Goal: Task Accomplishment & Management: Manage account settings

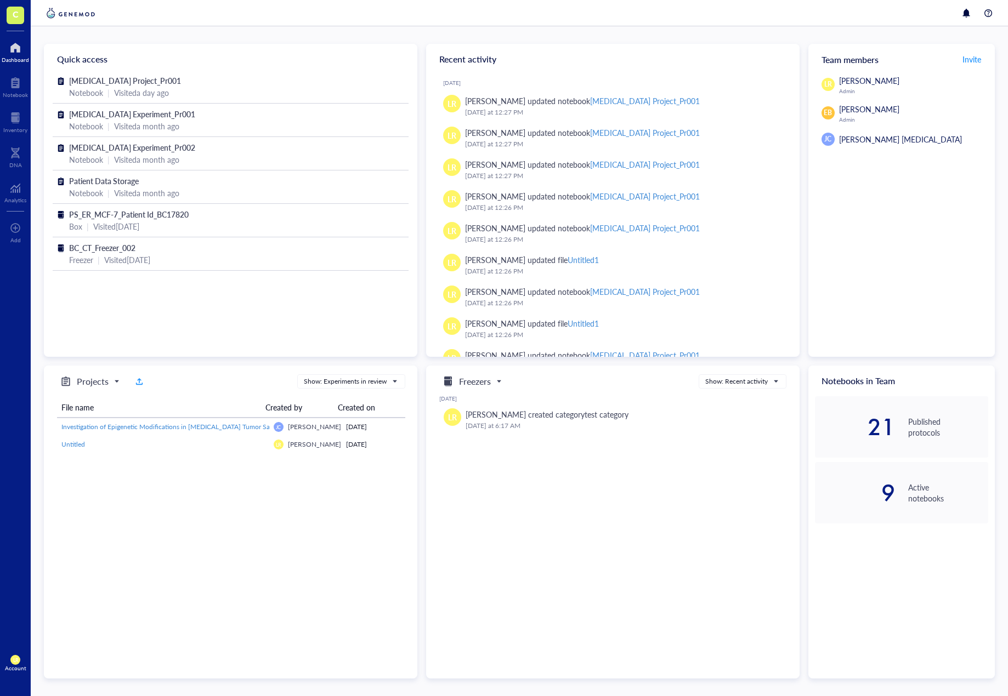
click at [18, 19] on span "C" at bounding box center [16, 14] width 6 height 14
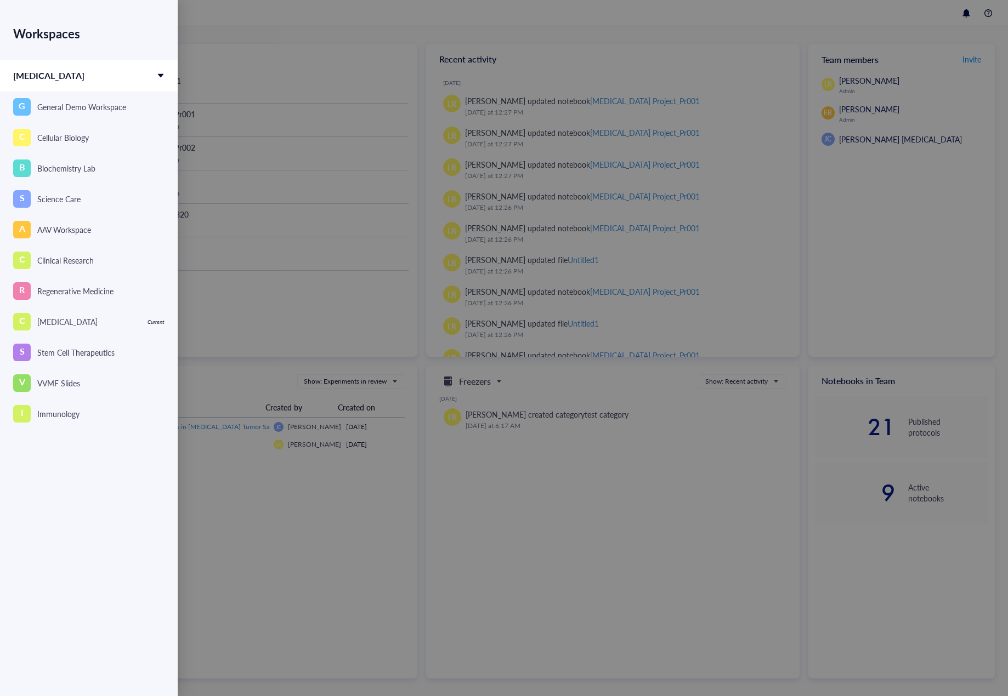
click at [533, 531] on div at bounding box center [504, 348] width 1008 height 696
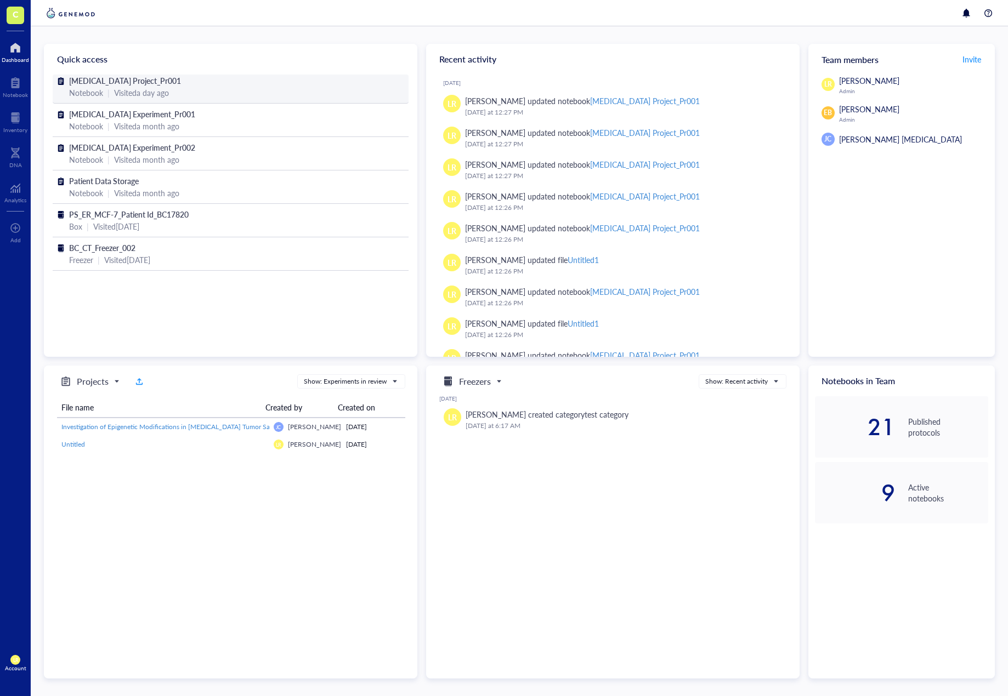
click at [132, 85] on span "[MEDICAL_DATA] Project_Pr001" at bounding box center [125, 80] width 112 height 11
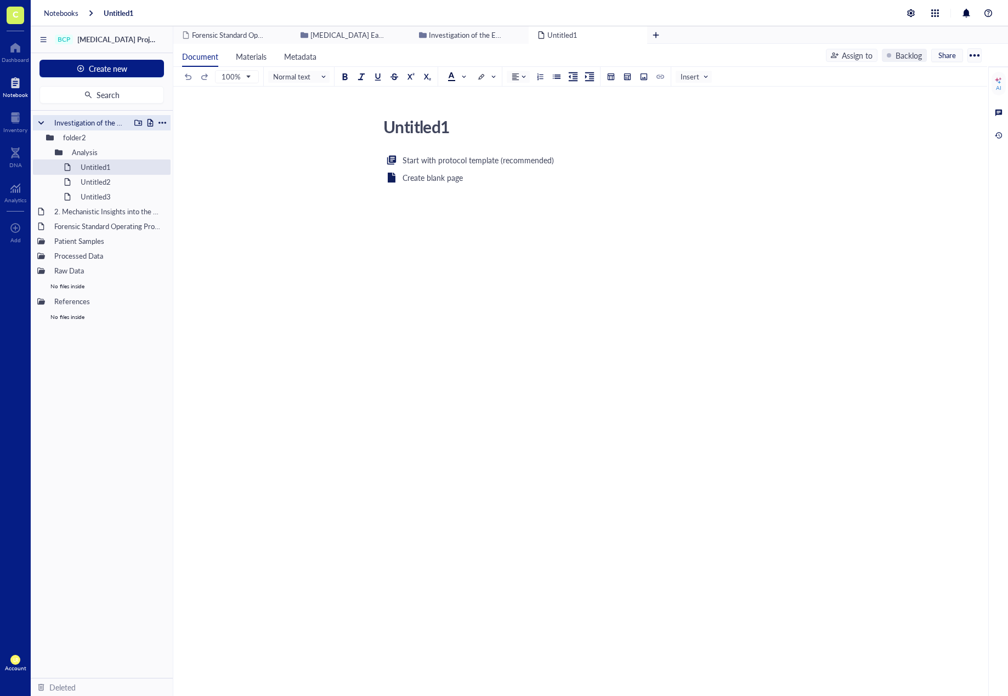
click at [46, 124] on div "Investigation of the Efficacy of Anti-NMP22" at bounding box center [102, 122] width 138 height 15
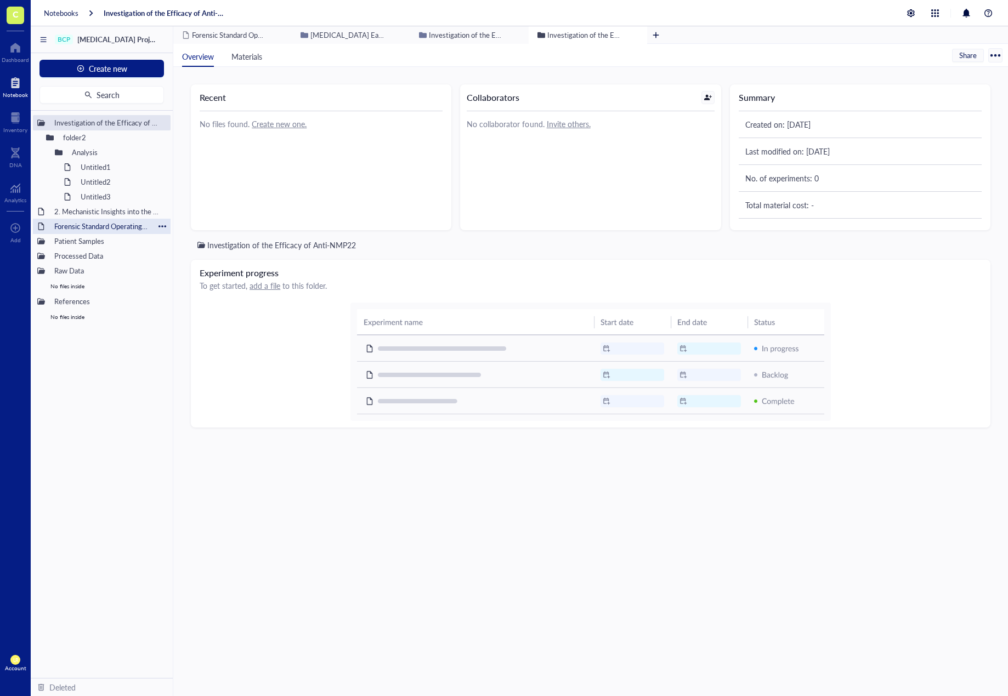
click at [75, 227] on div "Forensic Standard Operating Procedure (SOP) Template" at bounding box center [101, 226] width 105 height 15
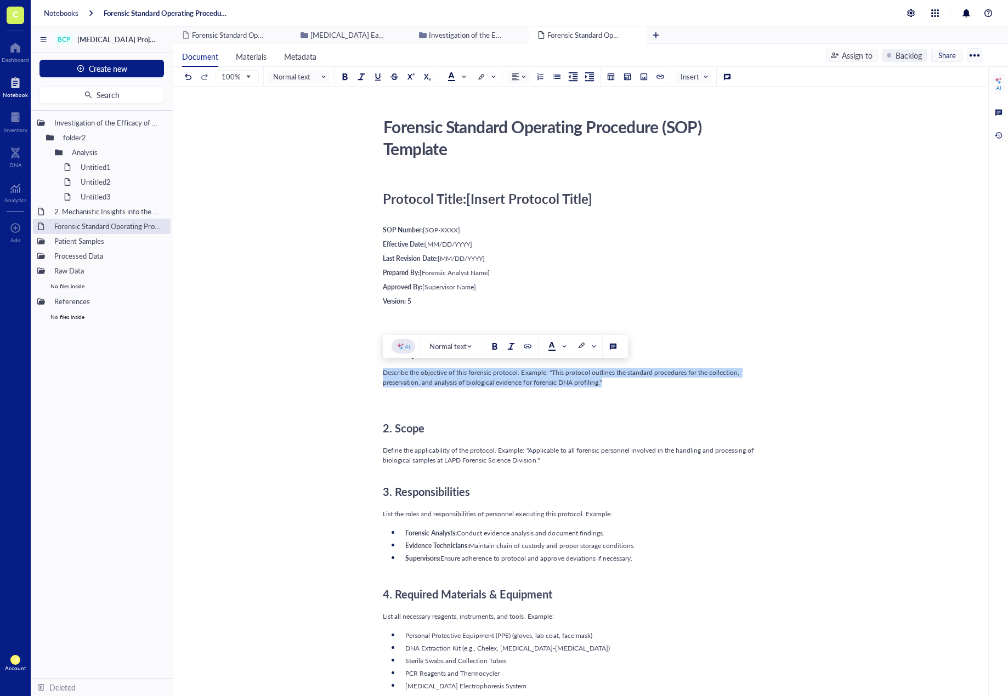
drag, startPoint x: 383, startPoint y: 370, endPoint x: 639, endPoint y: 380, distance: 256.2
click at [639, 380] on div "Describe the objective of this forensic protocol. Example: "This protocol outli…" at bounding box center [578, 378] width 390 height 20
copy span "Describe the objective of this forensic protocol. Example: "This protocol outli…"
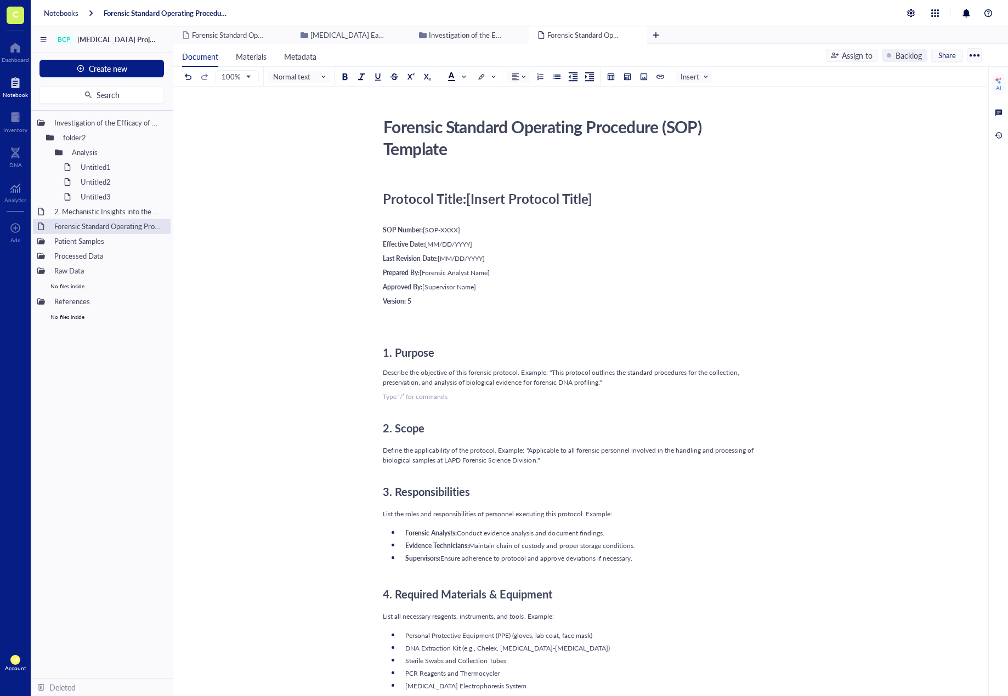
click at [635, 399] on div "﻿ Type ‘/’ for commands" at bounding box center [578, 397] width 390 height 10
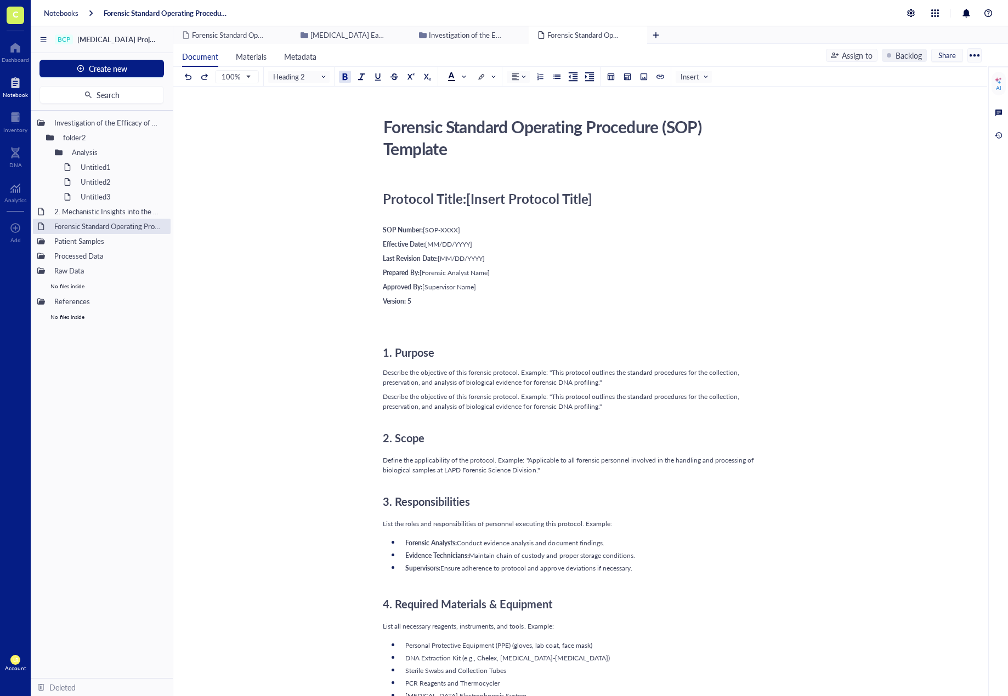
click at [628, 423] on div "2. Scope" at bounding box center [578, 433] width 390 height 35
click at [617, 418] on div "2. Scope" at bounding box center [578, 433] width 390 height 35
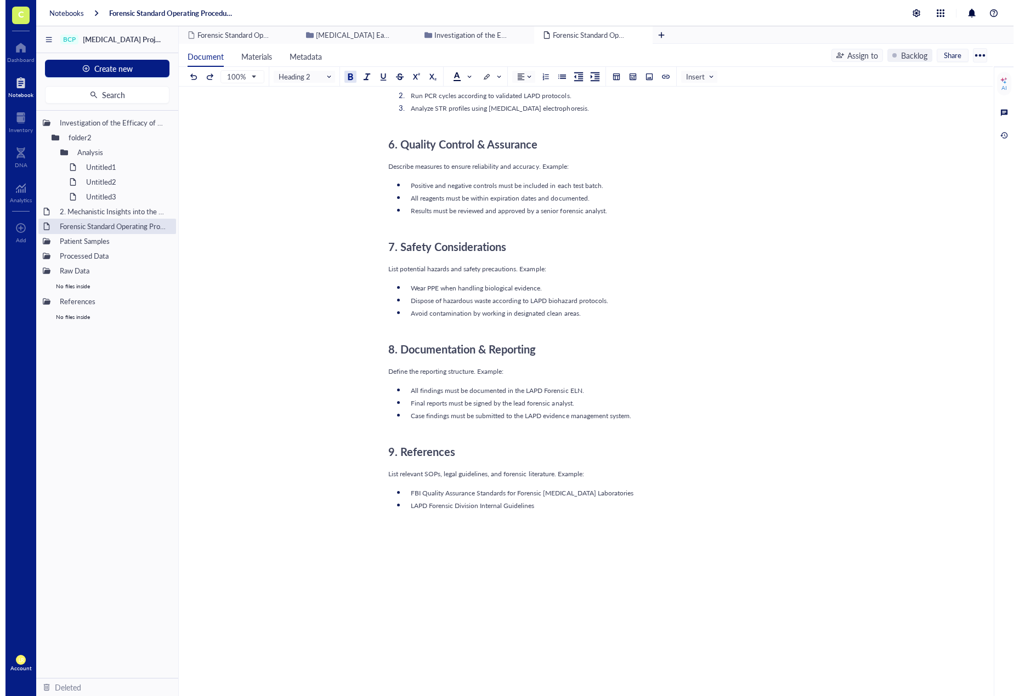
scroll to position [856, 0]
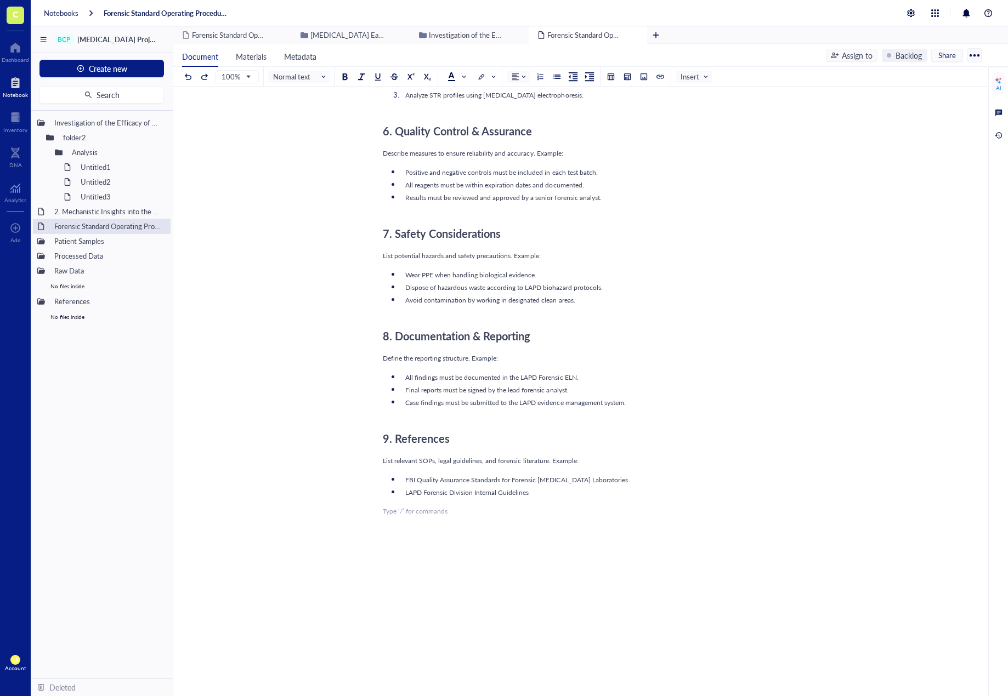
click at [572, 513] on div "﻿ Type ‘/’ for commands" at bounding box center [578, 512] width 390 height 10
click at [528, 532] on div "Protocol Title: [Insert Protocol Title] ﻿ SOP Number: [SOP-XXXX] Effective Date…" at bounding box center [578, 17] width 390 height 1397
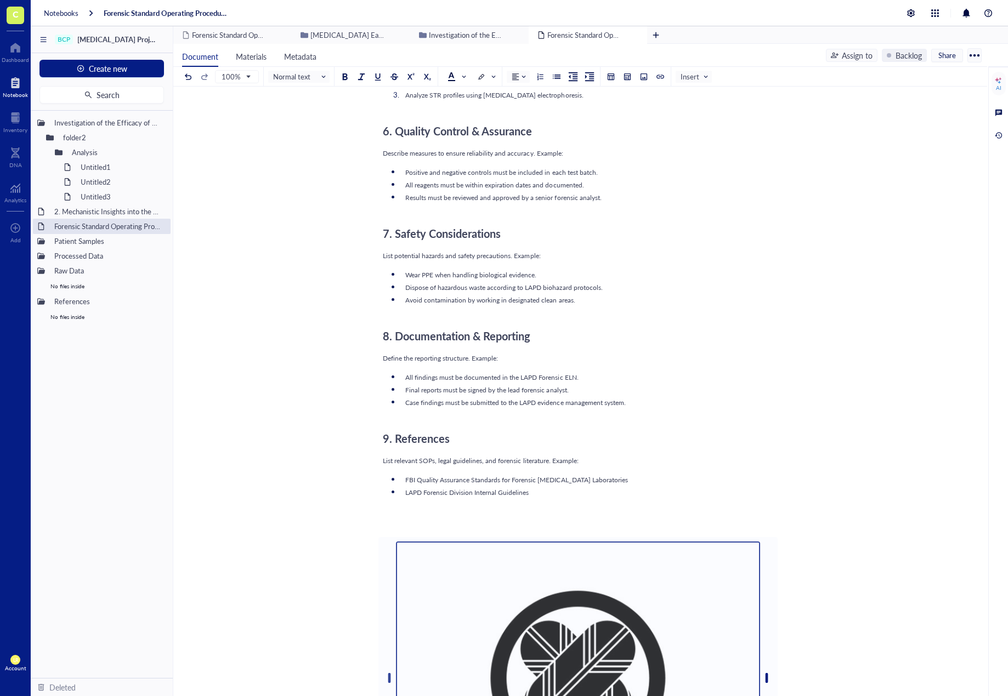
click at [608, 589] on img at bounding box center [578, 679] width 364 height 274
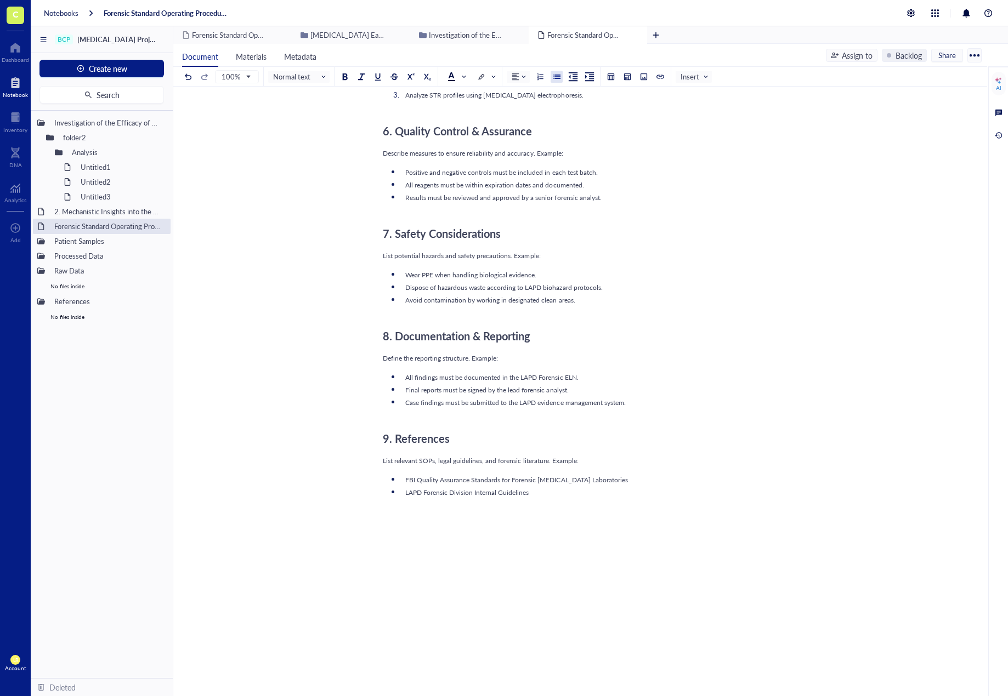
click at [456, 502] on div "Protocol Title: [Insert Protocol Title] ﻿ SOP Number: [SOP-XXXX] Effective Date…" at bounding box center [578, 17] width 390 height 1397
click at [465, 521] on div "Protocol Title: [Insert Protocol Title] ﻿ SOP Number: [SOP-XXXX] Effective Date…" at bounding box center [578, 17] width 390 height 1397
click at [483, 545] on div "Protocol Title: [Insert Protocol Title] ﻿ SOP Number: [SOP-XXXX] Effective Date…" at bounding box center [583, 17] width 390 height 1397
click at [565, 488] on div "LAPD Forensic Division Internal Guidelines" at bounding box center [595, 493] width 368 height 10
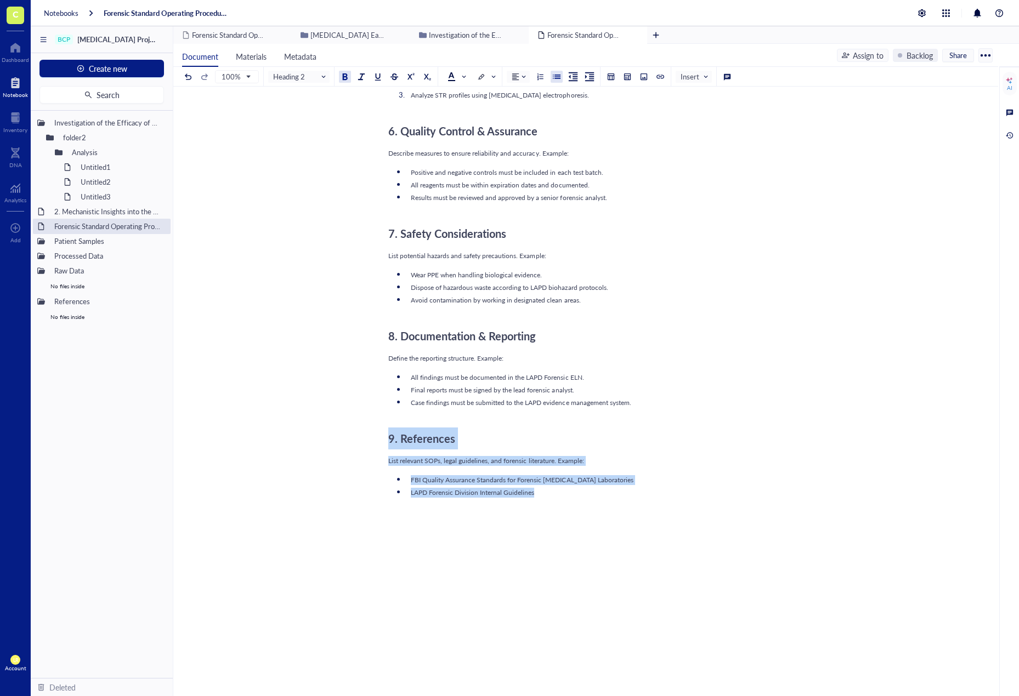
drag, startPoint x: 566, startPoint y: 492, endPoint x: 376, endPoint y: 422, distance: 202.6
copy div "9. References List relevant SOPs, legal guidelines, and forensic literature. Ex…"
click at [564, 495] on div "LAPD Forensic Division Internal Guidelines" at bounding box center [595, 493] width 368 height 10
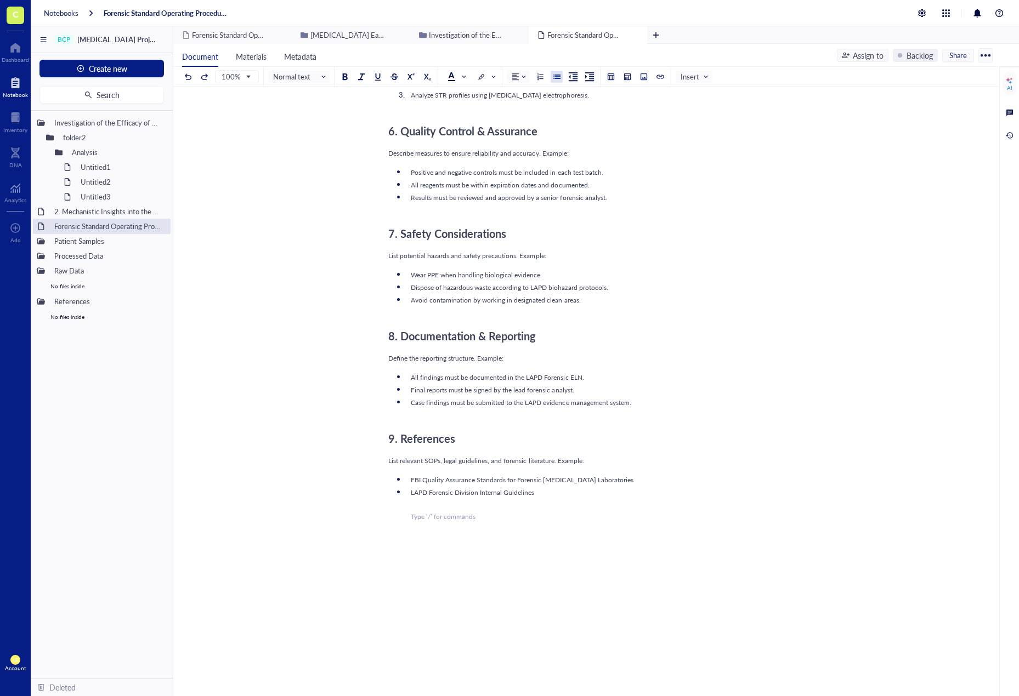
click at [420, 522] on ul "FBI Quality Assurance Standards for Forensic [MEDICAL_DATA] Laboratories LAPD F…" at bounding box center [583, 499] width 390 height 52
click at [508, 507] on div "﻿ Type ‘/’ for commands" at bounding box center [595, 505] width 368 height 10
click at [504, 527] on div "Protocol Title: [Insert Protocol Title] ﻿ SOP Number: [SOP-XXXX] Effective Date…" at bounding box center [583, 29] width 390 height 1421
click at [608, 75] on div at bounding box center [611, 77] width 8 height 8
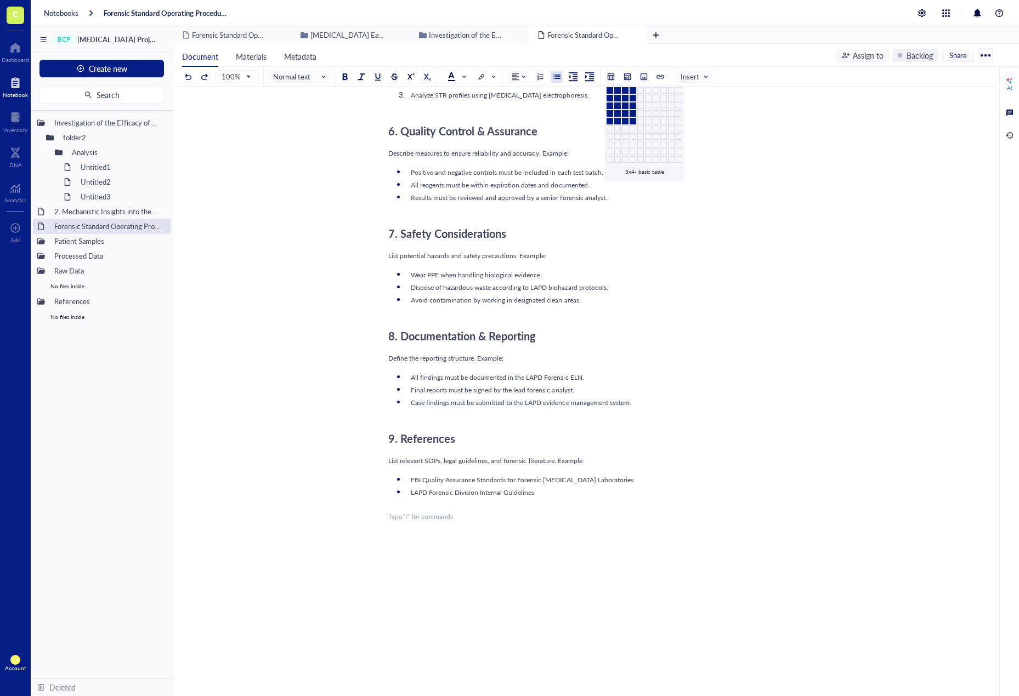
click at [635, 120] on td at bounding box center [632, 121] width 7 height 7
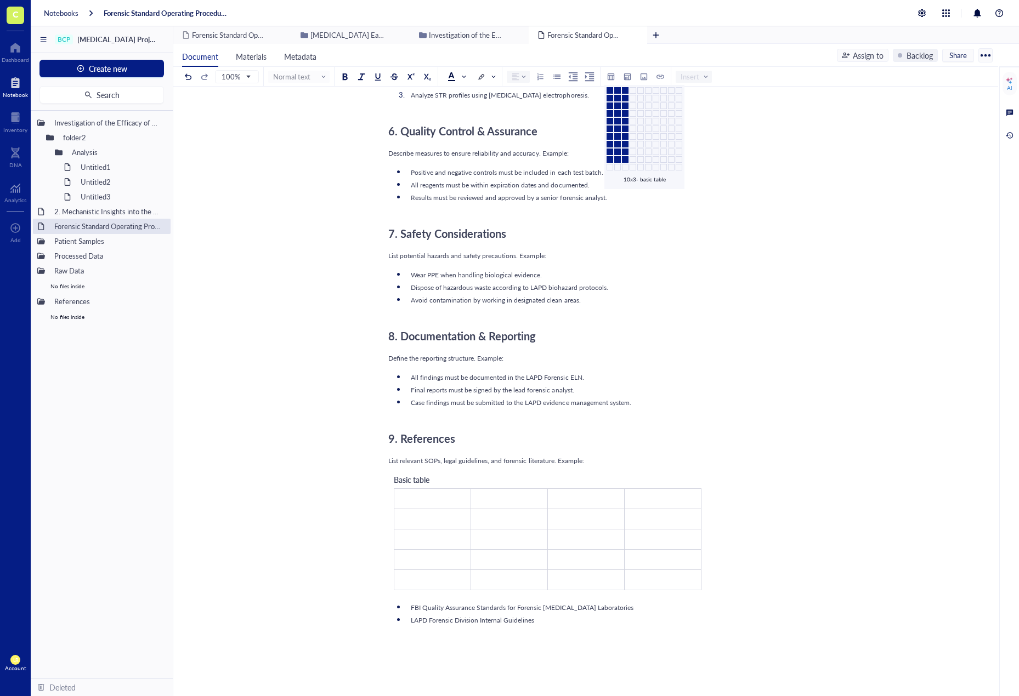
click at [486, 651] on ul "FBI Quality Assurance Standards for Forensic [MEDICAL_DATA] Laboratories LAPD F…" at bounding box center [583, 626] width 390 height 52
click at [490, 641] on div "﻿ Type ‘/’ for commands" at bounding box center [583, 645] width 390 height 10
drag, startPoint x: 505, startPoint y: 628, endPoint x: 342, endPoint y: 580, distance: 169.7
click at [342, 580] on div "Forensic Standard Operating Procedure (SOP) Template Forensic Standard Operatin…" at bounding box center [583, 50] width 820 height 1587
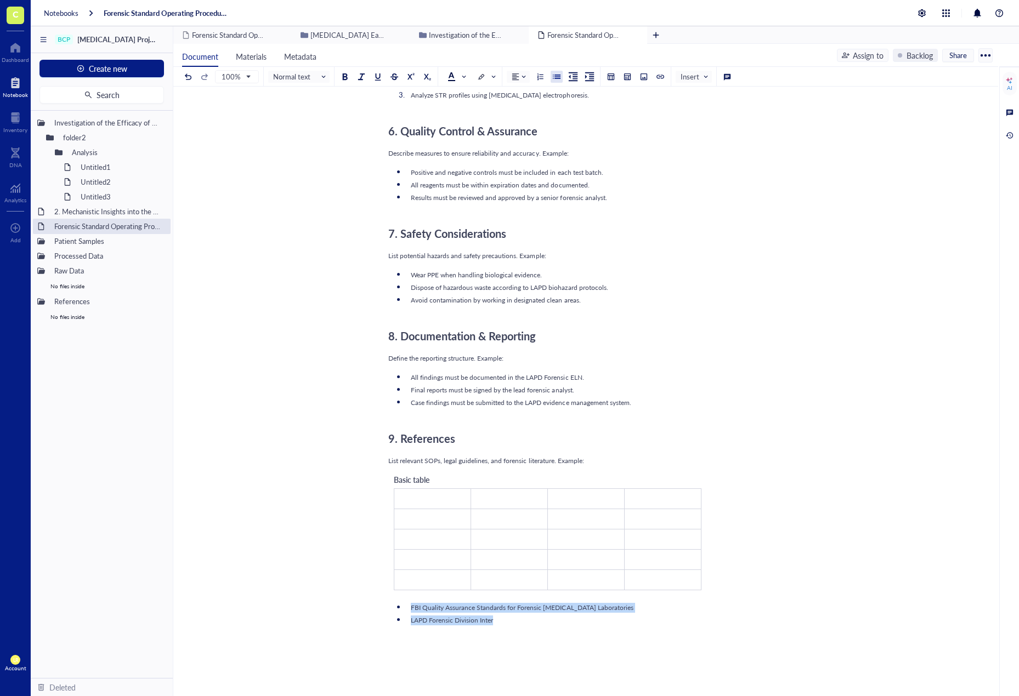
drag, startPoint x: 494, startPoint y: 620, endPoint x: 399, endPoint y: 605, distance: 96.0
click at [399, 605] on ul "FBI Quality Assurance Standards for Forensic [MEDICAL_DATA] Laboratories LAPD F…" at bounding box center [583, 613] width 390 height 27
click at [591, 455] on div "Protocol Title: [Insert Protocol Title] ﻿ SOP Number: [SOP-XXXX] Effective Date…" at bounding box center [583, 74] width 390 height 1511
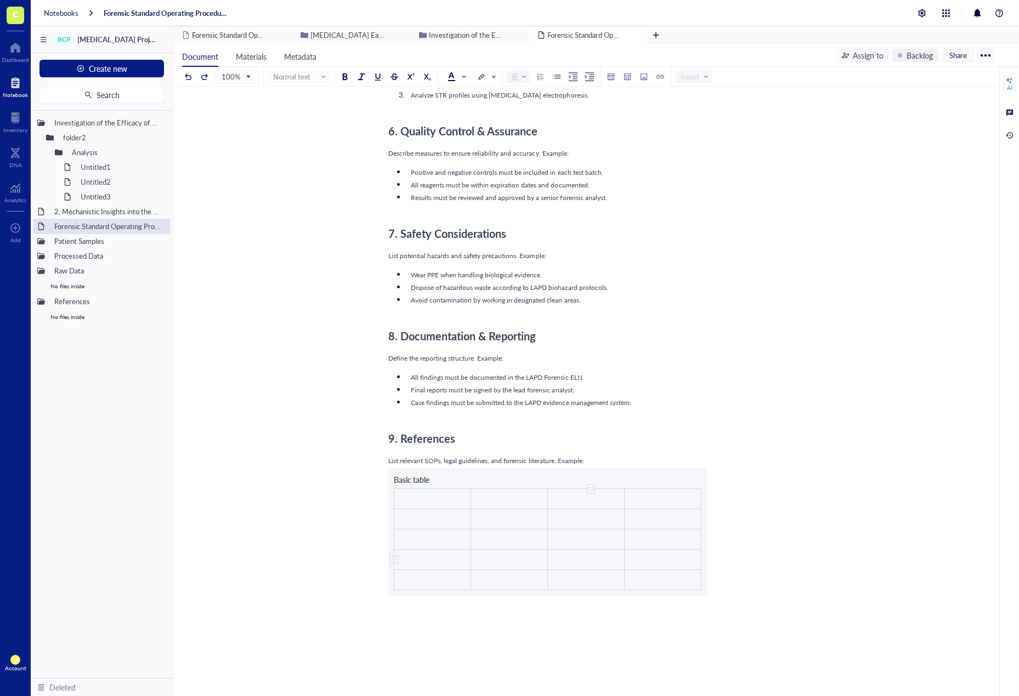
click at [565, 596] on div "Protocol Title: [Insert Protocol Title] ﻿ SOP Number: [SOP-XXXX] Effective Date…" at bounding box center [583, 74] width 390 height 1511
click at [563, 612] on ul "﻿" at bounding box center [583, 607] width 390 height 14
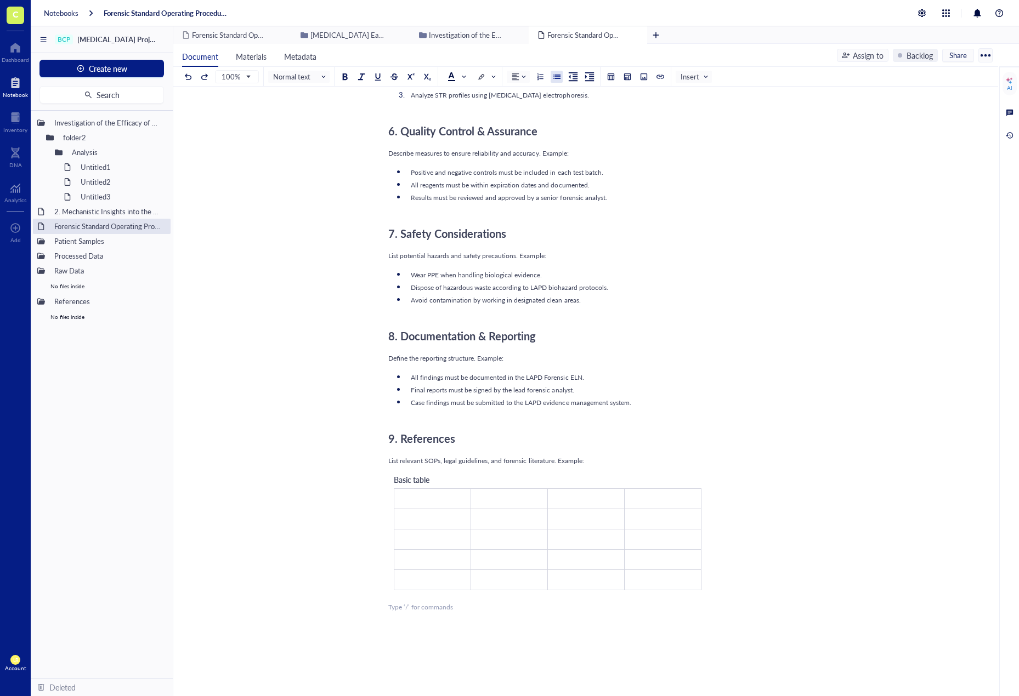
click at [635, 457] on div "List relevant SOPs, legal guidelines, and forensic literature. Example:" at bounding box center [583, 461] width 390 height 10
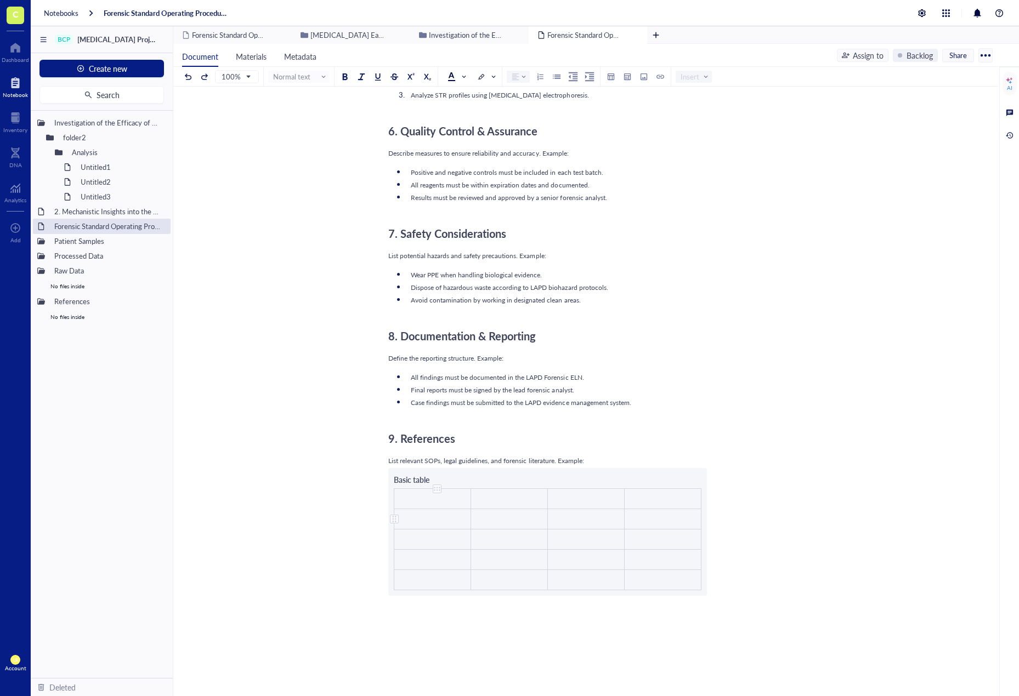
click at [430, 508] on td "﻿" at bounding box center [432, 498] width 77 height 20
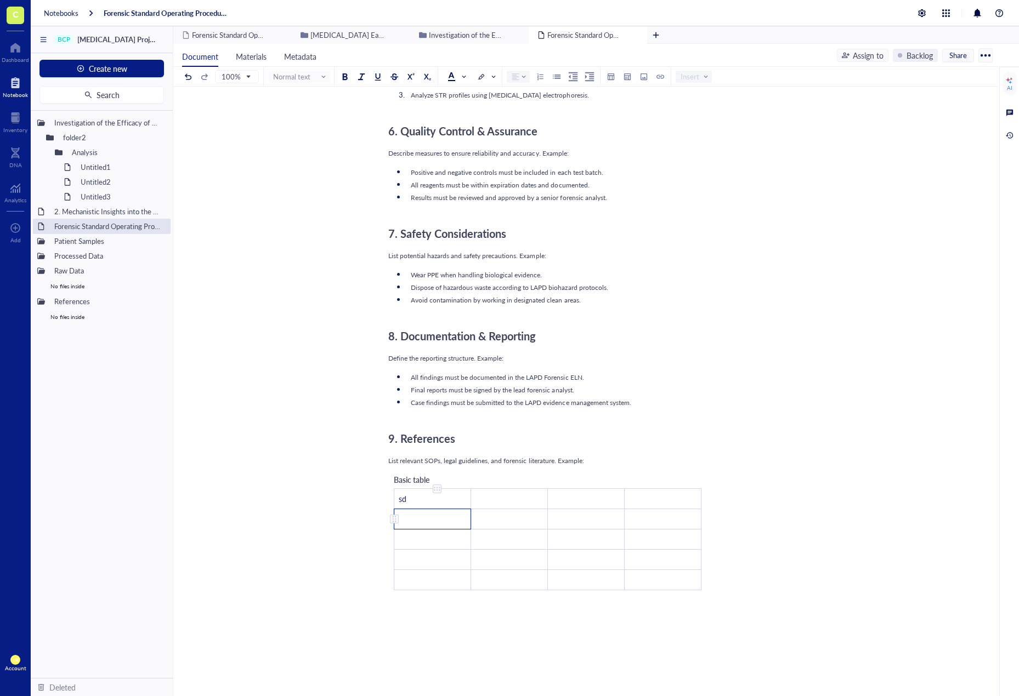
click at [441, 521] on td "﻿" at bounding box center [432, 519] width 77 height 20
click at [520, 500] on td "﻿" at bounding box center [509, 498] width 77 height 20
click at [519, 519] on td "﻿" at bounding box center [509, 519] width 77 height 20
click at [535, 630] on div "﻿" at bounding box center [583, 626] width 390 height 10
click at [503, 515] on td "125" at bounding box center [509, 519] width 77 height 20
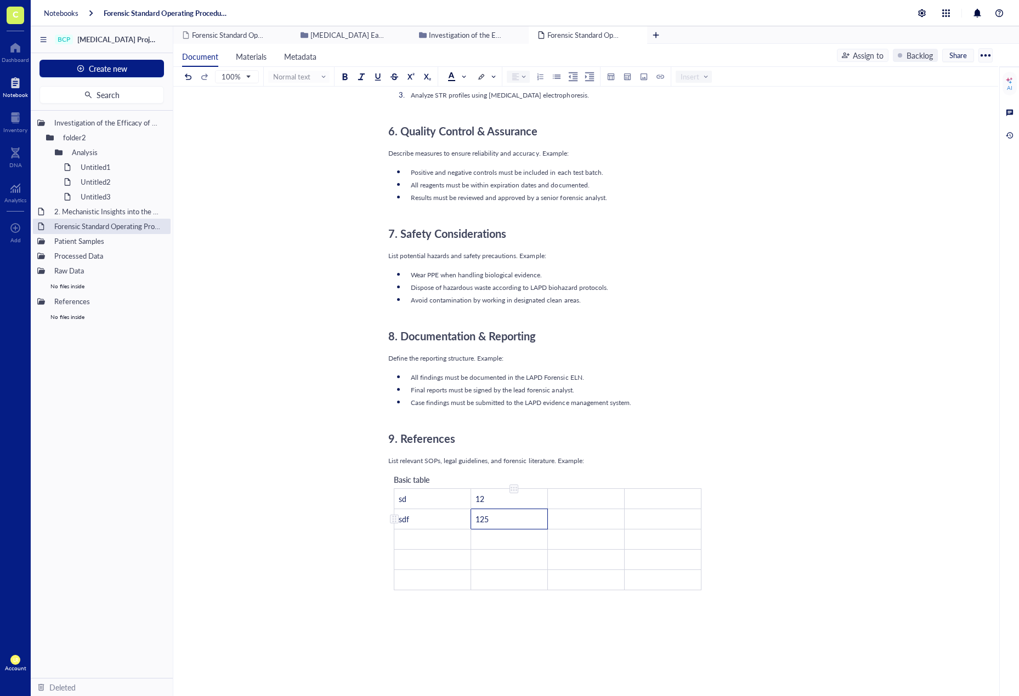
click at [503, 515] on td "125" at bounding box center [509, 519] width 77 height 20
click at [571, 522] on td "﻿" at bounding box center [586, 519] width 77 height 20
click at [834, 507] on div "Forensic Standard Operating Procedure (SOP) Template Forensic Standard Operatin…" at bounding box center [583, 44] width 820 height 1574
click at [709, 609] on div "﻿" at bounding box center [583, 608] width 390 height 10
drag, startPoint x: 573, startPoint y: 497, endPoint x: 684, endPoint y: 499, distance: 110.8
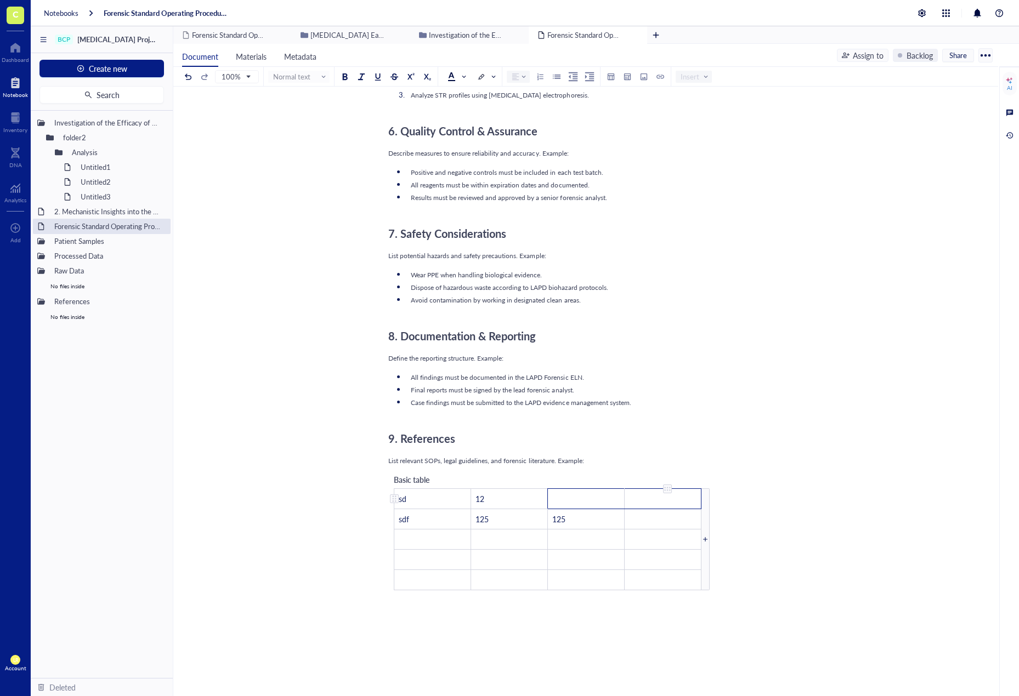
click at [684, 499] on tr "sd 12 ﻿ ﻿" at bounding box center [547, 498] width 307 height 20
click at [708, 539] on div at bounding box center [705, 540] width 8 height 8
click at [766, 535] on div at bounding box center [769, 539] width 8 height 102
click at [850, 418] on div "Forensic Standard Operating Procedure (SOP) Template Forensic Standard Operatin…" at bounding box center [583, 44] width 820 height 1574
drag, startPoint x: 424, startPoint y: 504, endPoint x: 541, endPoint y: 521, distance: 118.0
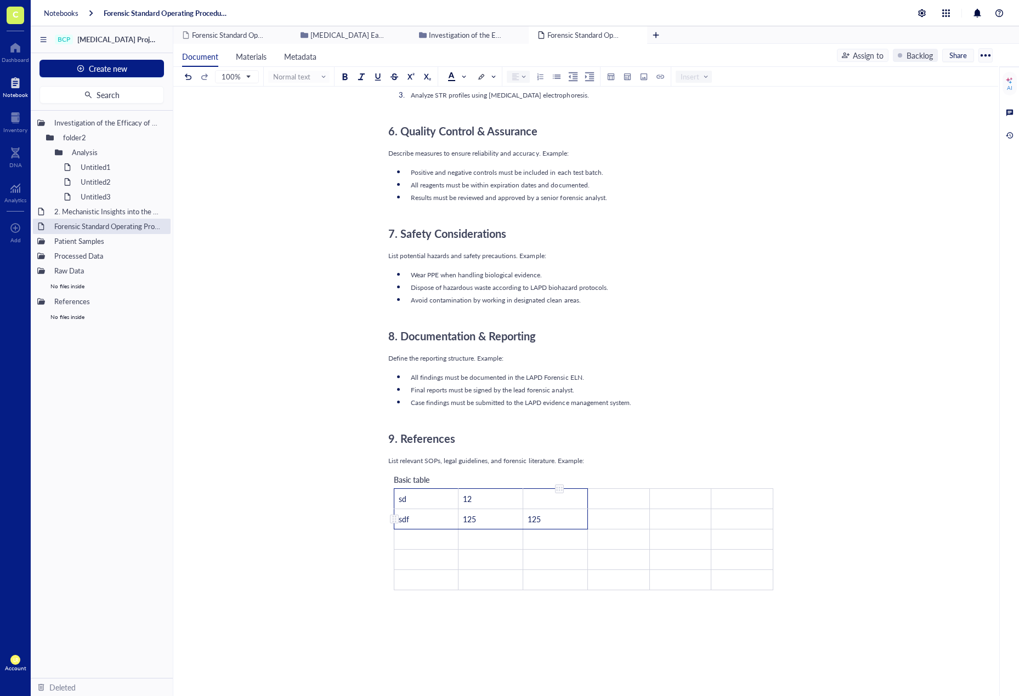
click at [541, 521] on tbody "sd 12 ﻿ ﻿ ﻿ ﻿ sdf 125 125 ﻿ ﻿ ﻿ ﻿ ﻿ ﻿ ﻿ ﻿ ﻿ ﻿ ﻿ ﻿ ﻿ ﻿ ﻿ ﻿ ﻿ ﻿ ﻿ ﻿ ﻿" at bounding box center [583, 538] width 379 height 101
click at [578, 547] on td "﻿" at bounding box center [554, 539] width 65 height 20
click at [554, 601] on div "Basic table sd 12 ﻿ ﻿ ﻿ ﻿ sdf 125 125 ﻿ ﻿ ﻿ ﻿ ﻿ sd 12  ﻿ ﻿ ﻿ sdf 125 125 ﻿ ﻿ ﻿…" at bounding box center [583, 536] width 390 height 137
drag, startPoint x: 442, startPoint y: 499, endPoint x: 492, endPoint y: 502, distance: 49.4
click at [492, 502] on tr "sd 12 ﻿ ﻿ ﻿ ﻿" at bounding box center [583, 498] width 379 height 20
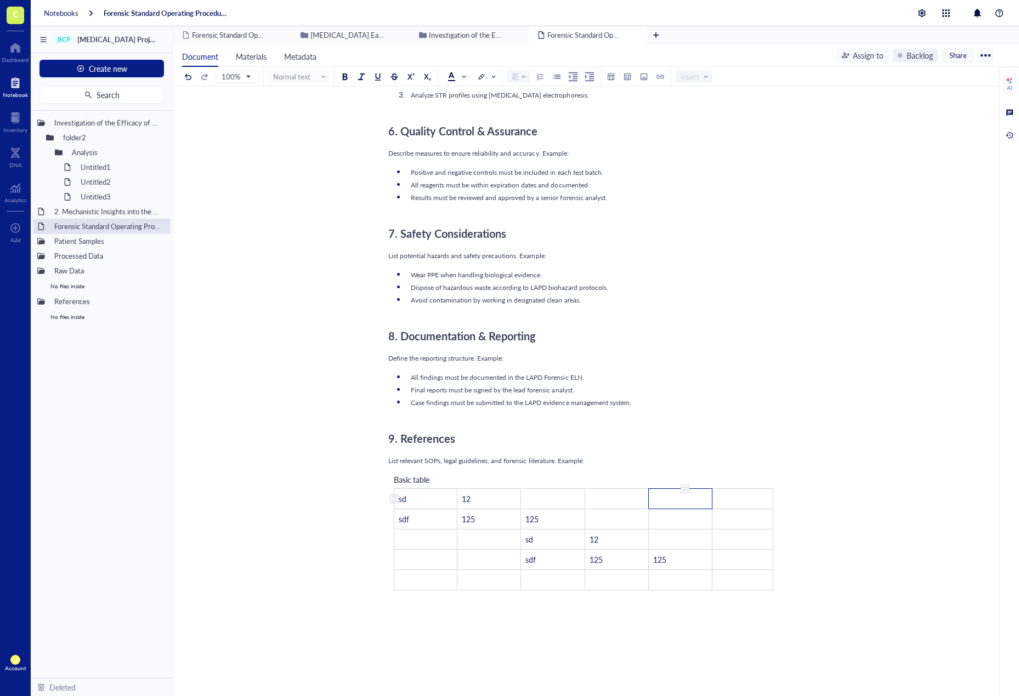
drag, startPoint x: 649, startPoint y: 498, endPoint x: 729, endPoint y: 501, distance: 80.1
click at [729, 501] on tr "sd 12 ﻿ ﻿ ﻿ ﻿" at bounding box center [583, 498] width 379 height 20
click at [776, 444] on div "9. References" at bounding box center [583, 439] width 390 height 22
drag, startPoint x: 424, startPoint y: 522, endPoint x: 746, endPoint y: 575, distance: 326.5
click at [746, 575] on tbody "sd 12 ﻿ ﻿ sd 12 ﻿ sdf 125 125 ﻿ ﻿ ﻿ ﻿ ﻿ ﻿ sd 12  ﻿ ﻿ ﻿ ﻿ sdf 125 125 ﻿ ﻿ ﻿ ﻿ ﻿…" at bounding box center [579, 538] width 371 height 101
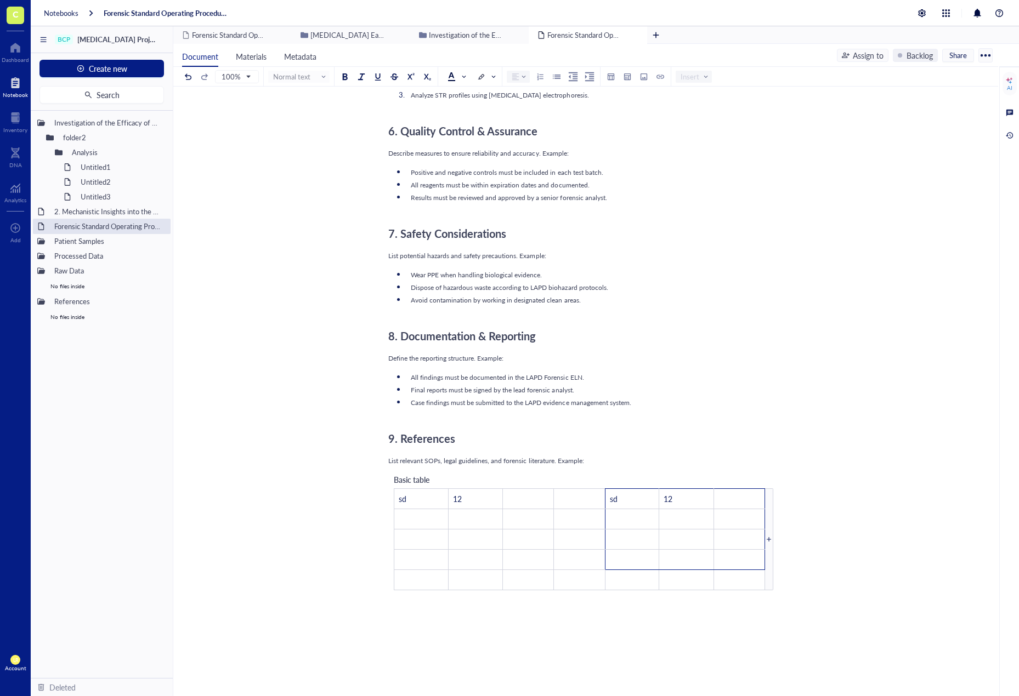
click at [765, 423] on div "9. References" at bounding box center [583, 434] width 390 height 35
click at [845, 477] on div "Forensic Standard Operating Procedure (SOP) Template Forensic Standard Operatin…" at bounding box center [583, 44] width 820 height 1574
drag, startPoint x: 579, startPoint y: 504, endPoint x: 726, endPoint y: 509, distance: 147.0
click at [726, 509] on tbody "sd 12 ﻿ ﻿ sd 12 ﻿ ﻿ ﻿ ﻿ ﻿ ﻿ ﻿ ﻿ ﻿ ﻿ ﻿ ﻿ ﻿ ﻿ ﻿ ﻿ ﻿ ﻿ ﻿ ﻿ ﻿ ﻿ ﻿ ﻿ ﻿ ﻿ ﻿ ﻿ ﻿" at bounding box center [579, 538] width 371 height 101
click at [635, 520] on td "﻿" at bounding box center [637, 519] width 55 height 20
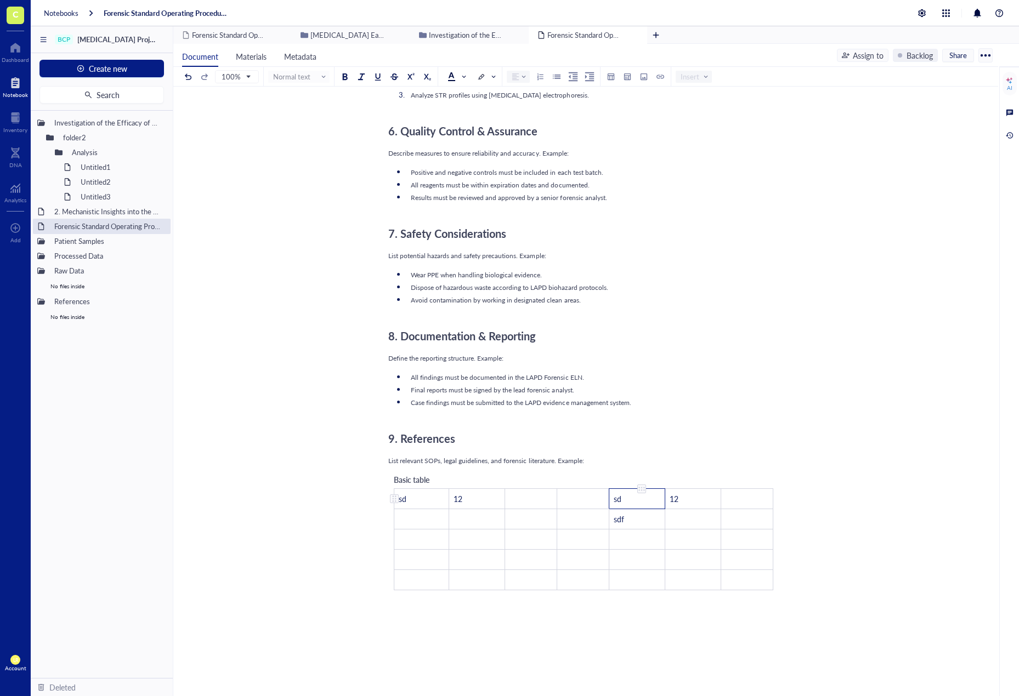
click at [630, 502] on td "sd" at bounding box center [637, 498] width 56 height 20
drag, startPoint x: 629, startPoint y: 491, endPoint x: 626, endPoint y: 526, distance: 34.8
click at [626, 526] on tbody "sd 12 ﻿ ﻿ sd 12 ﻿ ﻿ ﻿ ﻿ ﻿ sdf ﻿ ﻿ ﻿ ﻿ ﻿ ﻿ ﻿ ﻿ ﻿ ﻿ ﻿ ﻿ ﻿ ﻿ ﻿ ﻿ ﻿ ﻿ ﻿ ﻿ ﻿ ﻿ ﻿" at bounding box center [579, 538] width 371 height 101
drag, startPoint x: 625, startPoint y: 520, endPoint x: 644, endPoint y: 529, distance: 20.6
click at [650, 533] on tbody "sd 12 ﻿ ﻿ sd 12 ﻿ ﻿ ﻿ ﻿ ﻿ sdf ﻿ ﻿ ﻿ ﻿ ﻿ ﻿ ﻿ ﻿ ﻿ ﻿ ﻿ ﻿ ﻿ ﻿ ﻿ ﻿ ﻿ ﻿ ﻿ ﻿ ﻿ ﻿ ﻿" at bounding box center [583, 538] width 379 height 101
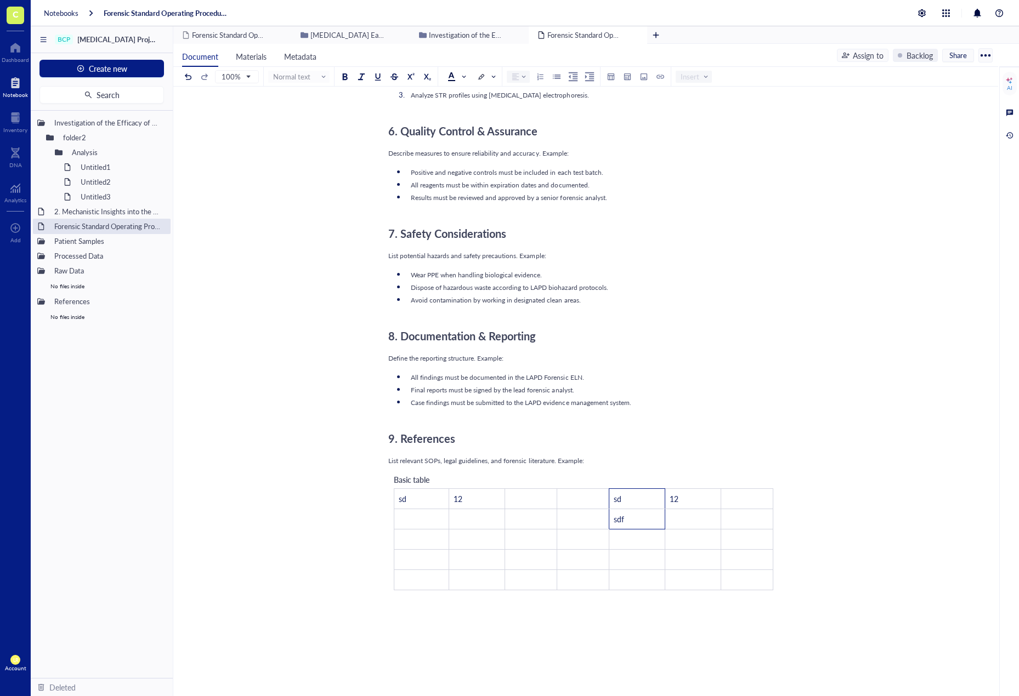
click at [684, 413] on div "Protocol Title: [Insert Protocol Title] ﻿ SOP Number: [SOP-XXXX] Effective Date…" at bounding box center [583, 74] width 390 height 1511
drag, startPoint x: 628, startPoint y: 503, endPoint x: 631, endPoint y: 517, distance: 14.6
click at [631, 517] on tbody "sd 12 ﻿ ﻿ sd 12 ﻿ ﻿ ﻿ ﻿ ﻿ sdf ﻿ ﻿ ﻿ ﻿ ﻿ ﻿ ﻿ ﻿ ﻿ ﻿ ﻿ ﻿ ﻿ ﻿ ﻿ ﻿ ﻿ ﻿ ﻿ ﻿ ﻿ ﻿ ﻿" at bounding box center [583, 538] width 379 height 101
click at [651, 515] on td "sdf" at bounding box center [631, 519] width 55 height 20
click at [664, 642] on div "Protocol Title: [Insert Protocol Title] ﻿ SOP Number: [SOP-XXXX] Effective Date…" at bounding box center [583, 74] width 390 height 1511
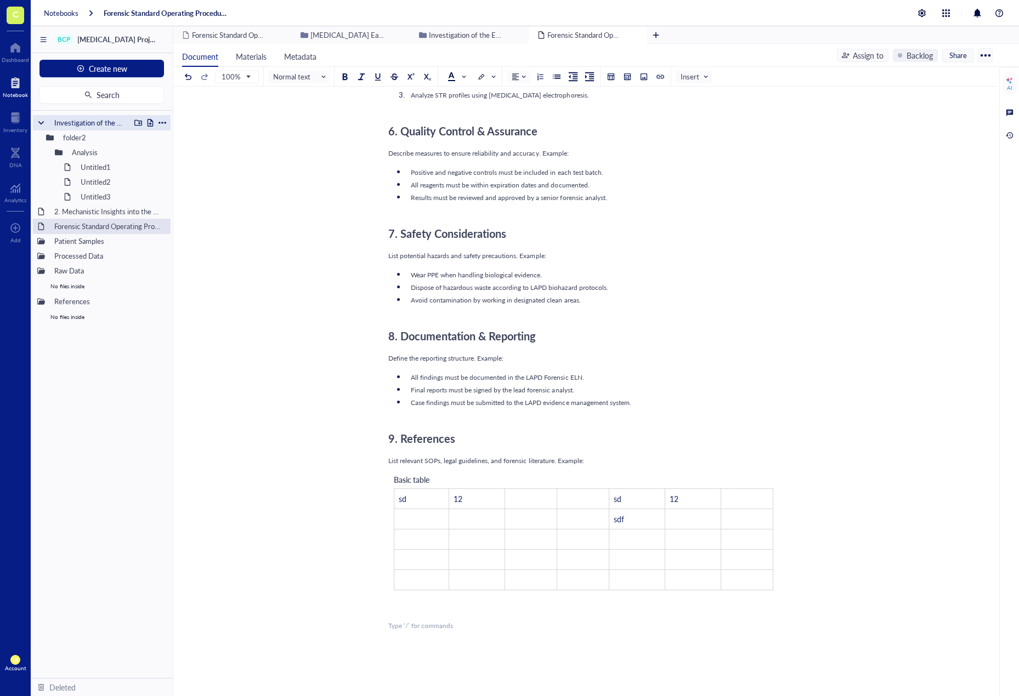
click at [104, 120] on div "Investigation of the Efficacy of Anti-NMP22" at bounding box center [89, 122] width 81 height 15
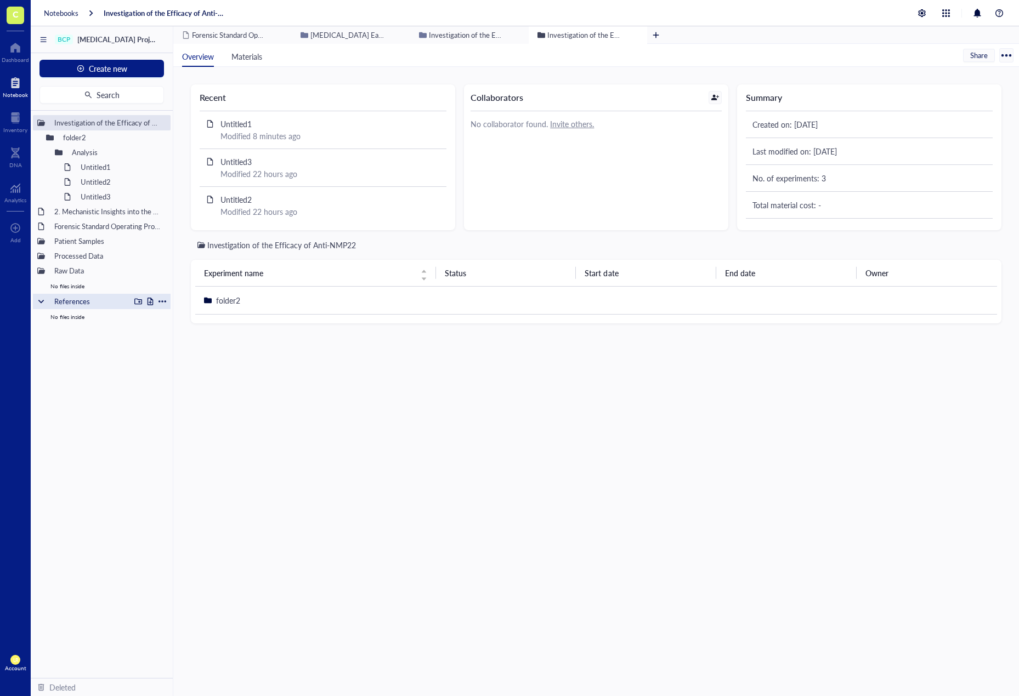
click at [43, 303] on div at bounding box center [41, 302] width 8 height 8
click at [42, 305] on div at bounding box center [41, 302] width 8 height 8
click at [74, 365] on div "Investigation of the Efficacy of Anti-NMP22 folder2 Analysis Untitled1 Untitled…" at bounding box center [102, 394] width 142 height 567
click at [375, 452] on div "Investigation of the Efficacy of Anti-NMP22 Experiment name Status Start date E…" at bounding box center [596, 459] width 810 height 440
click at [89, 228] on div "Forensic Standard Operating Procedure (SOP) Template" at bounding box center [101, 226] width 105 height 15
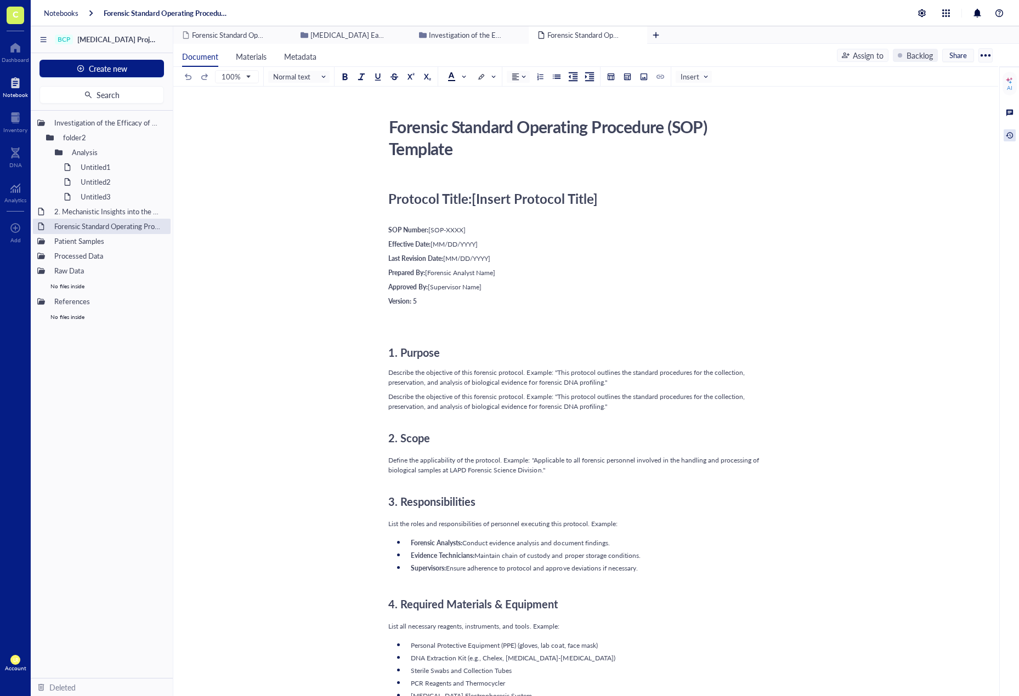
click at [1007, 132] on div at bounding box center [1009, 135] width 12 height 12
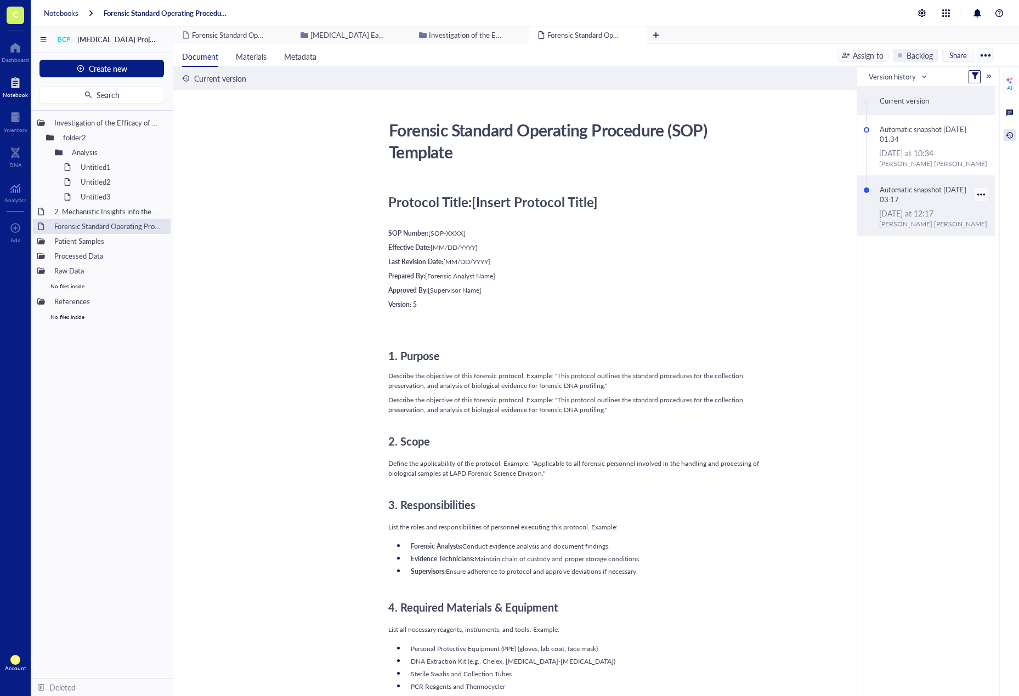
click at [903, 191] on div "Automatic snapshot [DATE] 03:17" at bounding box center [923, 194] width 99 height 25
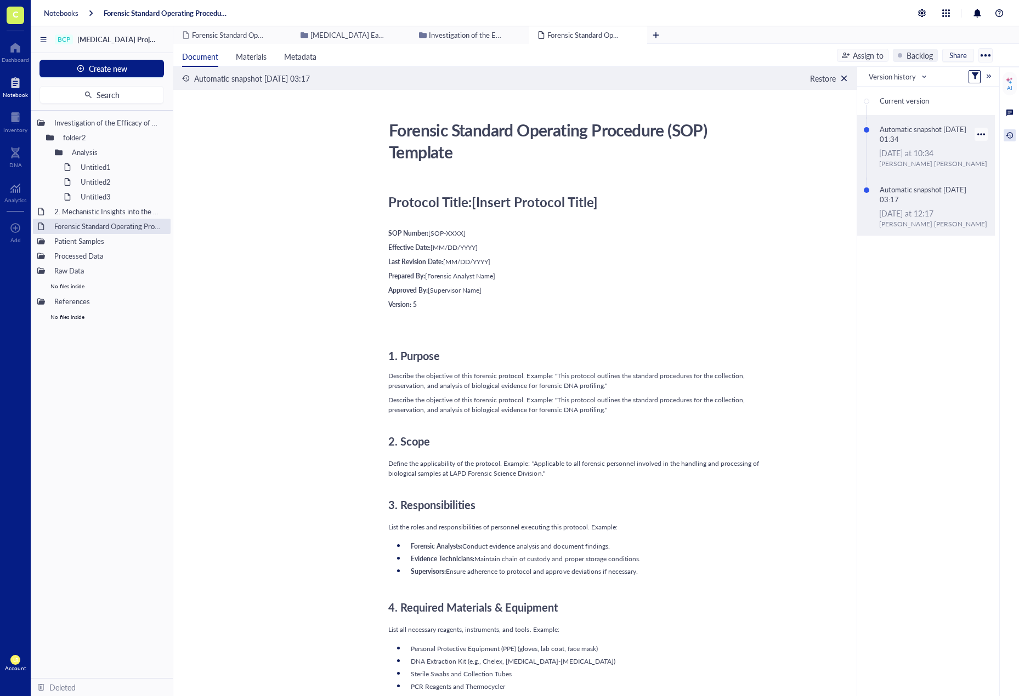
click at [893, 154] on div "[DATE] at 10:34" at bounding box center [933, 153] width 109 height 12
click at [913, 200] on div "Automatic snapshot [DATE] 03:17" at bounding box center [923, 194] width 99 height 25
click at [825, 80] on div "Restore" at bounding box center [823, 78] width 26 height 12
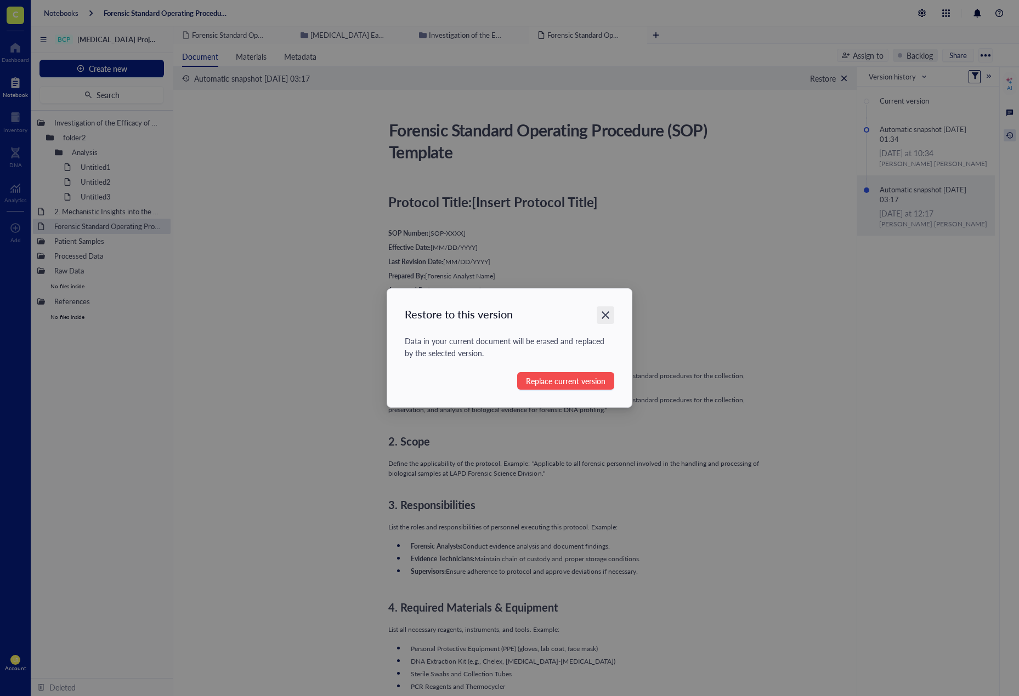
click at [603, 310] on icon "Close" at bounding box center [605, 315] width 10 height 10
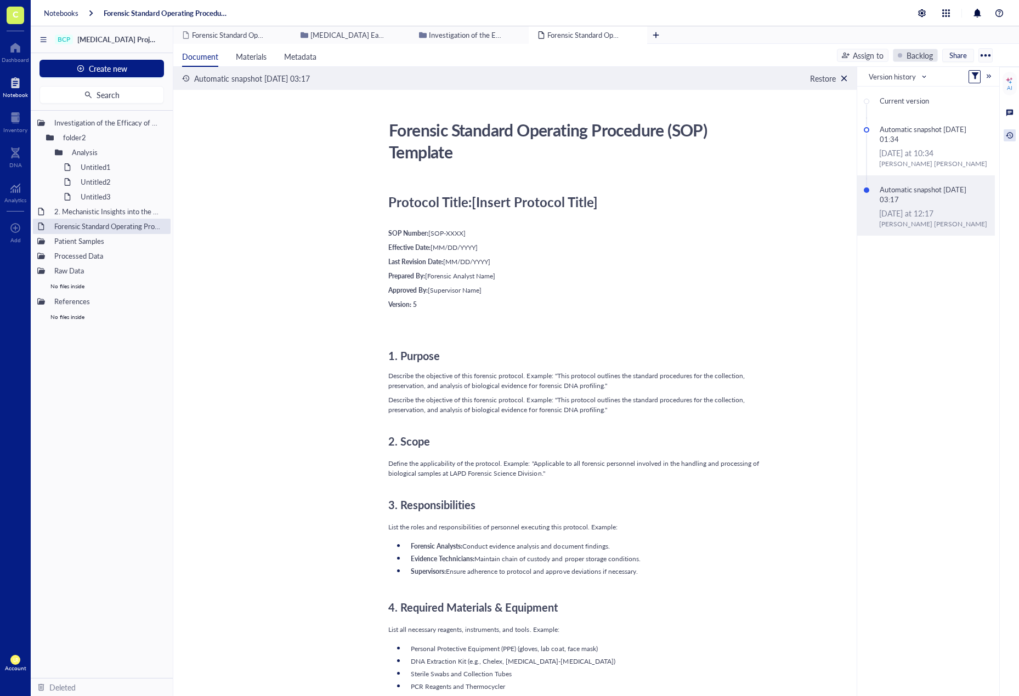
click at [905, 58] on div "Backlog" at bounding box center [915, 55] width 45 height 13
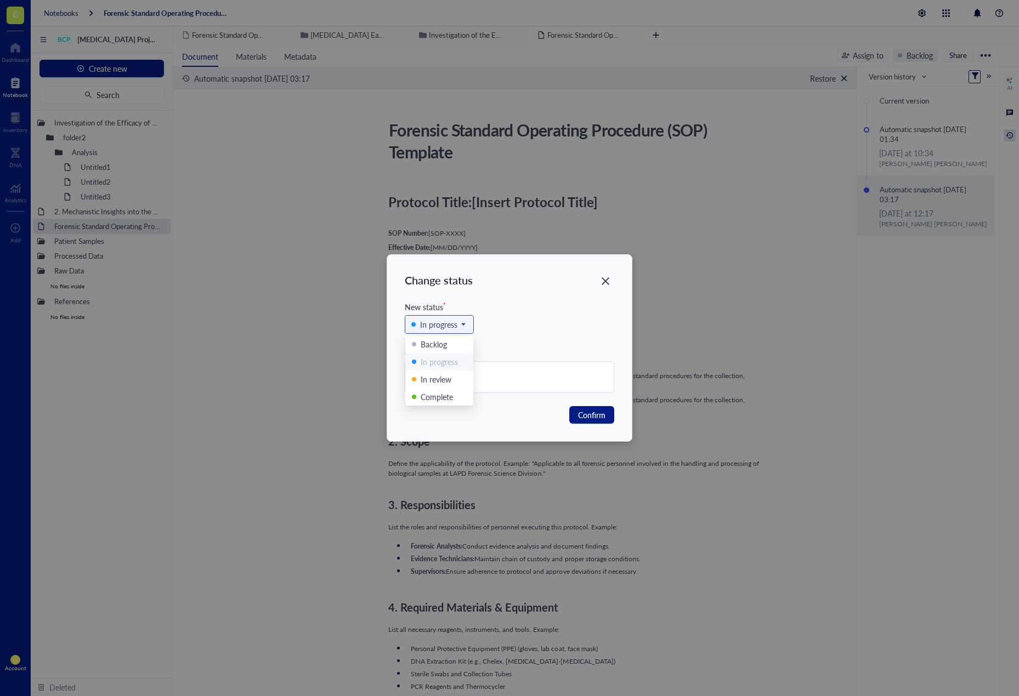
click at [468, 319] on div "In progress" at bounding box center [439, 325] width 68 height 18
click at [459, 345] on div "Backlog" at bounding box center [439, 344] width 55 height 12
click at [596, 418] on span "Confirm" at bounding box center [591, 415] width 27 height 12
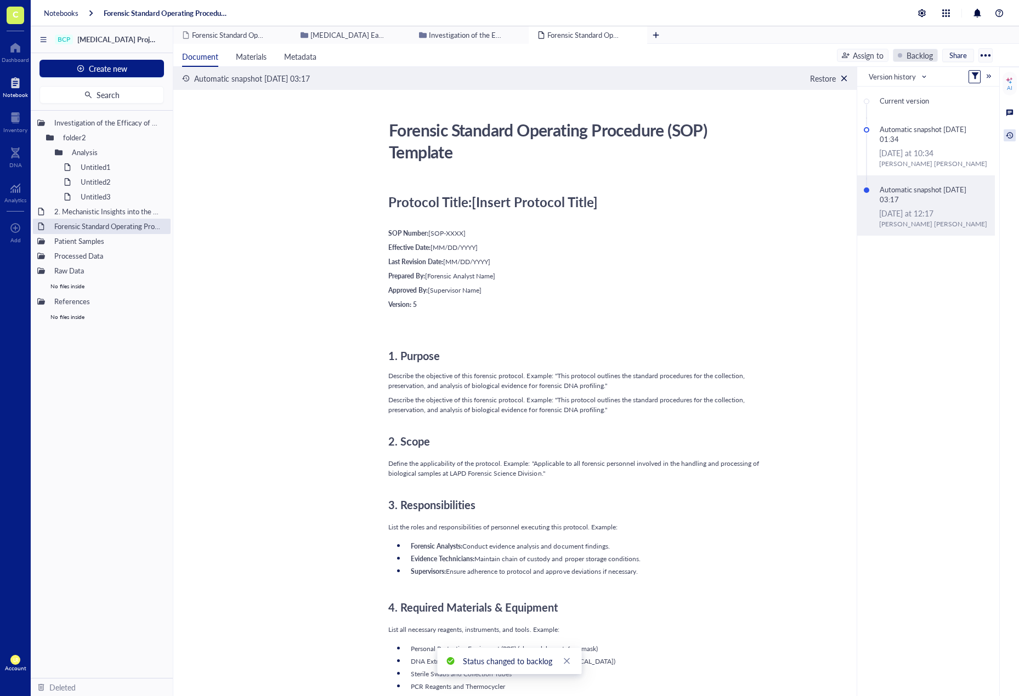
click at [915, 52] on div "Backlog" at bounding box center [919, 55] width 26 height 12
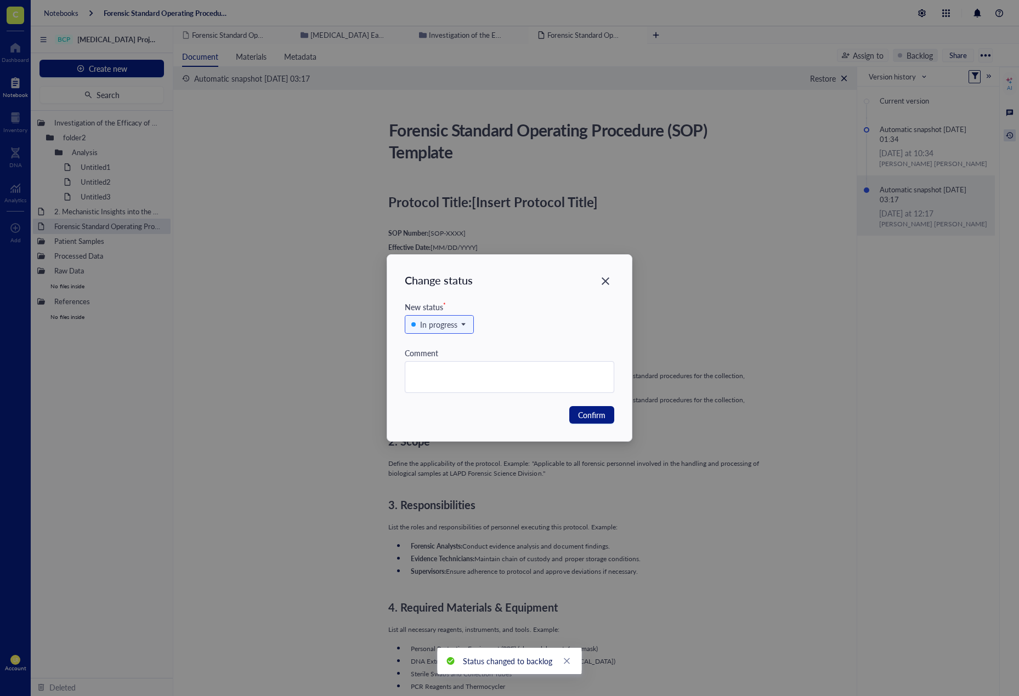
click at [474, 326] on div "In progress" at bounding box center [509, 330] width 209 height 34
click at [577, 420] on button "Confirm" at bounding box center [591, 415] width 45 height 18
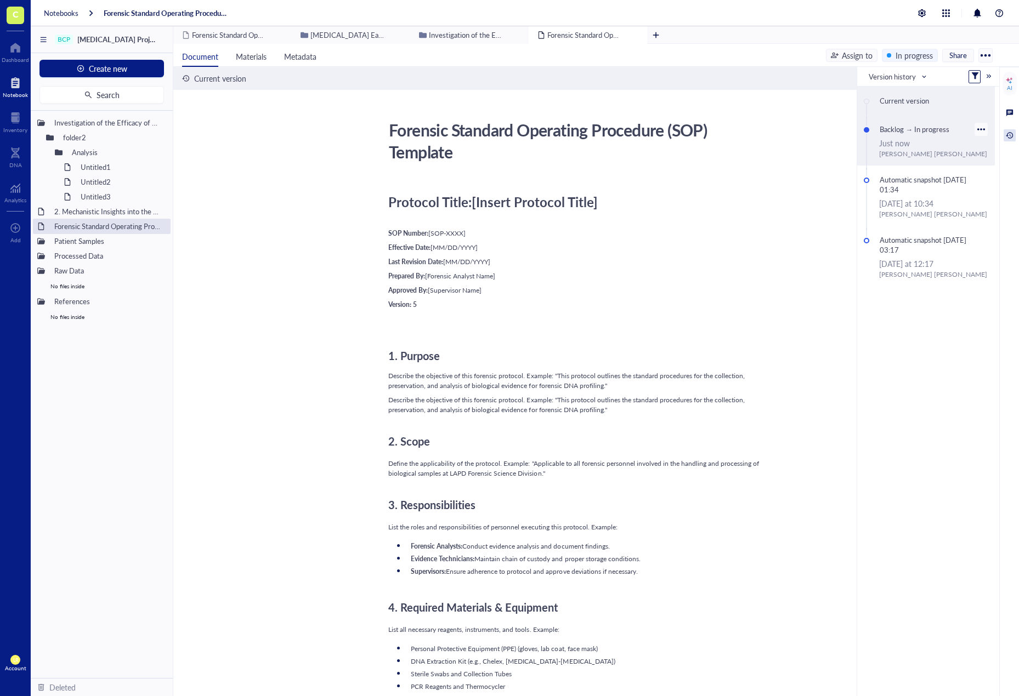
click at [919, 144] on div "Just now" at bounding box center [933, 143] width 109 height 12
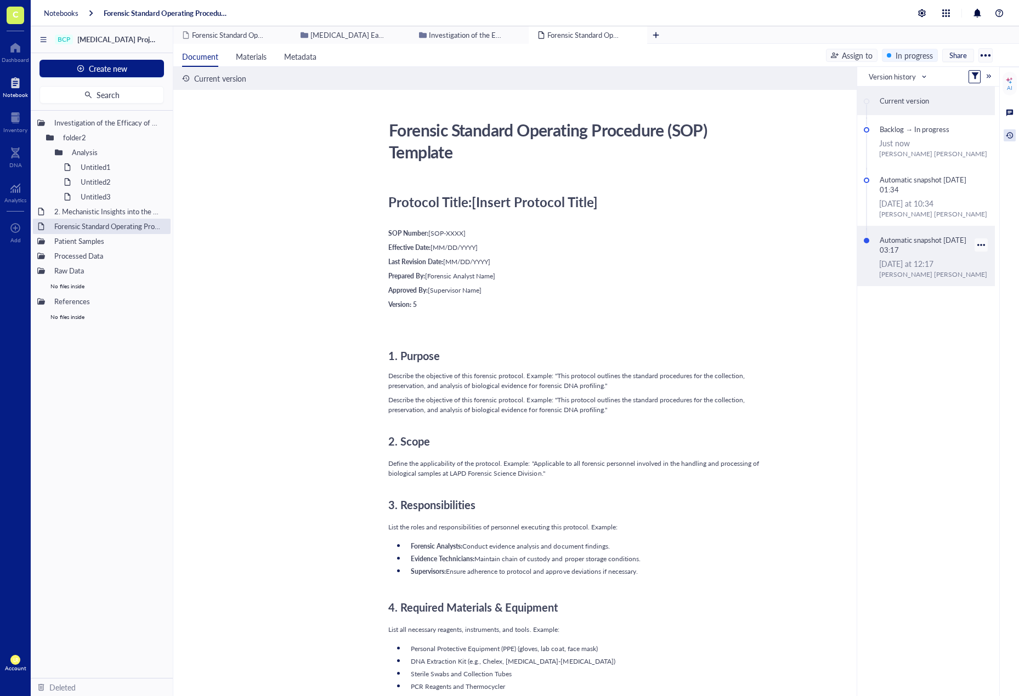
click at [931, 259] on div "[DATE] at 12:17" at bounding box center [933, 264] width 109 height 12
click at [938, 359] on div "Current version Backlog → In progress Just now [PERSON_NAME] Automatic snapshot…" at bounding box center [928, 391] width 142 height 609
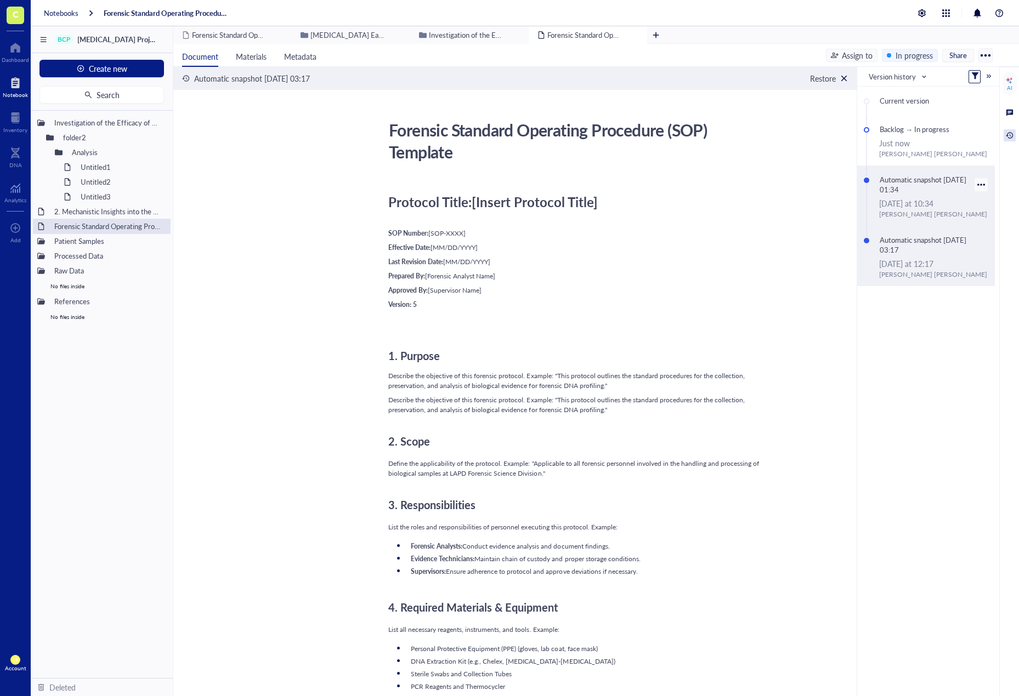
click at [920, 223] on div "Automatic snapshot [DATE] 01:34 [DATE] at 10:34 [PERSON_NAME]" at bounding box center [926, 196] width 138 height 60
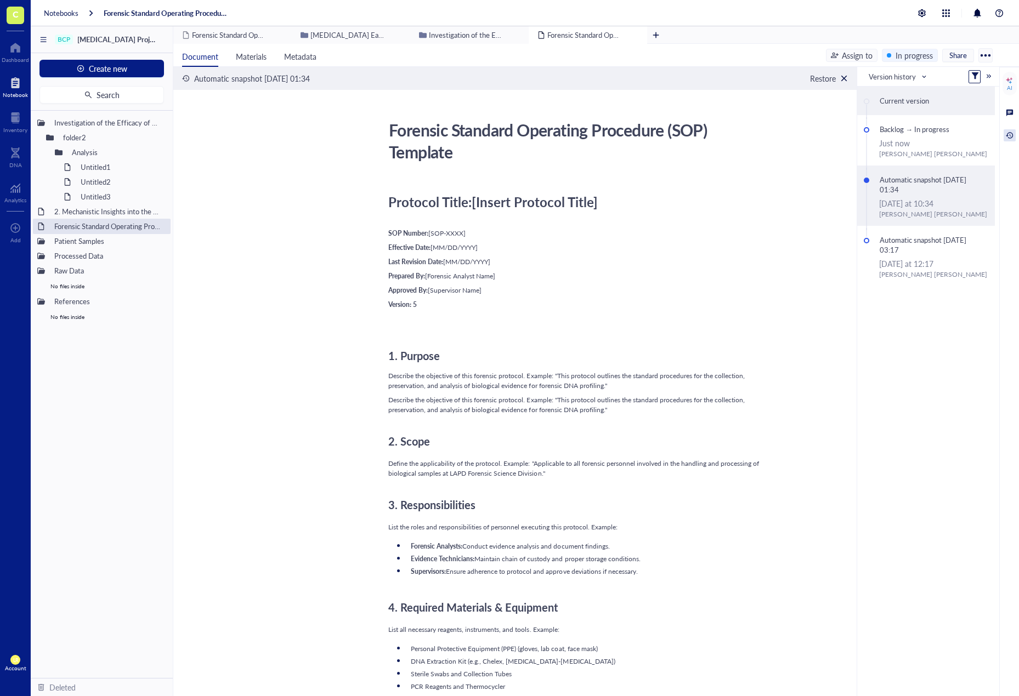
click at [920, 113] on div "Current version" at bounding box center [926, 101] width 138 height 29
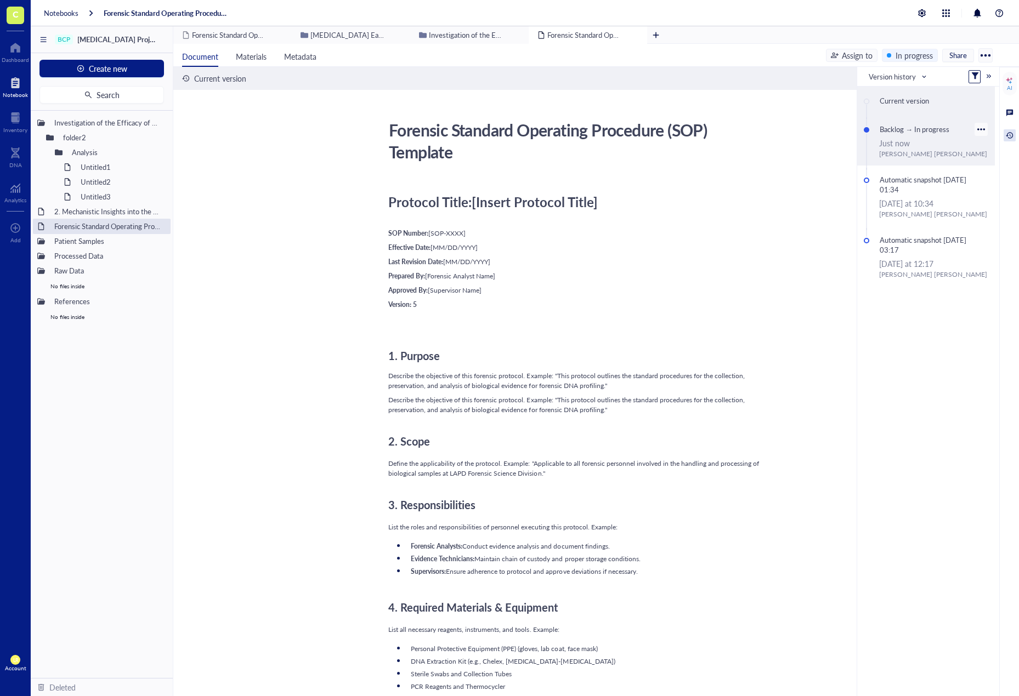
click at [921, 133] on div "Backlog → In progress" at bounding box center [923, 129] width 99 height 15
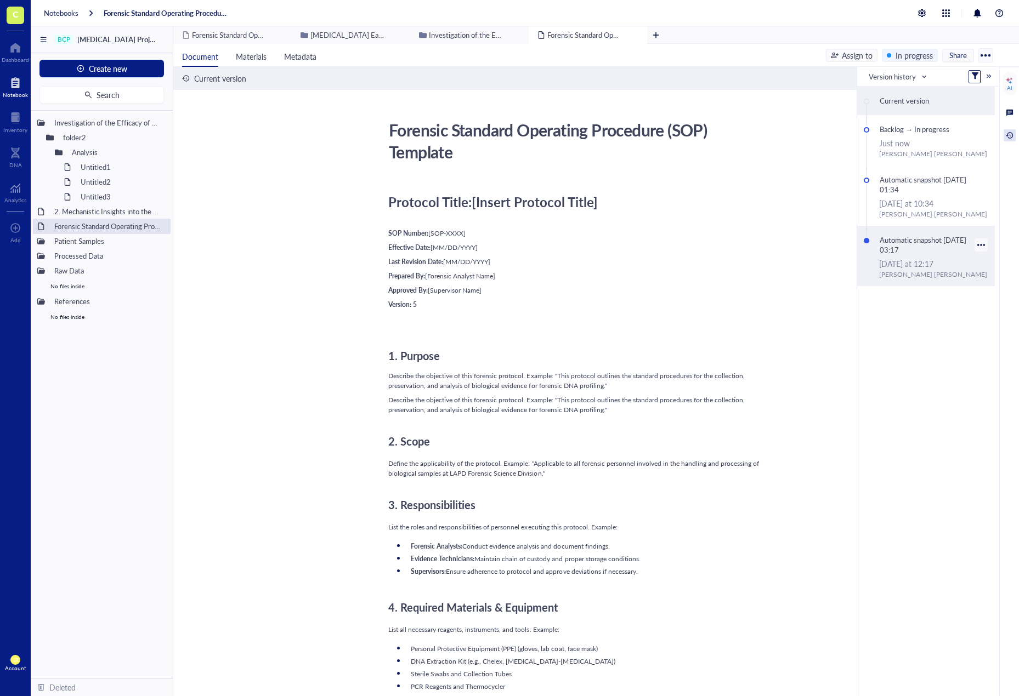
click at [916, 268] on div "[DATE] at 12:17" at bounding box center [933, 264] width 109 height 12
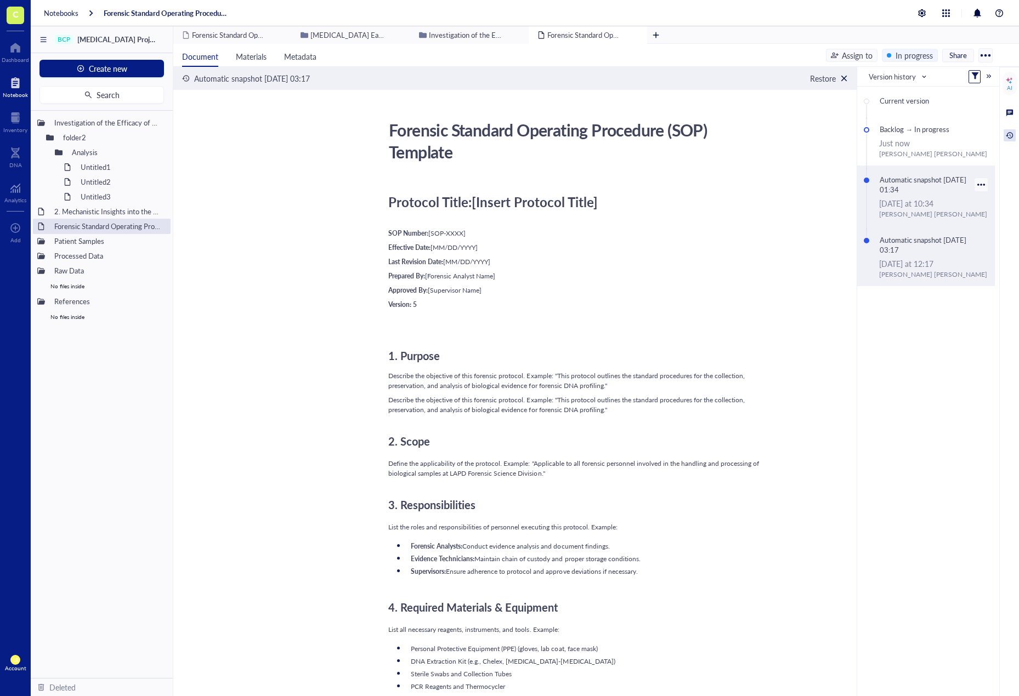
click at [916, 212] on div "[PERSON_NAME]" at bounding box center [933, 214] width 109 height 10
click at [825, 82] on div "Restore" at bounding box center [823, 78] width 26 height 12
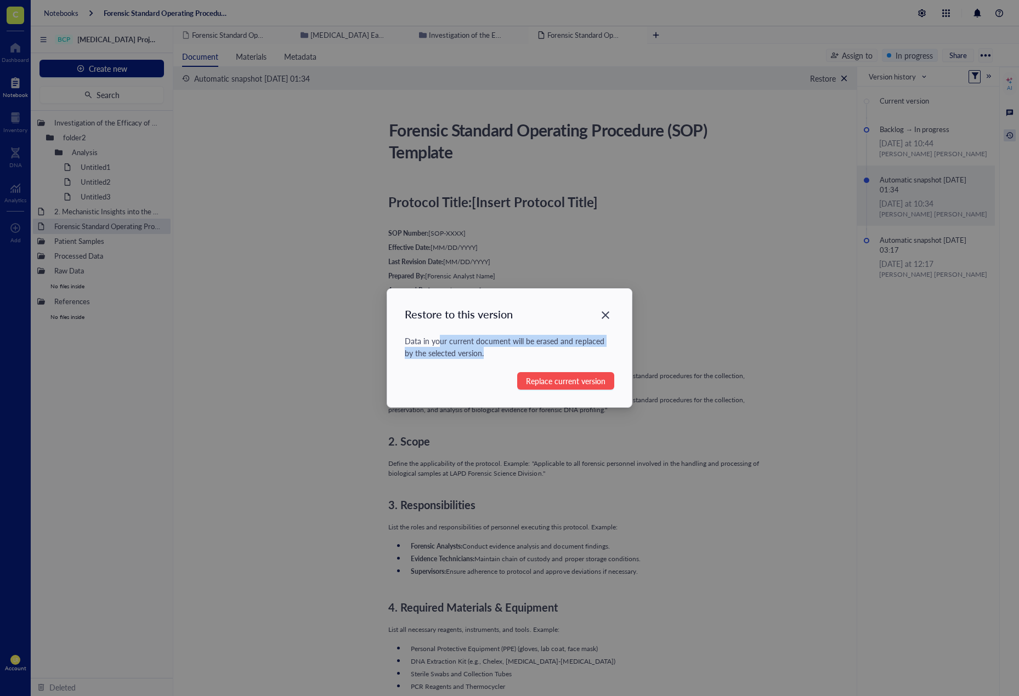
drag, startPoint x: 486, startPoint y: 354, endPoint x: 437, endPoint y: 343, distance: 49.5
click at [437, 343] on div "Data in your current document will be erased and replaced by the selected versi…" at bounding box center [509, 347] width 209 height 24
drag, startPoint x: 425, startPoint y: 314, endPoint x: 469, endPoint y: 356, distance: 60.5
click at [469, 356] on div "Restore to this version Data in your current document will be erased and replac…" at bounding box center [509, 348] width 245 height 118
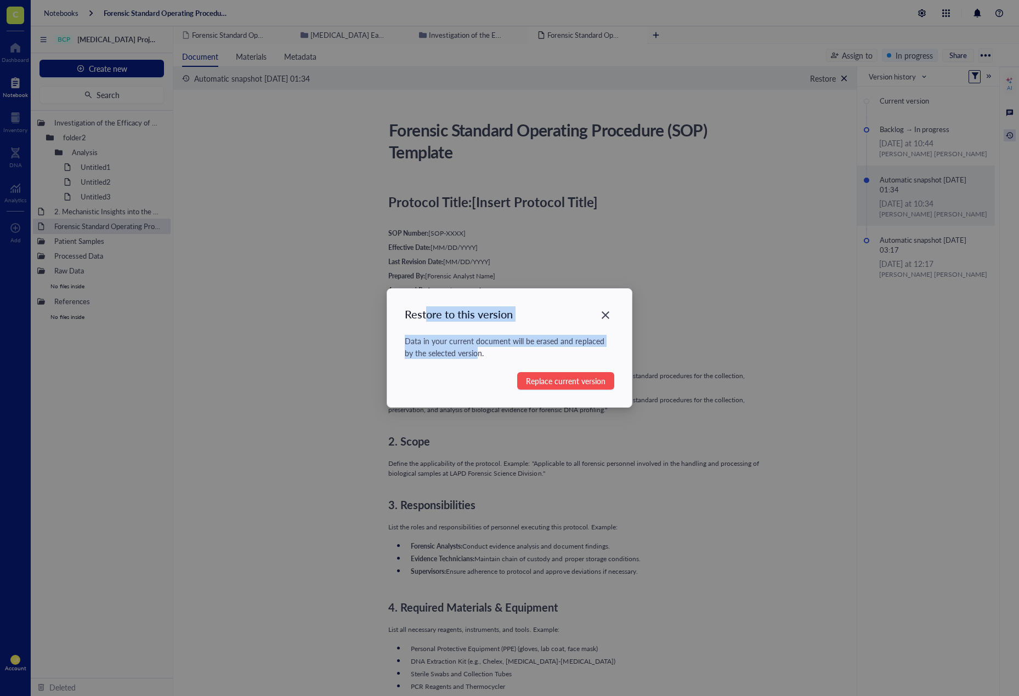
click at [469, 356] on div "Data in your current document will be erased and replaced by the selected versi…" at bounding box center [509, 347] width 209 height 24
click at [606, 316] on icon "Close" at bounding box center [605, 315] width 8 height 8
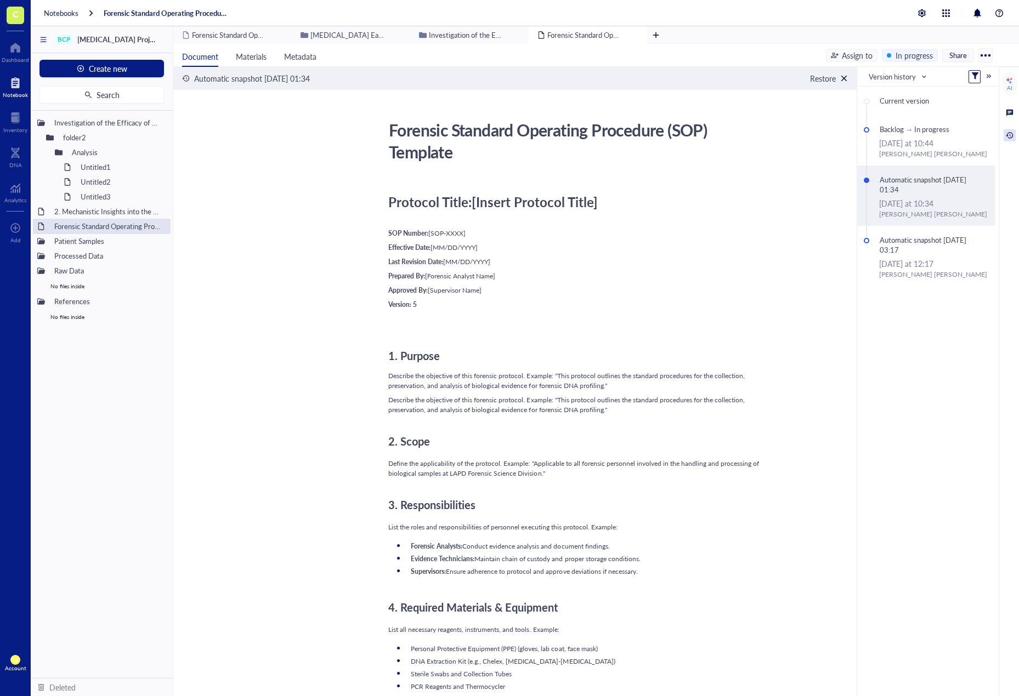
click at [654, 303] on div "Version: 5" at bounding box center [583, 305] width 390 height 10
click at [577, 221] on div "﻿" at bounding box center [583, 219] width 390 height 10
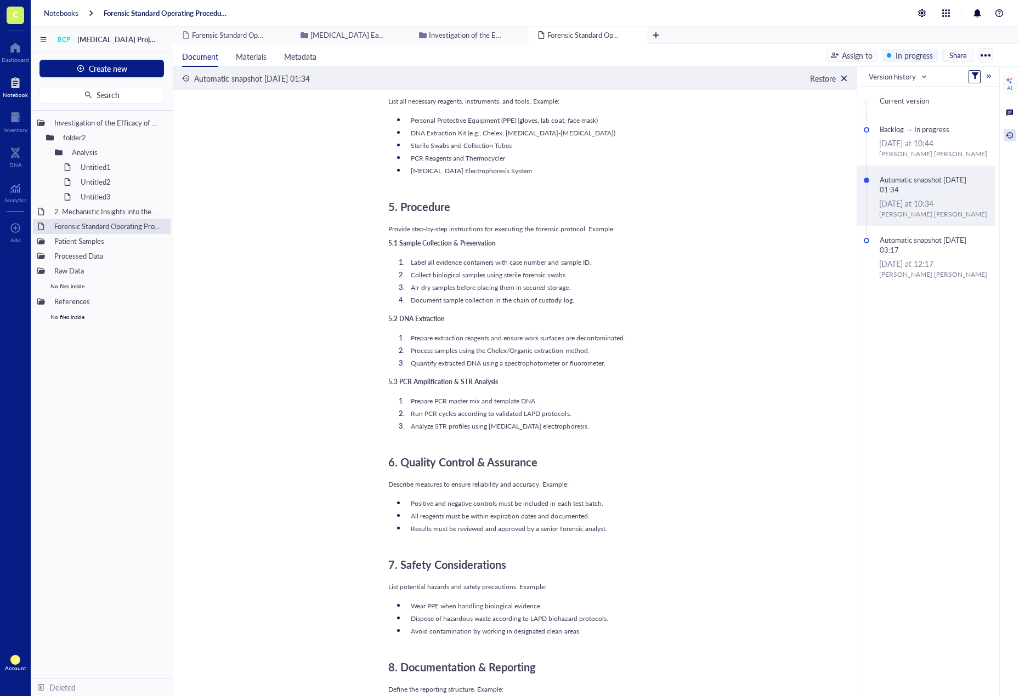
scroll to position [548, 0]
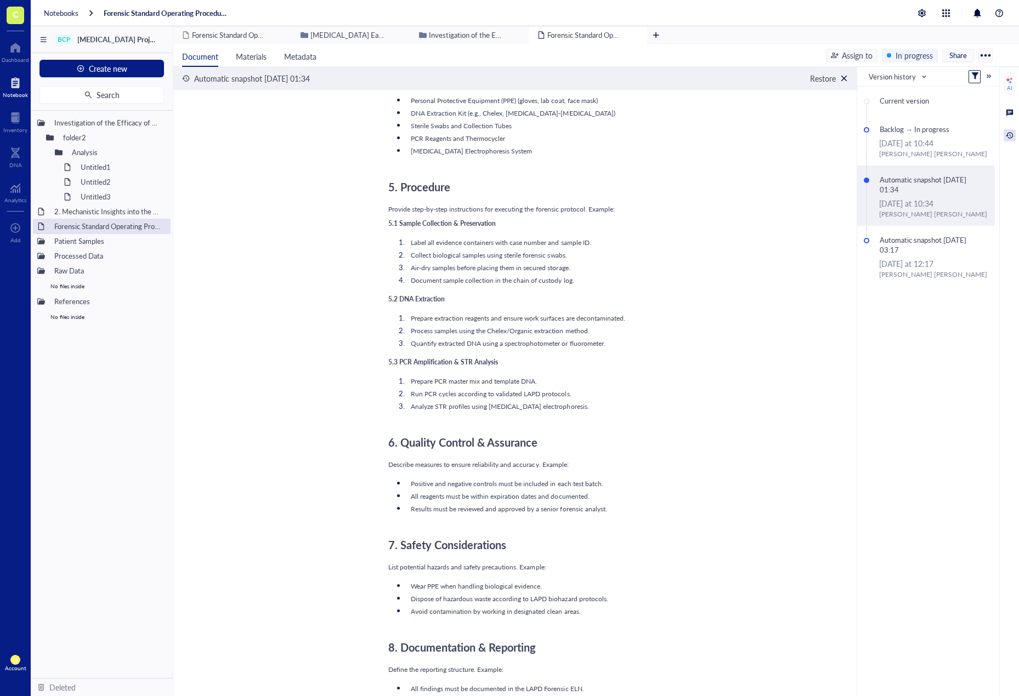
click at [604, 473] on div "Protocol Title: [Insert Protocol Title] ﻿ SOP Number: [SOP-XXXX] Effective Date…" at bounding box center [583, 385] width 390 height 1511
click at [847, 76] on div at bounding box center [844, 79] width 8 height 8
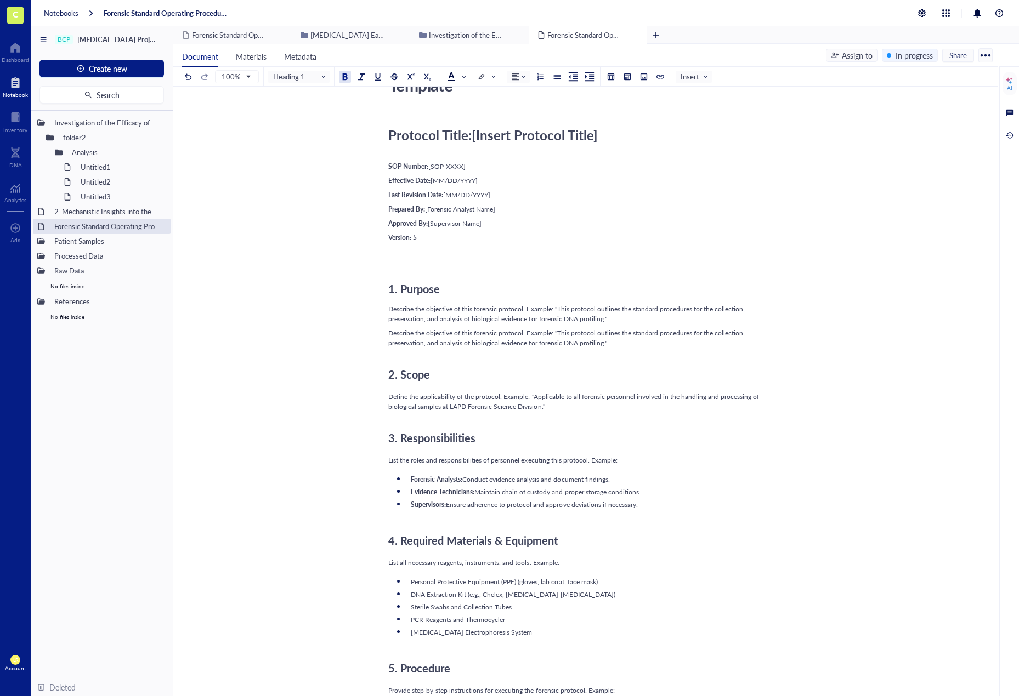
scroll to position [0, 0]
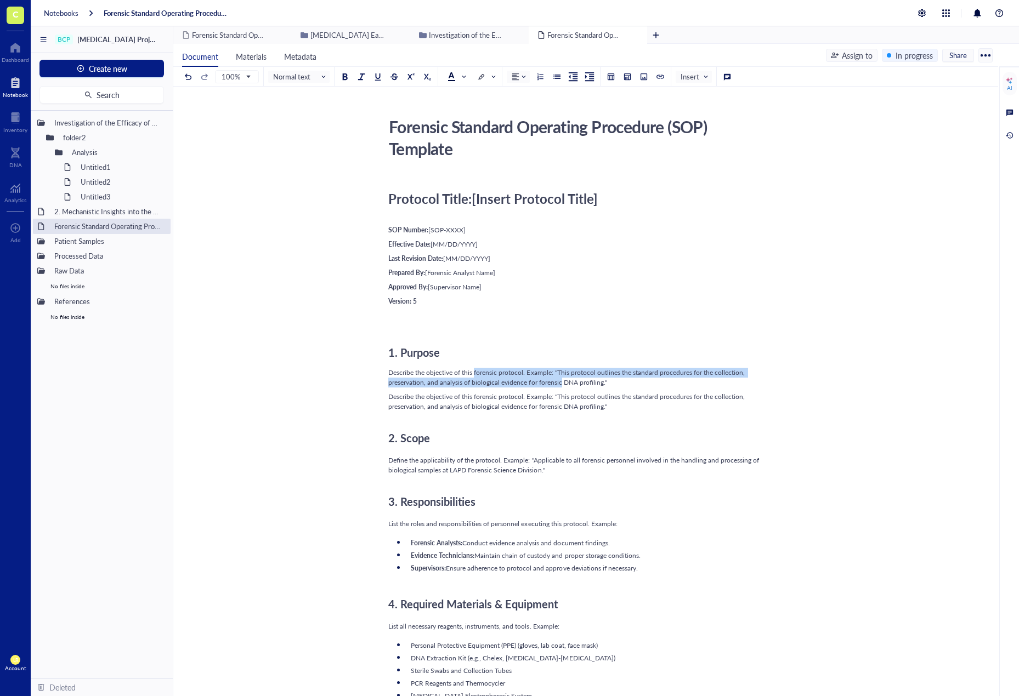
drag, startPoint x: 475, startPoint y: 377, endPoint x: 561, endPoint y: 388, distance: 86.7
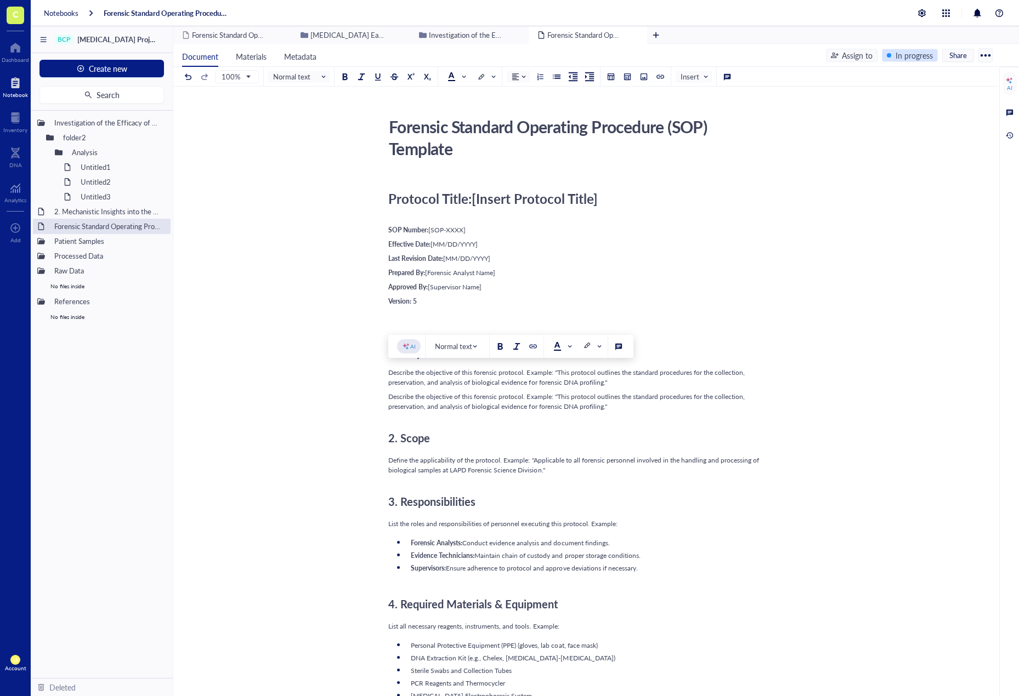
click at [895, 55] on div "In progress" at bounding box center [913, 55] width 37 height 12
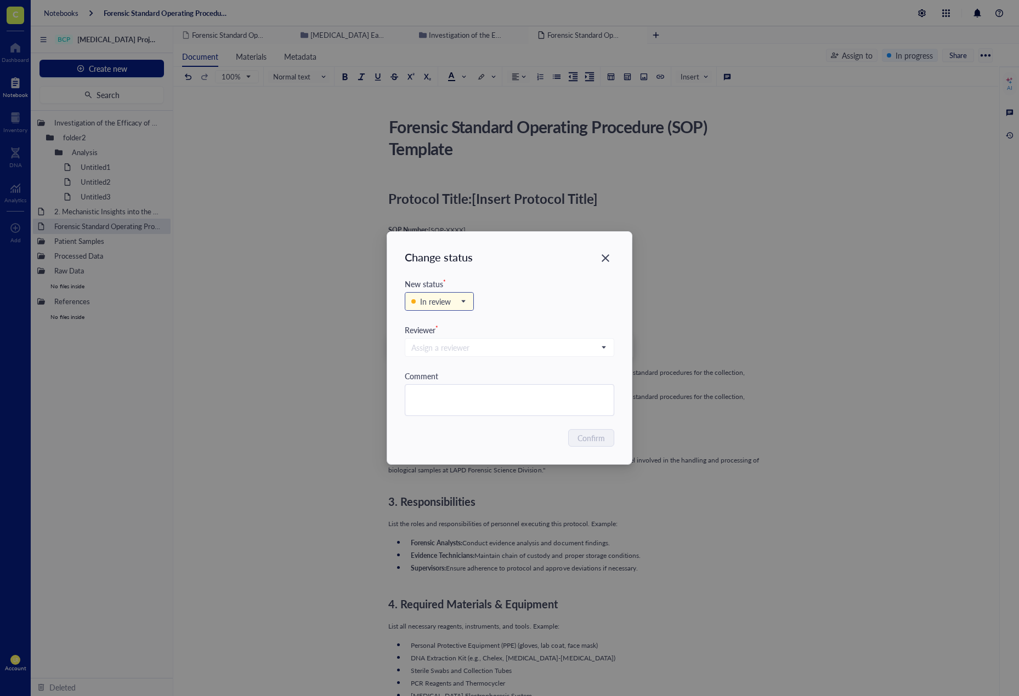
click at [463, 305] on span "In review" at bounding box center [438, 301] width 54 height 12
click at [552, 360] on div "Assign a reviewer" at bounding box center [509, 353] width 209 height 34
click at [556, 352] on input "search" at bounding box center [504, 347] width 186 height 16
click at [561, 321] on div "In review Backlog In progress In review Complete" at bounding box center [509, 307] width 209 height 34
click at [716, 218] on div "Change status New status * In review Backlog In progress In review Complete Rev…" at bounding box center [509, 348] width 1019 height 696
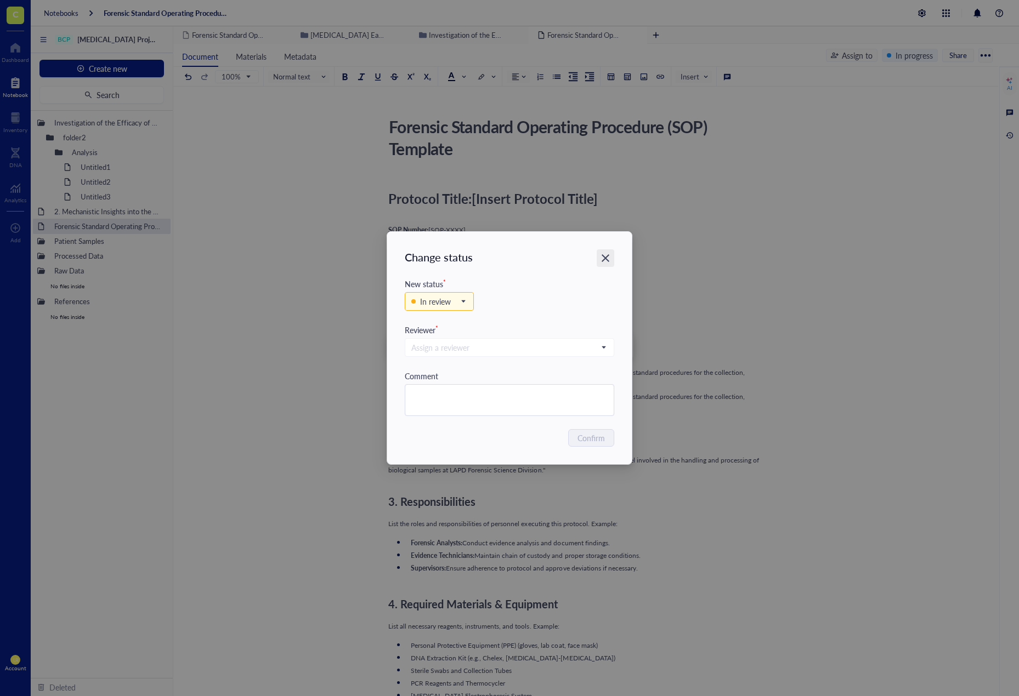
click at [606, 263] on icon "Close" at bounding box center [605, 258] width 10 height 10
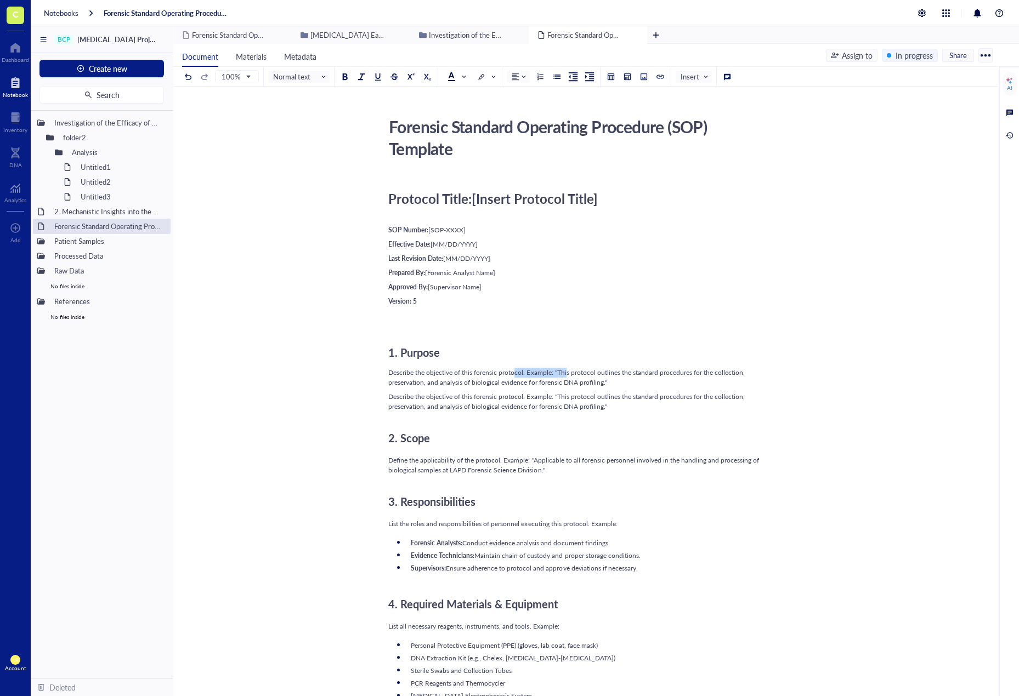
drag, startPoint x: 556, startPoint y: 375, endPoint x: 567, endPoint y: 375, distance: 11.0
click at [567, 375] on span "Describe the objective of this forensic protocol. Example: "This protocol outli…" at bounding box center [567, 377] width 358 height 19
click at [692, 418] on div "2. Scope" at bounding box center [583, 433] width 390 height 35
drag, startPoint x: 625, startPoint y: 390, endPoint x: 616, endPoint y: 389, distance: 8.8
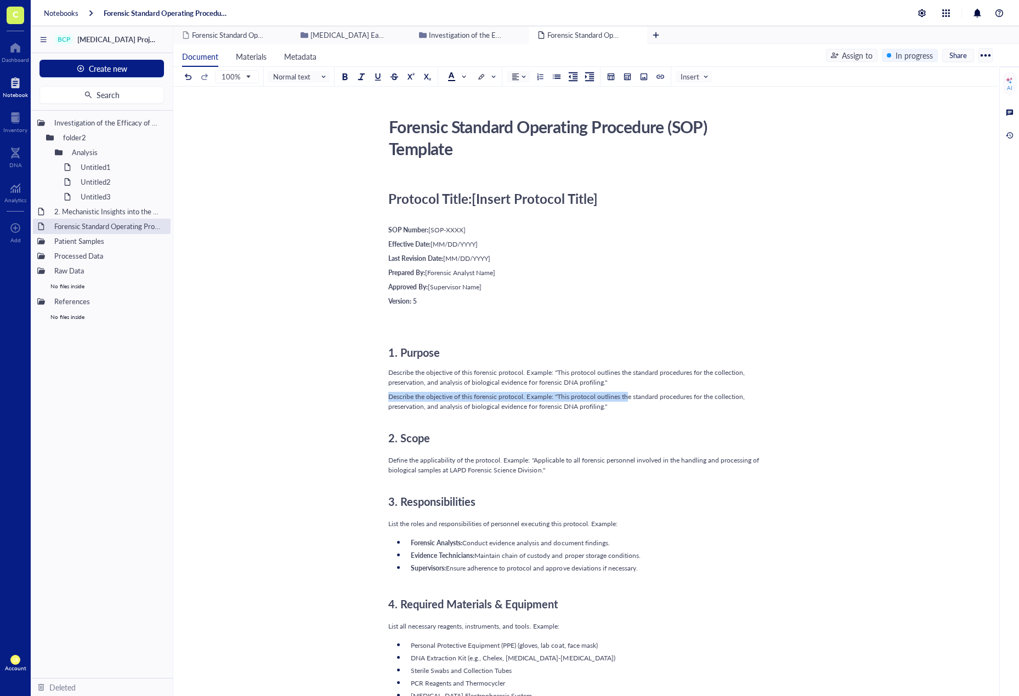
click at [619, 379] on div "Describe the objective of this forensic protocol. Example: "This protocol outli…" at bounding box center [583, 378] width 390 height 20
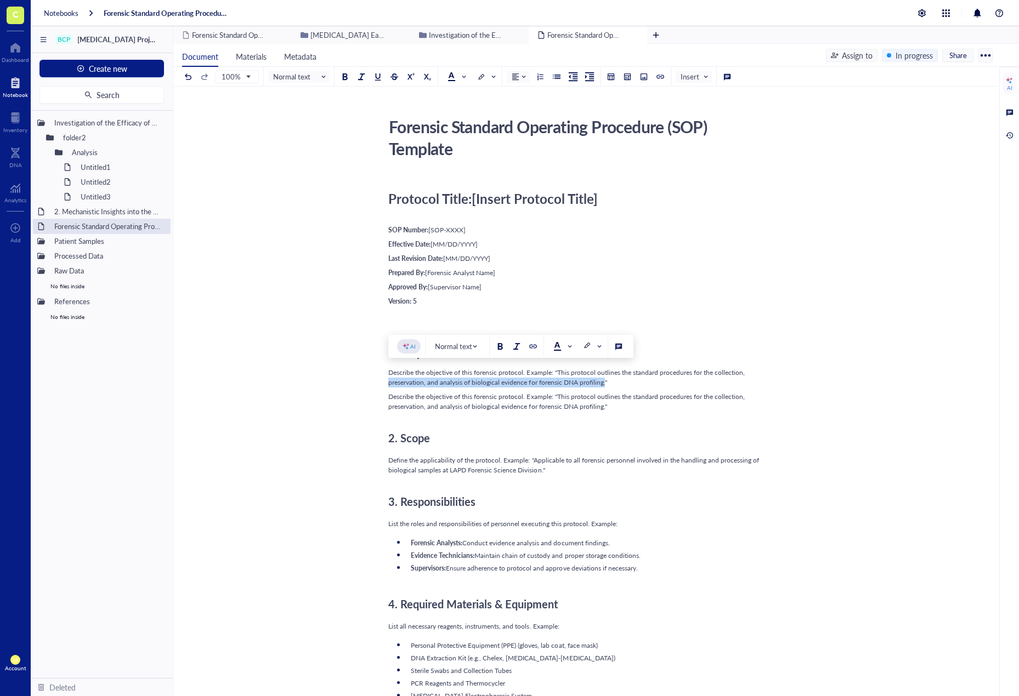
drag, startPoint x: 603, startPoint y: 385, endPoint x: 377, endPoint y: 382, distance: 226.4
click at [1004, 116] on div at bounding box center [1009, 112] width 12 height 12
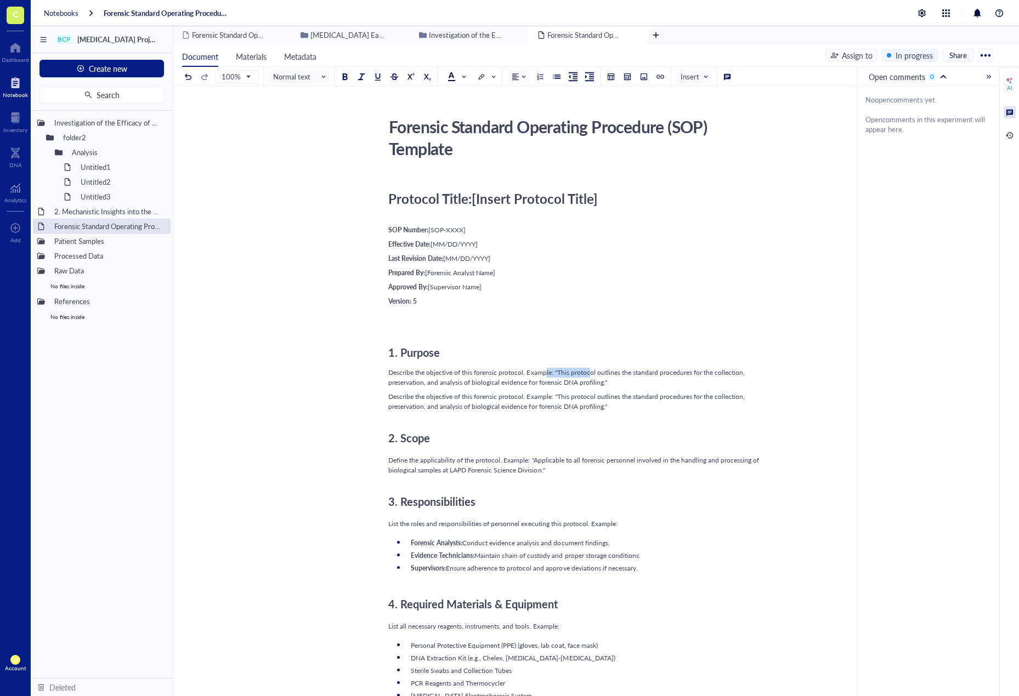
drag, startPoint x: 589, startPoint y: 370, endPoint x: 545, endPoint y: 372, distance: 43.9
click at [545, 372] on span "Describe the objective of this forensic protocol. Example: "This protocol outli…" at bounding box center [567, 377] width 358 height 19
click at [615, 346] on div at bounding box center [619, 347] width 8 height 8
click at [586, 335] on div "Normal text" at bounding box center [615, 346] width 64 height 23
click at [595, 289] on div "Approved By: [Supervisor Name]" at bounding box center [583, 287] width 390 height 10
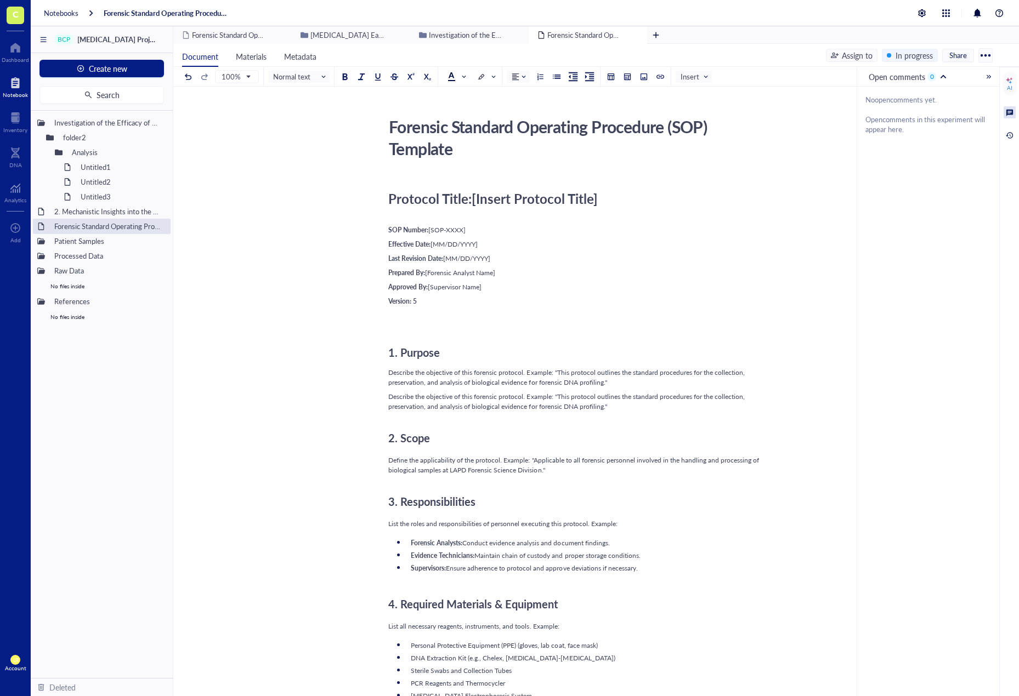
click at [892, 46] on div "Document Materials Metadata Assign to In progress Share" at bounding box center [585, 55] width 825 height 23
click at [894, 62] on div "Document Materials Metadata Assign to In progress Share" at bounding box center [585, 55] width 825 height 23
click at [899, 61] on div "In progress" at bounding box center [910, 55] width 56 height 13
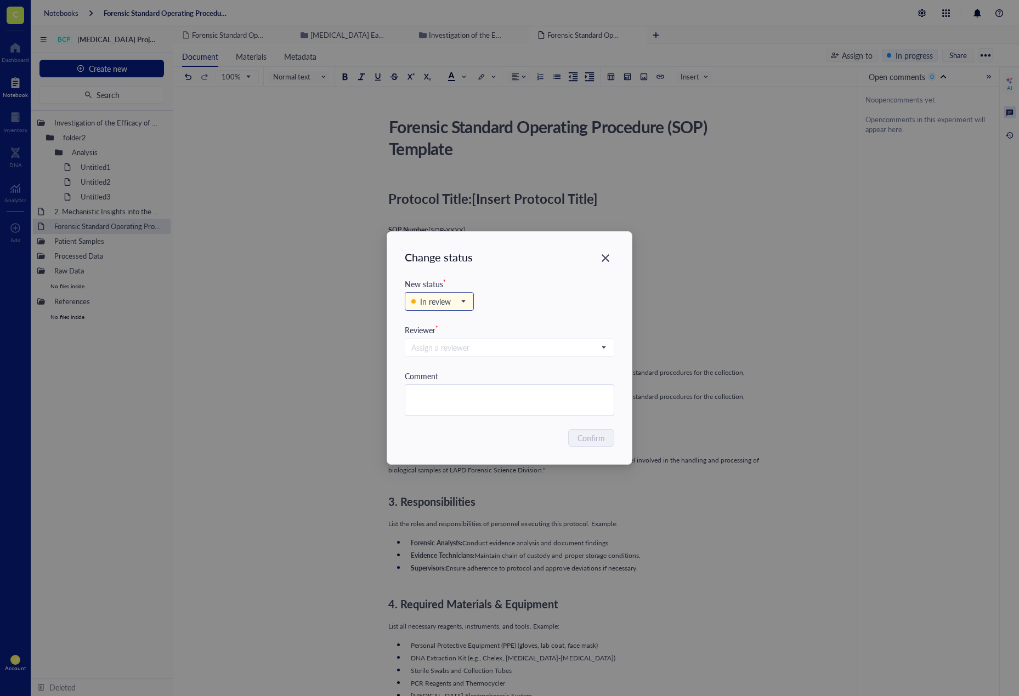
click at [452, 302] on div "In review" at bounding box center [433, 301] width 44 height 12
click at [450, 370] on div "Complete" at bounding box center [436, 374] width 32 height 12
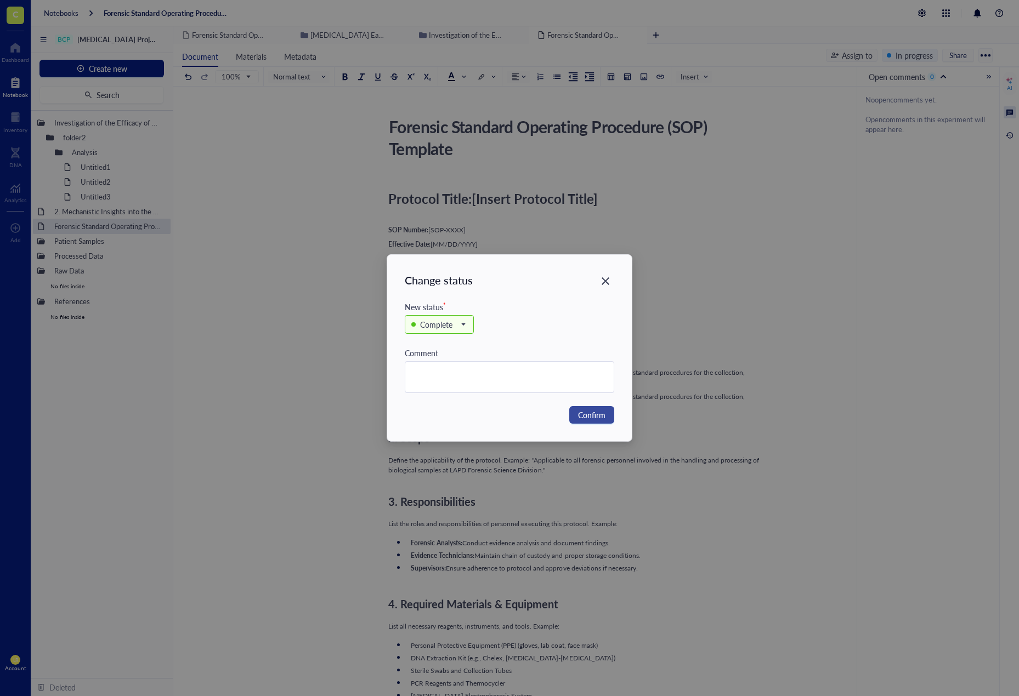
click at [584, 408] on button "Confirm" at bounding box center [591, 415] width 45 height 18
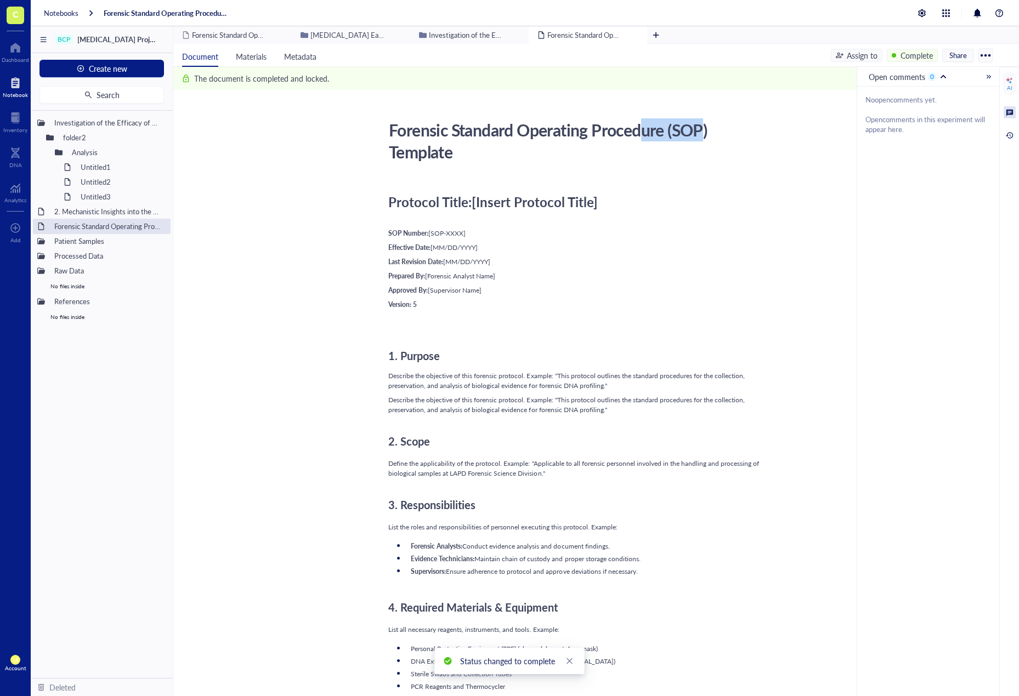
drag, startPoint x: 703, startPoint y: 127, endPoint x: 639, endPoint y: 129, distance: 63.7
click at [639, 129] on div "Forensic Standard Operating Procedure (SOP) Template" at bounding box center [579, 140] width 390 height 49
drag, startPoint x: 685, startPoint y: 140, endPoint x: 603, endPoint y: 143, distance: 82.3
click at [603, 143] on div "Forensic Standard Operating Procedure (SOP) Template" at bounding box center [579, 140] width 390 height 49
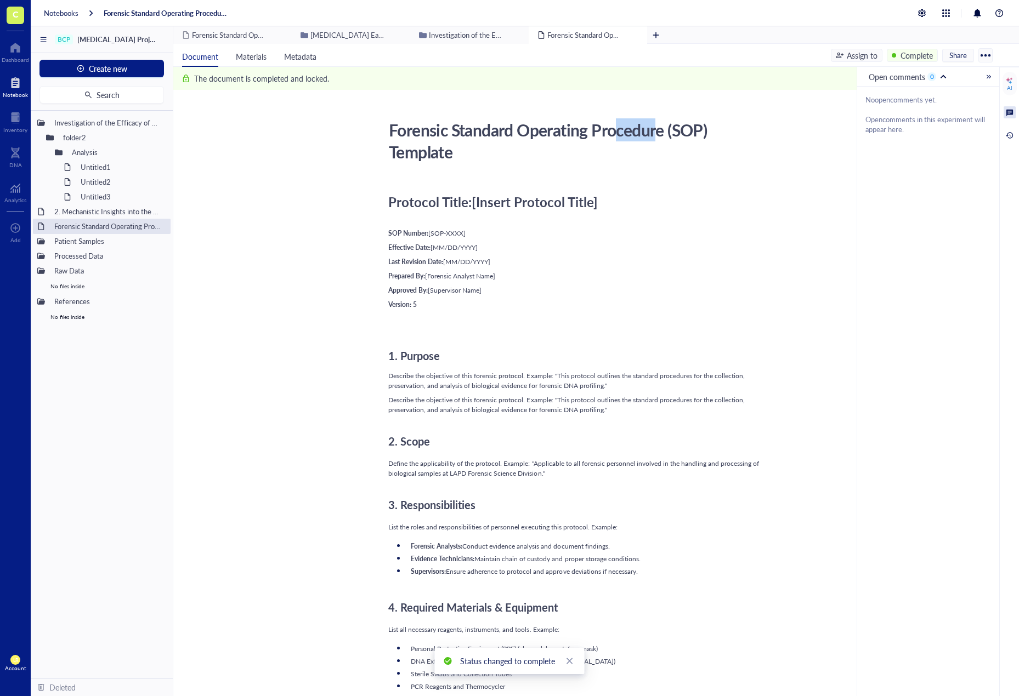
drag, startPoint x: 617, startPoint y: 133, endPoint x: 658, endPoint y: 135, distance: 41.1
click at [658, 135] on div "Forensic Standard Operating Procedure (SOP) Template" at bounding box center [579, 140] width 390 height 49
drag, startPoint x: 658, startPoint y: 135, endPoint x: 639, endPoint y: 134, distance: 19.2
click at [639, 134] on div "Forensic Standard Operating Procedure (SOP) Template" at bounding box center [579, 140] width 390 height 49
click at [889, 53] on div "Complete" at bounding box center [911, 55] width 51 height 13
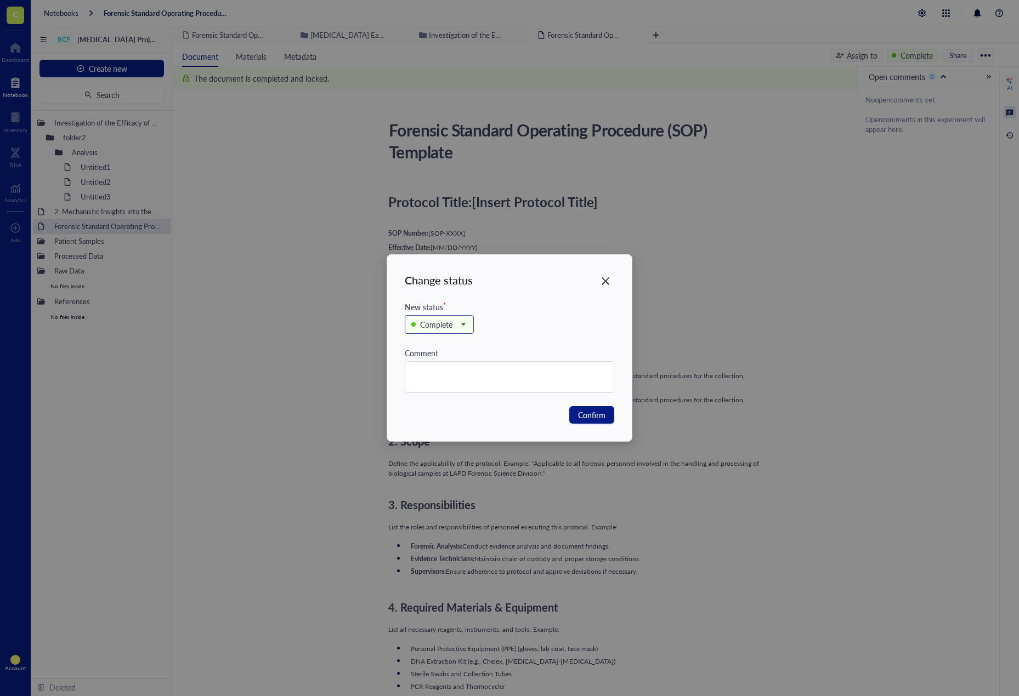
click at [445, 330] on div "Complete" at bounding box center [436, 325] width 32 height 12
click at [441, 382] on div "In review" at bounding box center [435, 379] width 31 height 12
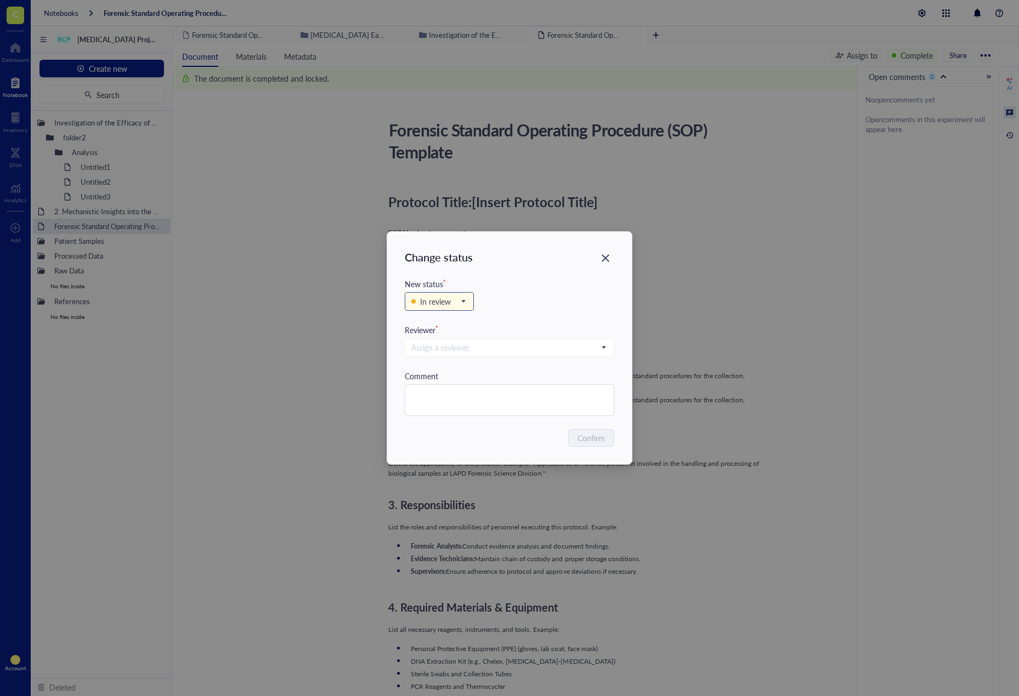
click at [464, 302] on span "In review" at bounding box center [438, 301] width 54 height 12
click at [448, 335] on div "In progress" at bounding box center [438, 339] width 37 height 12
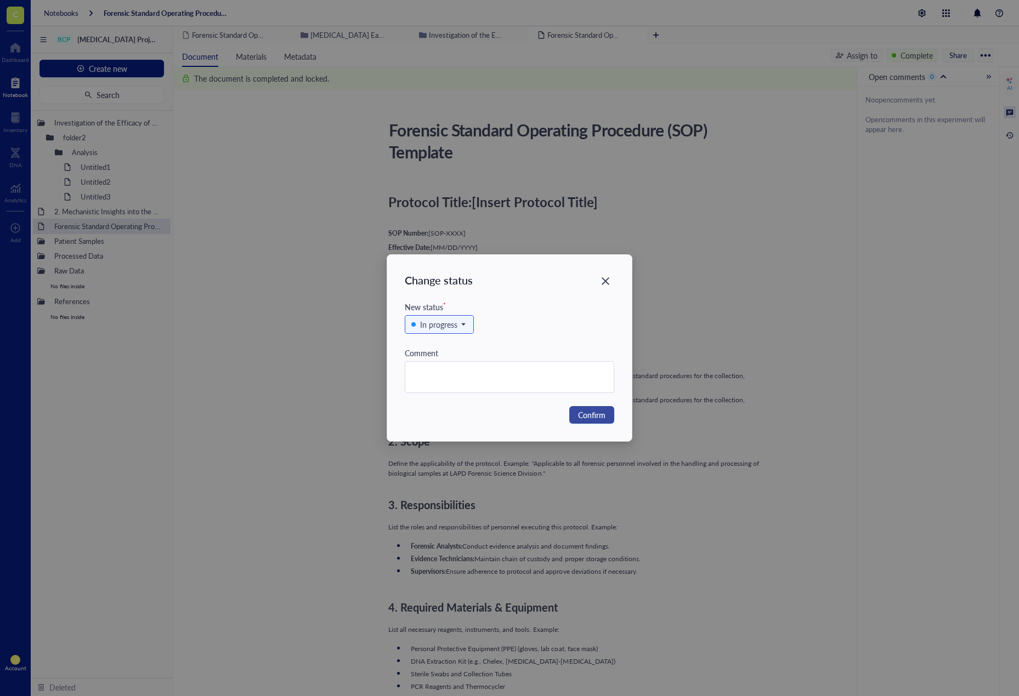
click at [579, 414] on span "Confirm" at bounding box center [591, 415] width 27 height 12
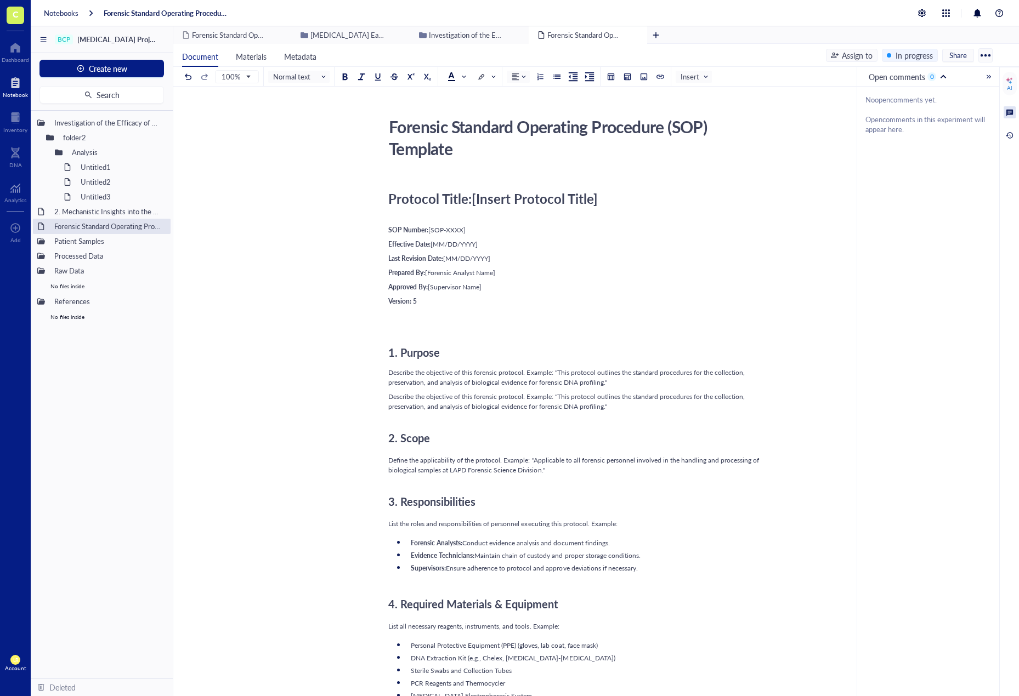
click at [647, 204] on div "Protocol Title: [Insert Protocol Title]" at bounding box center [583, 199] width 390 height 16
click at [896, 52] on div "In progress" at bounding box center [913, 55] width 37 height 12
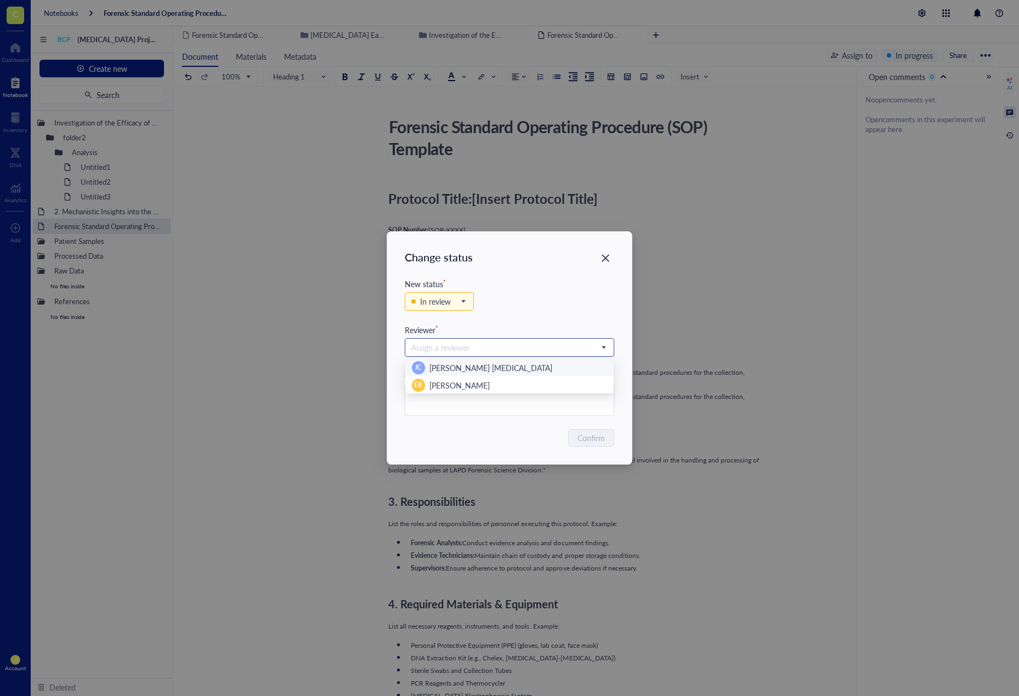
click at [549, 349] on input "search" at bounding box center [504, 347] width 186 height 16
click at [527, 374] on div "[PERSON_NAME] [PERSON_NAME] [MEDICAL_DATA]" at bounding box center [509, 368] width 208 height 18
click at [590, 439] on span "Confirm" at bounding box center [591, 438] width 27 height 12
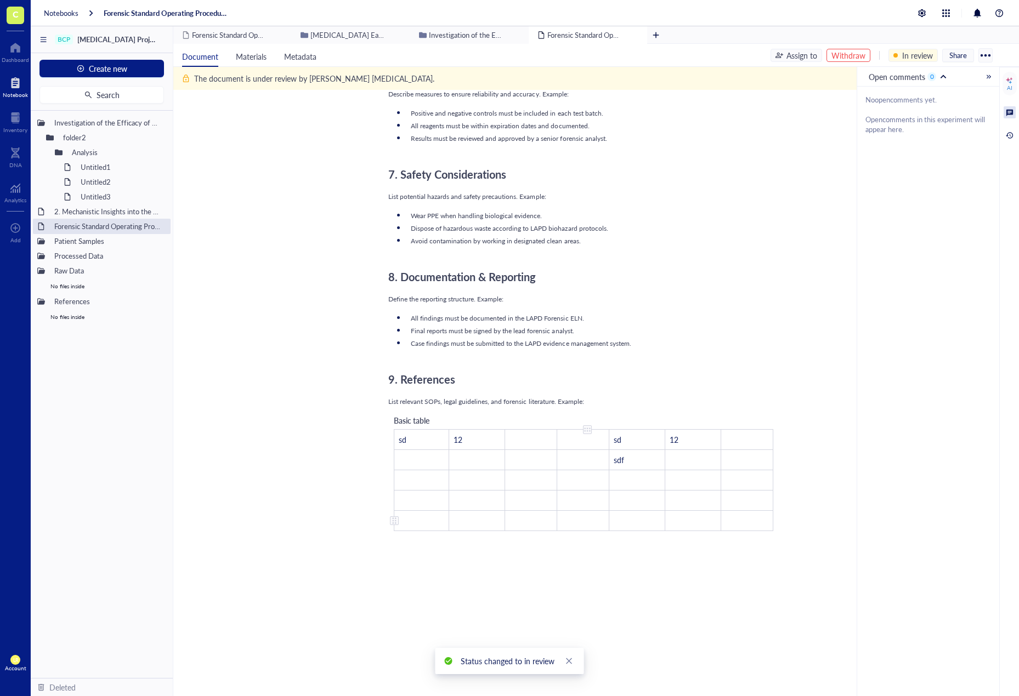
scroll to position [971, 0]
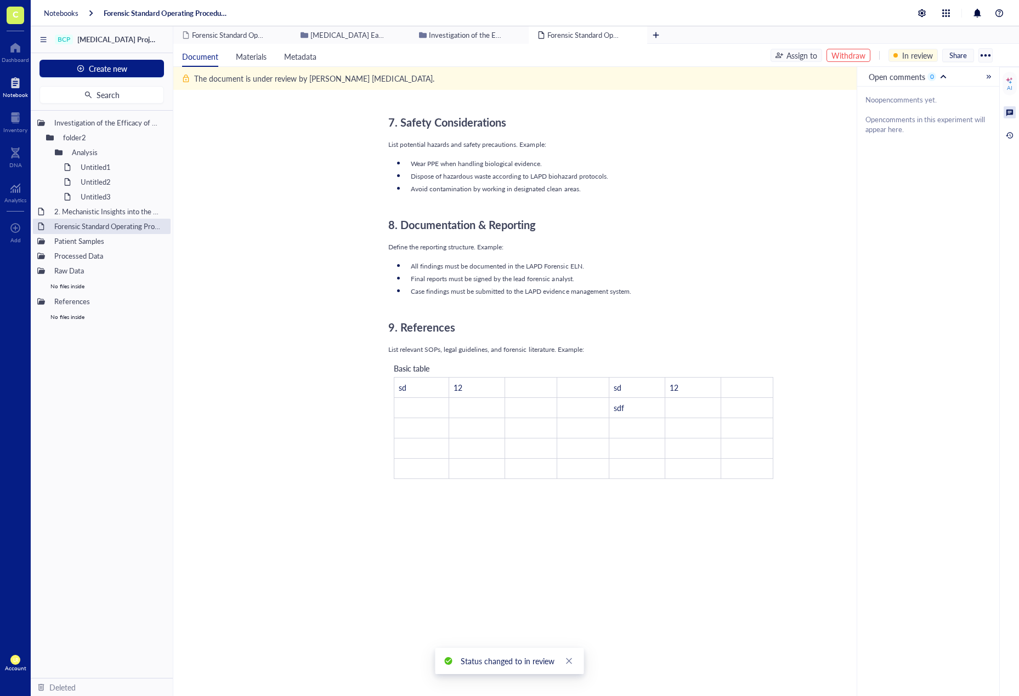
click at [530, 368] on div "Basic table sd 12 ﻿ ﻿ sd 12 ﻿ ﻿ ﻿ ﻿ ﻿ sdf ﻿ ﻿ ﻿ ﻿ ﻿ ﻿ ﻿ ﻿ ﻿ ﻿ ﻿ ﻿ ﻿ ﻿ ﻿ ﻿ ﻿ ﻿ ﻿…" at bounding box center [583, 421] width 390 height 128
click at [524, 393] on td "﻿" at bounding box center [530, 387] width 52 height 20
click at [535, 406] on td "﻿" at bounding box center [530, 407] width 52 height 20
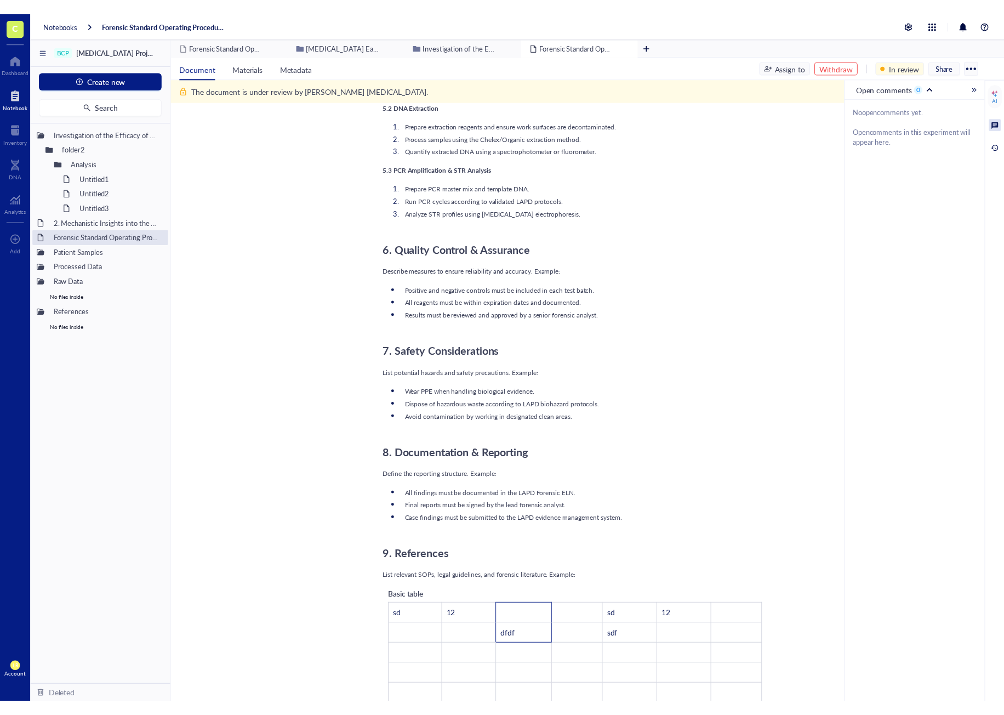
scroll to position [752, 0]
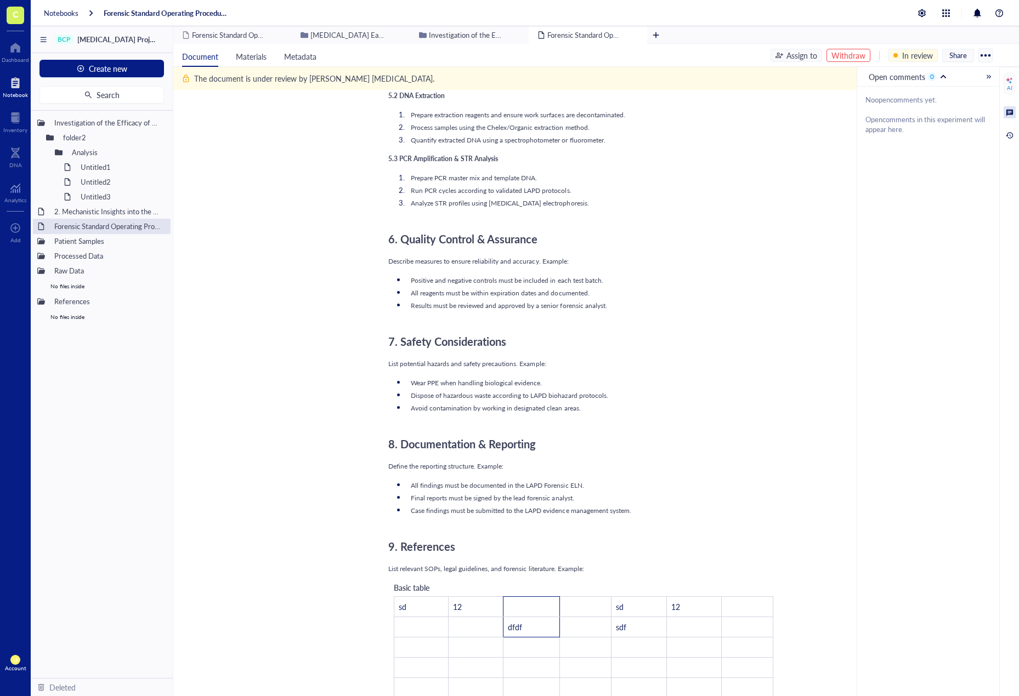
click at [839, 54] on div "Withdraw" at bounding box center [848, 55] width 34 height 12
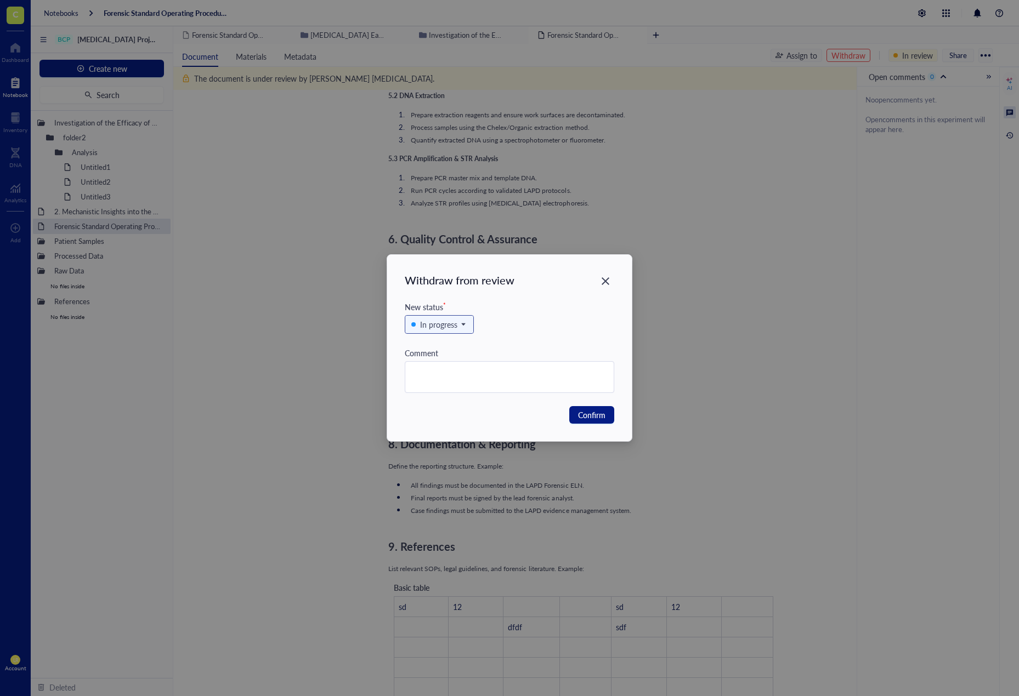
click at [464, 316] on span at bounding box center [439, 324] width 56 height 16
click at [601, 280] on icon "Close" at bounding box center [605, 281] width 10 height 10
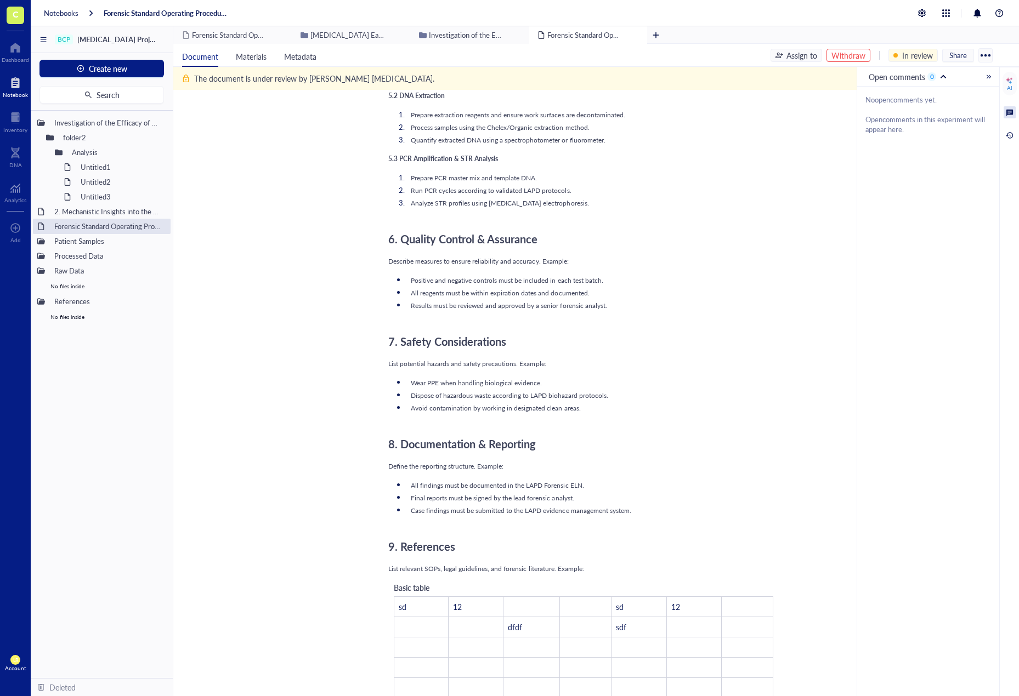
click at [802, 399] on div "Forensic Standard Operating Procedure (SOP) Template Forensic Standard Operatin…" at bounding box center [583, 152] width 820 height 1574
drag, startPoint x: 307, startPoint y: 276, endPoint x: 281, endPoint y: 202, distance: 78.4
click at [307, 276] on div "Forensic Standard Operating Procedure (SOP) Template Forensic Standard Operatin…" at bounding box center [583, 152] width 820 height 1574
drag, startPoint x: 94, startPoint y: 194, endPoint x: 105, endPoint y: 180, distance: 17.6
click at [105, 180] on div "Investigation of the Efficacy of Anti-NMP22 folder2 Analysis Untitled1 Untitled…" at bounding box center [102, 394] width 142 height 567
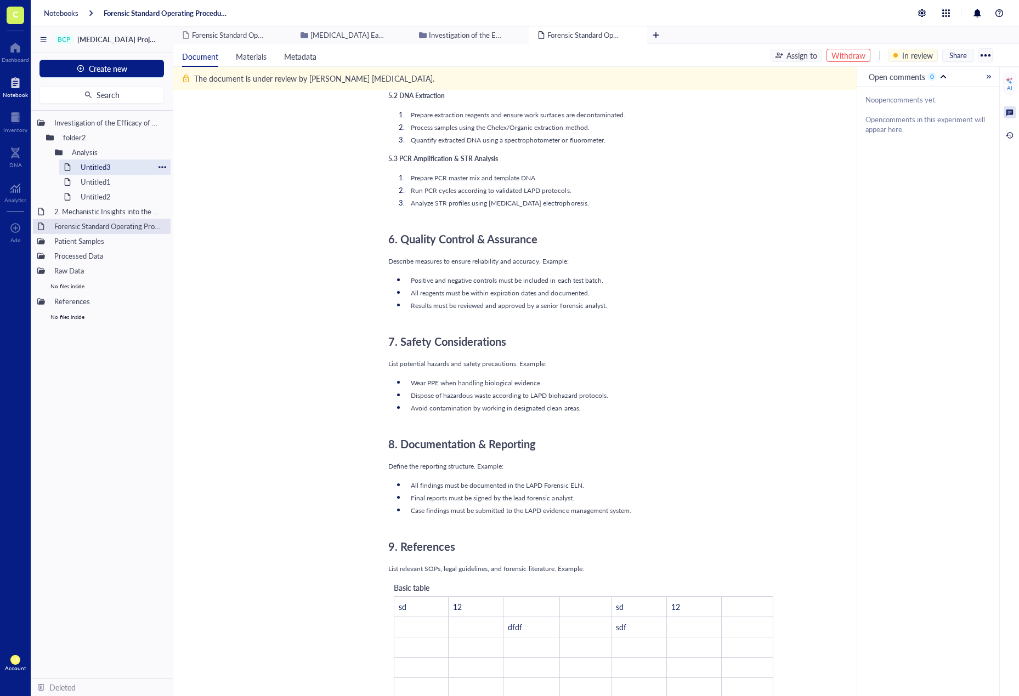
click at [98, 164] on div "BCP [MEDICAL_DATA] Project_Pr001 Create new Search Investigation of the Efficac…" at bounding box center [525, 374] width 988 height 696
drag, startPoint x: 97, startPoint y: 166, endPoint x: 109, endPoint y: 215, distance: 50.3
click at [306, 158] on div "Forensic Standard Operating Procedure (SOP) Template Forensic Standard Operatin…" at bounding box center [583, 152] width 820 height 1574
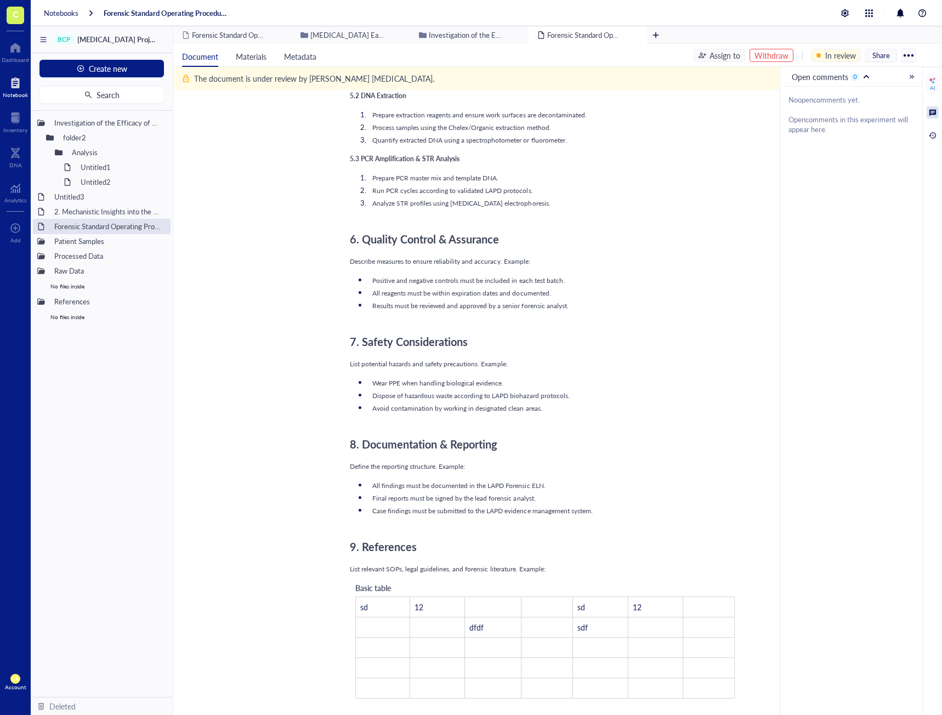
click at [626, 185] on li "Run PCR cycles according to validated LAPD protocols." at bounding box center [554, 190] width 372 height 10
drag, startPoint x: 914, startPoint y: 0, endPoint x: 782, endPoint y: 93, distance: 160.9
click at [709, 156] on div "5.3 PCR Amplification & STR Analysis" at bounding box center [545, 159] width 390 height 10
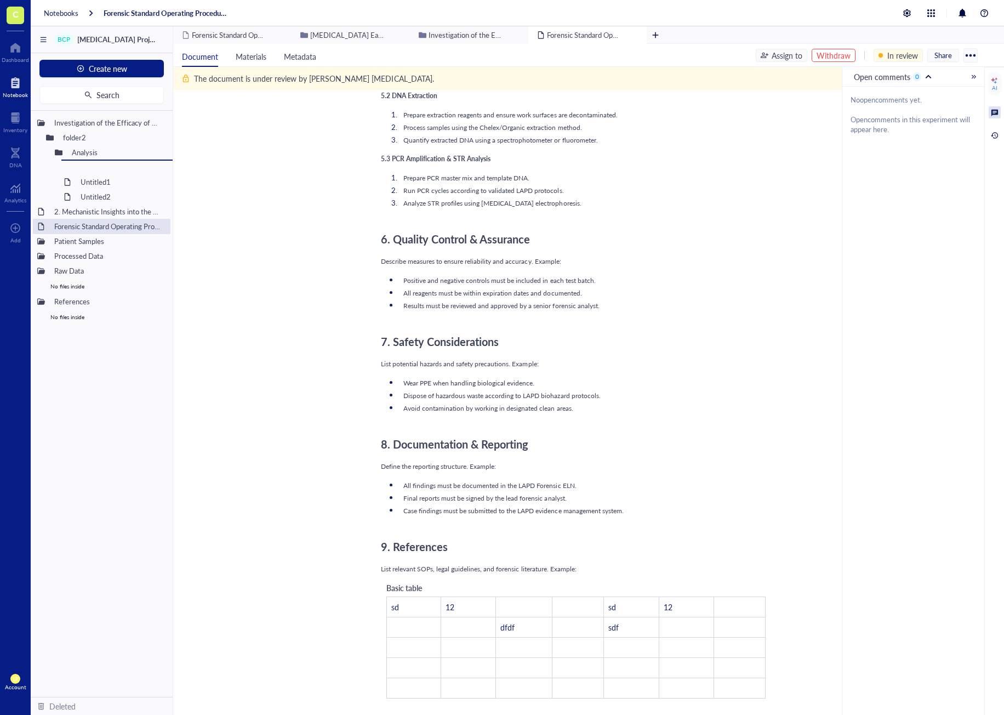
drag, startPoint x: 80, startPoint y: 203, endPoint x: 114, endPoint y: 181, distance: 40.2
click at [114, 181] on div "Investigation of the Efficacy of Anti-NMP22 folder2 Analysis Untitled1 Untitled…" at bounding box center [102, 404] width 142 height 586
drag, startPoint x: 103, startPoint y: 169, endPoint x: 112, endPoint y: 212, distance: 43.1
drag, startPoint x: 65, startPoint y: 197, endPoint x: 93, endPoint y: 179, distance: 33.3
click at [93, 179] on div "Investigation of the Efficacy of Anti-NMP22 folder2 Analysis Untitled1 Untitled…" at bounding box center [102, 404] width 142 height 586
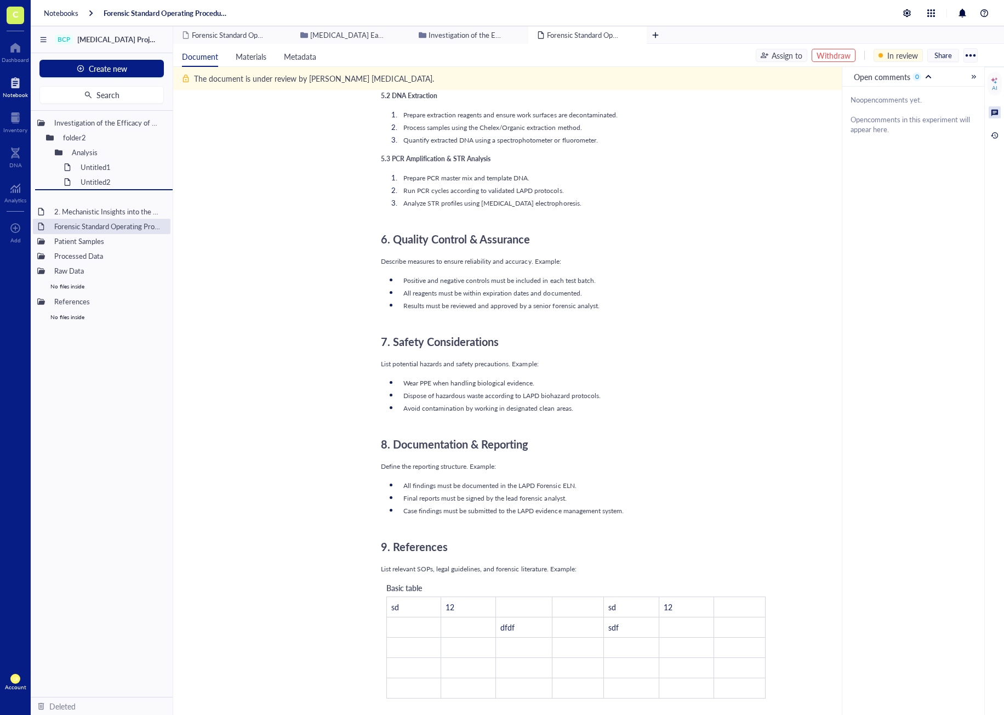
drag, startPoint x: 98, startPoint y: 163, endPoint x: 100, endPoint y: 201, distance: 37.9
click at [773, 265] on div "Forensic Standard Operating Procedure (SOP) Template Forensic Standard Operatin…" at bounding box center [576, 152] width 806 height 1574
click at [744, 458] on div "Protocol Title: [Insert Protocol Title] ﻿ SOP Number: [SOP-XXXX] Effective Date…" at bounding box center [576, 182] width 390 height 1511
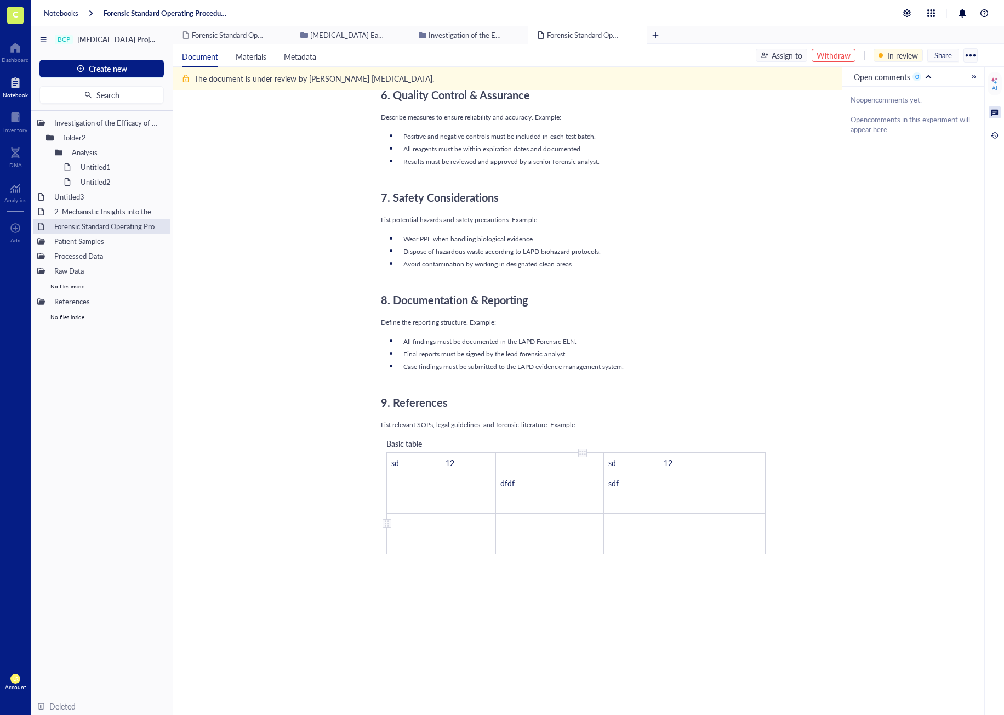
scroll to position [916, 0]
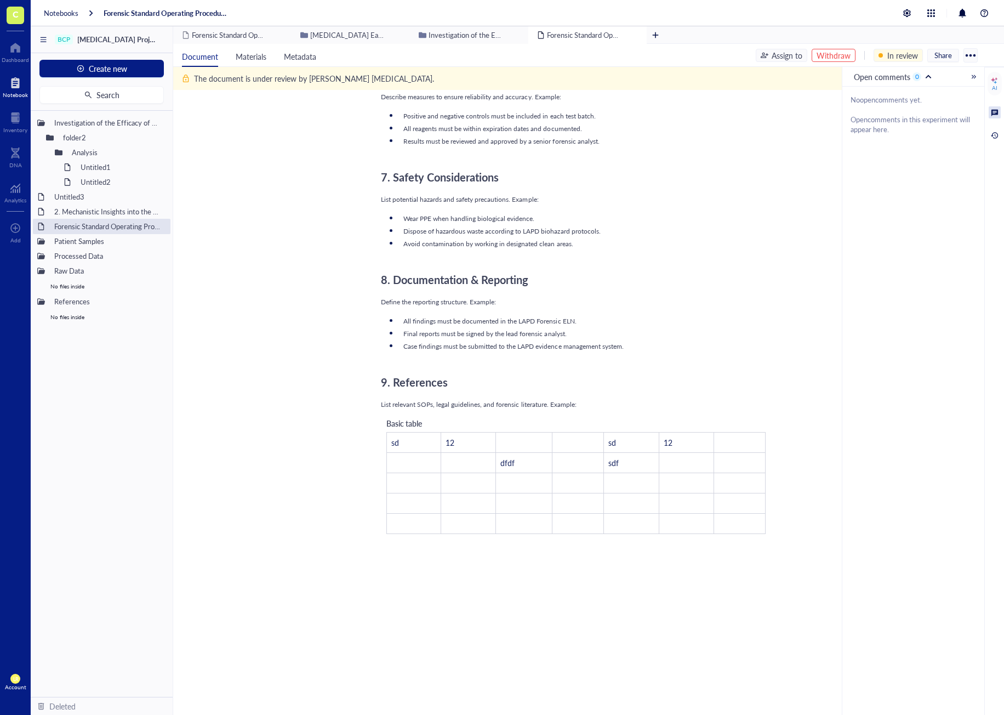
click at [833, 60] on div "Withdraw" at bounding box center [834, 55] width 34 height 12
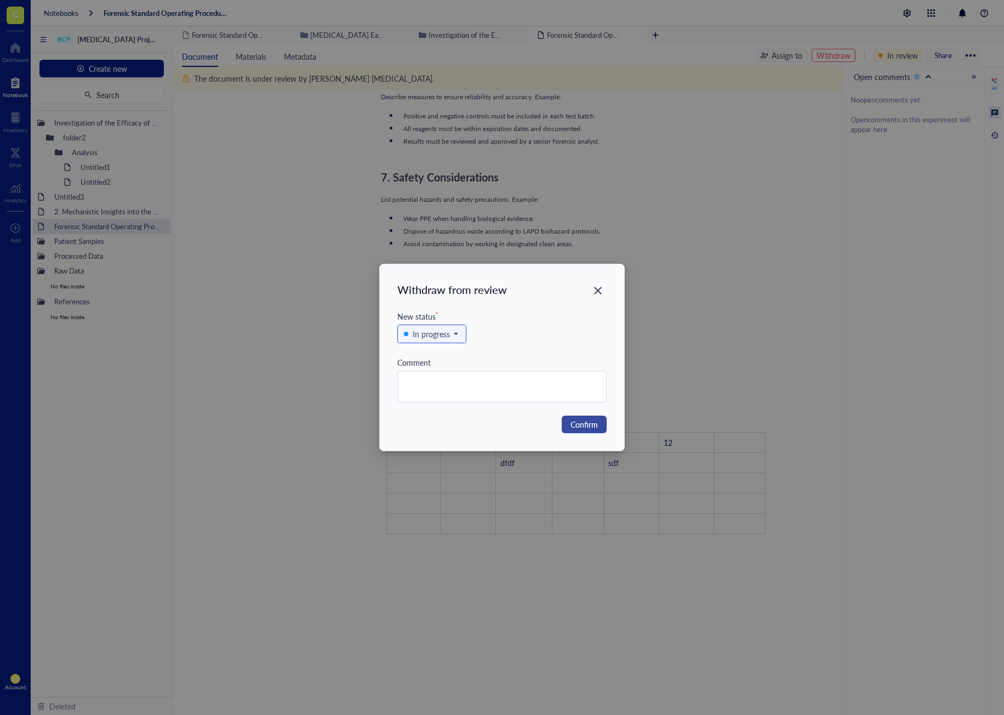
click at [593, 424] on span "Confirm" at bounding box center [584, 424] width 27 height 12
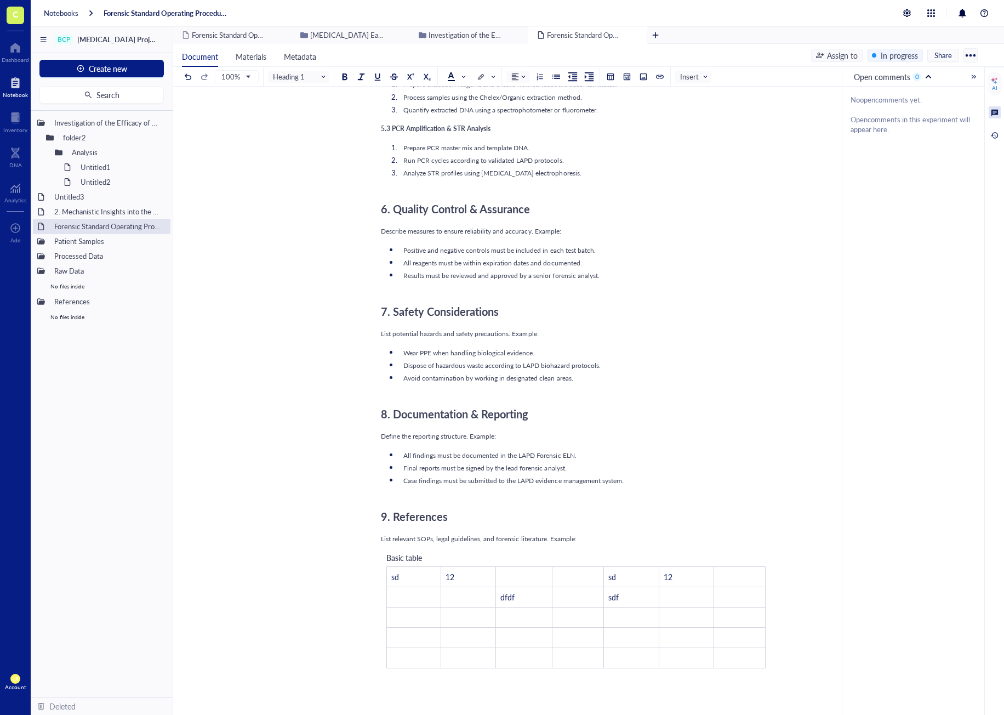
scroll to position [932, 0]
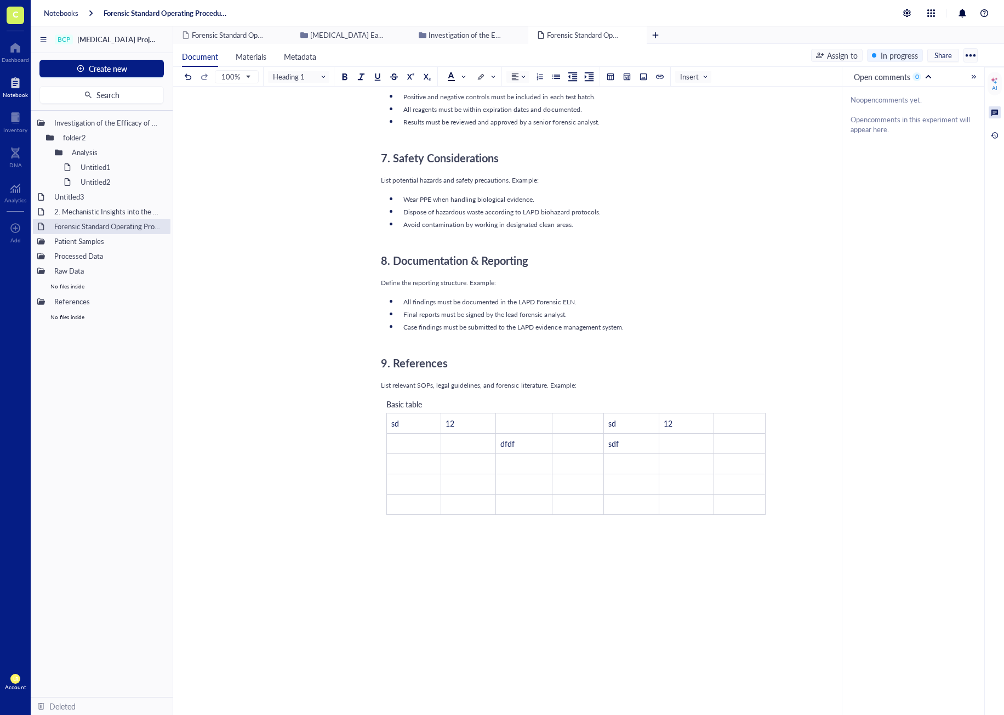
click at [576, 383] on span "List relevant SOPs, legal guidelines, and forensic literature. Example:" at bounding box center [479, 384] width 196 height 9
click at [609, 388] on div "List relevant SOPs, legal guidelines, and forensic literature. Example:" at bounding box center [576, 385] width 390 height 10
click at [547, 578] on div "Protocol Title: [Insert Protocol Title] ﻿ SOP Number: [SOP-XXXX] Effective Date…" at bounding box center [576, 6] width 390 height 1526
drag, startPoint x: 531, startPoint y: 558, endPoint x: 516, endPoint y: 556, distance: 15.4
click at [531, 558] on div "Protocol Title: [Insert Protocol Title] ﻿ SOP Number: [SOP-XXXX] Effective Date…" at bounding box center [576, 6] width 390 height 1526
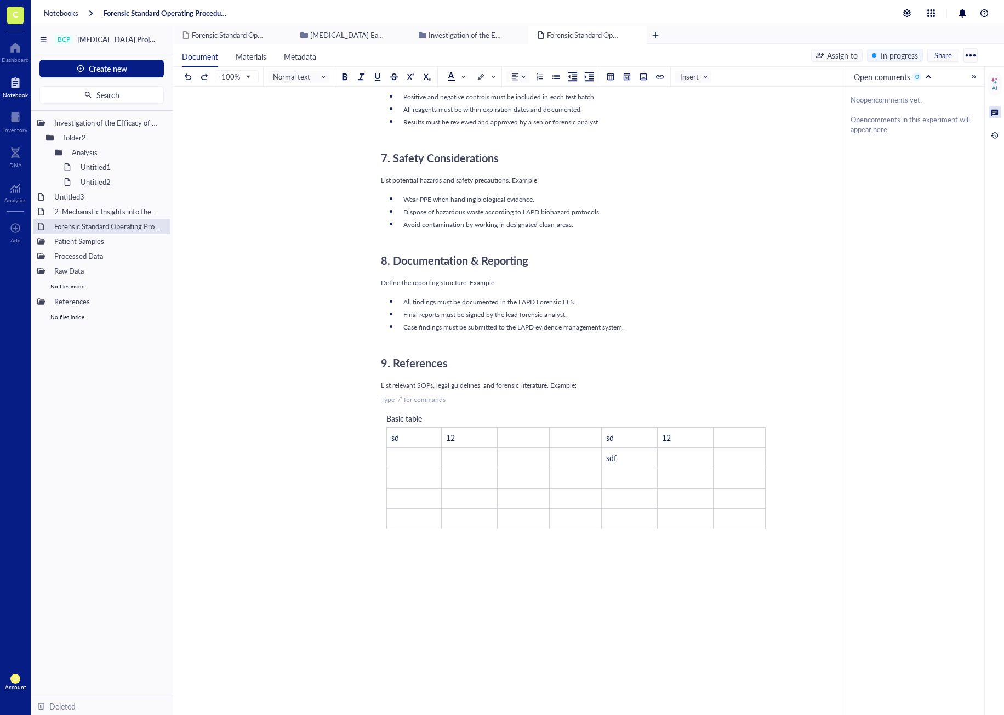
click at [466, 401] on div "﻿ Type ‘/’ for commands" at bounding box center [576, 400] width 390 height 10
click at [513, 433] on td "﻿" at bounding box center [523, 437] width 52 height 20
click at [495, 400] on div "﻿ Type ‘/’ for commands" at bounding box center [576, 400] width 390 height 10
drag, startPoint x: 628, startPoint y: 435, endPoint x: 627, endPoint y: 456, distance: 21.4
click at [627, 456] on tbody "sd 12 ﻿ ﻿ sd 12 ﻿ ﻿ ﻿ ﻿ ﻿ sdf ﻿ ﻿ ﻿ ﻿ ﻿ ﻿ ﻿ ﻿ ﻿ ﻿ ﻿ ﻿ ﻿ ﻿ ﻿ ﻿ ﻿ ﻿ ﻿ ﻿ ﻿ ﻿ ﻿" at bounding box center [576, 477] width 379 height 101
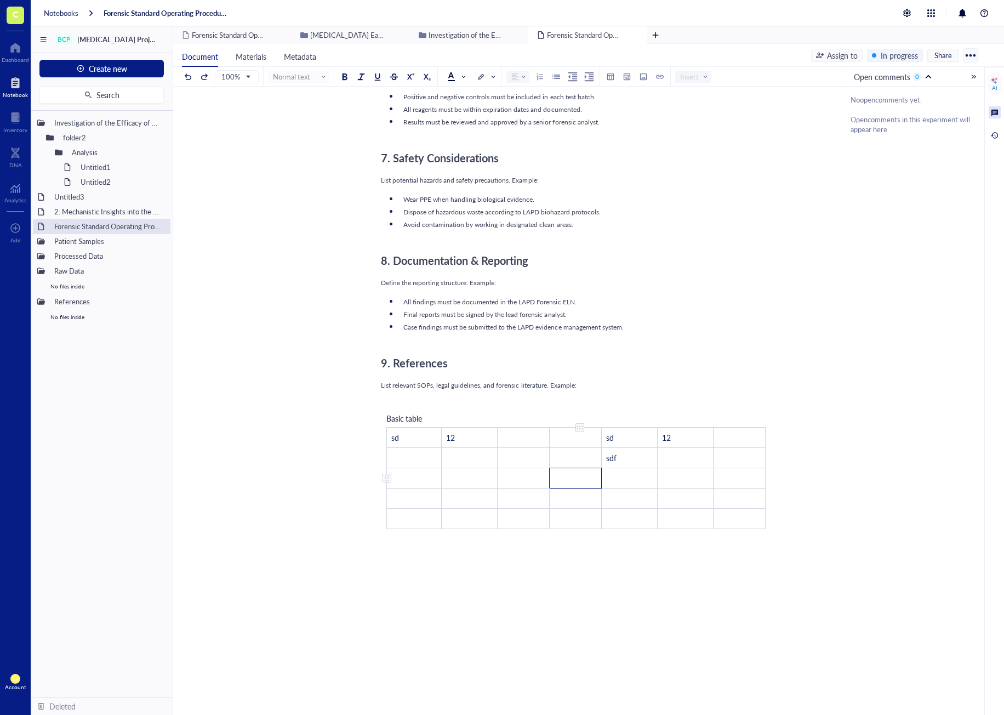
click at [556, 487] on td "﻿" at bounding box center [575, 478] width 52 height 20
click at [111, 359] on div "Investigation of the Efficacy of Anti-NMP22 folder2 Analysis Untitled1 Untitled…" at bounding box center [102, 404] width 142 height 586
click at [128, 68] on button "Create new" at bounding box center [101, 69] width 124 height 18
click at [115, 103] on div "New folder" at bounding box center [101, 107] width 106 height 12
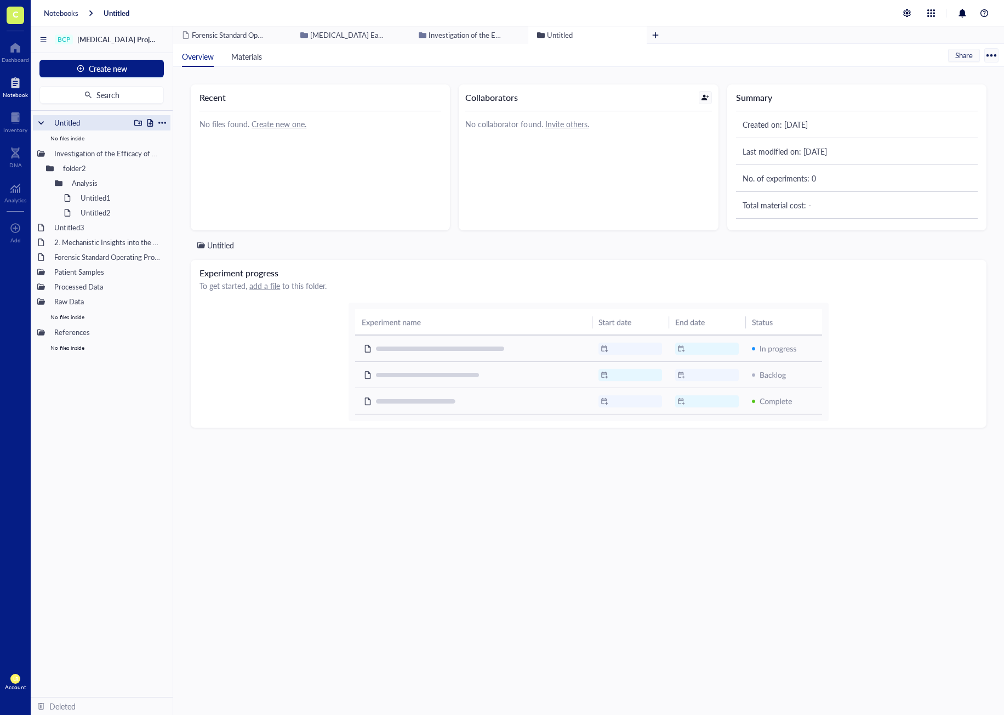
click at [163, 121] on div at bounding box center [162, 123] width 8 height 8
click at [173, 137] on icon at bounding box center [170, 138] width 7 height 7
type input "test"
click at [186, 163] on div "Recent No files found. Create new one. Collaborators No collaborator found. Inv…" at bounding box center [588, 391] width 831 height 648
click at [66, 124] on div "test" at bounding box center [89, 122] width 81 height 15
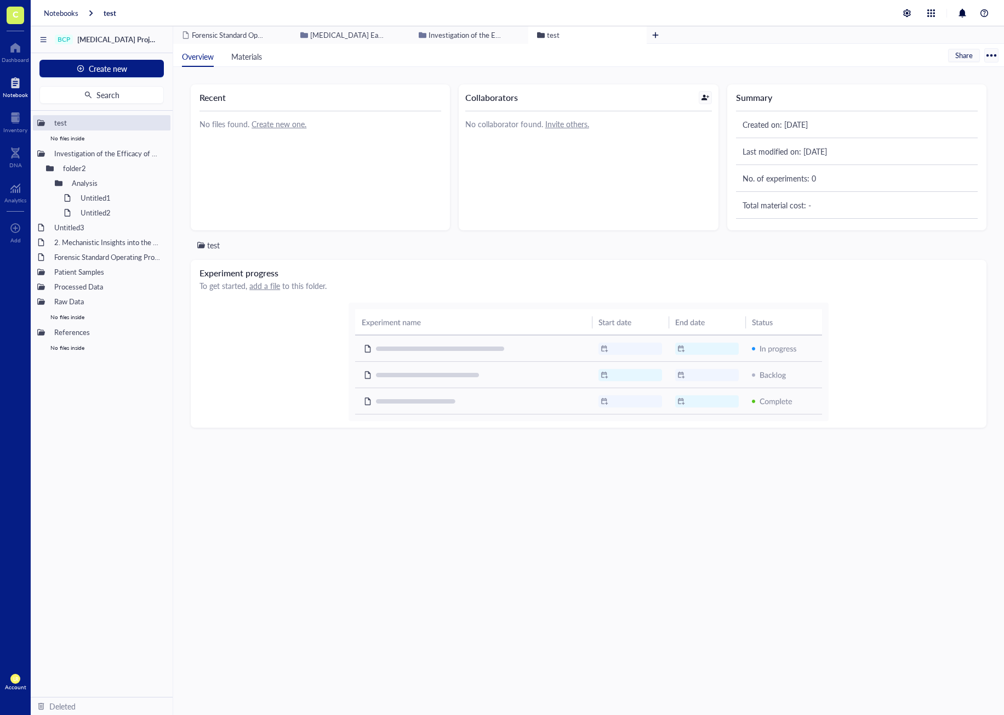
click at [292, 499] on div "test Experiment progress To get started, add a file to this folder." at bounding box center [589, 468] width 796 height 458
click at [76, 260] on div "Forensic Standard Operating Procedure (SOP) Template" at bounding box center [101, 256] width 105 height 15
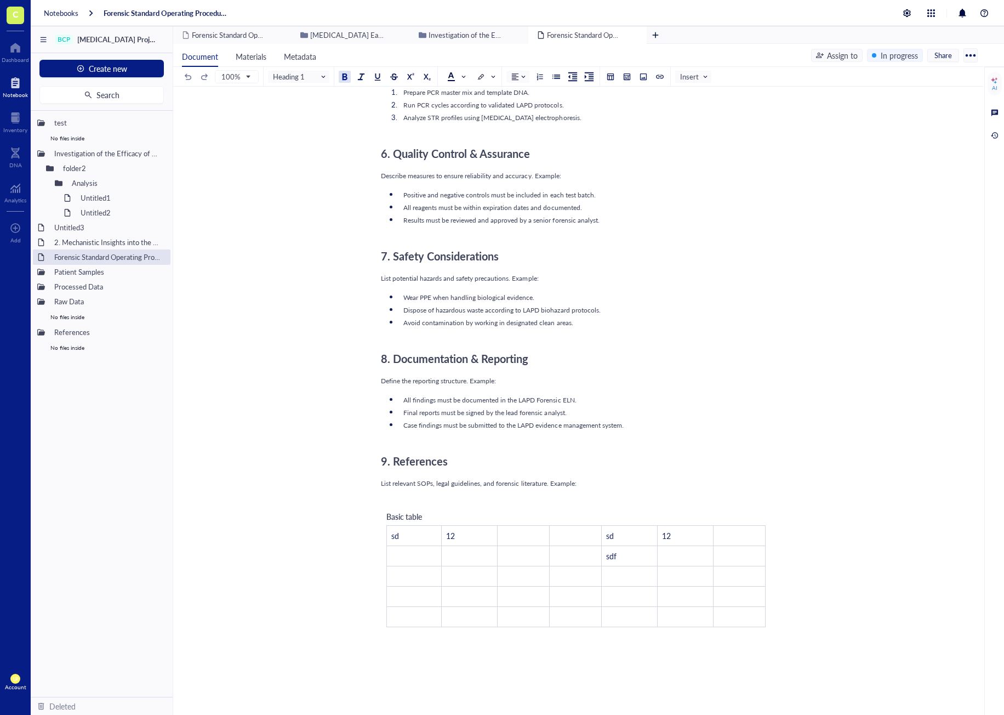
scroll to position [967, 0]
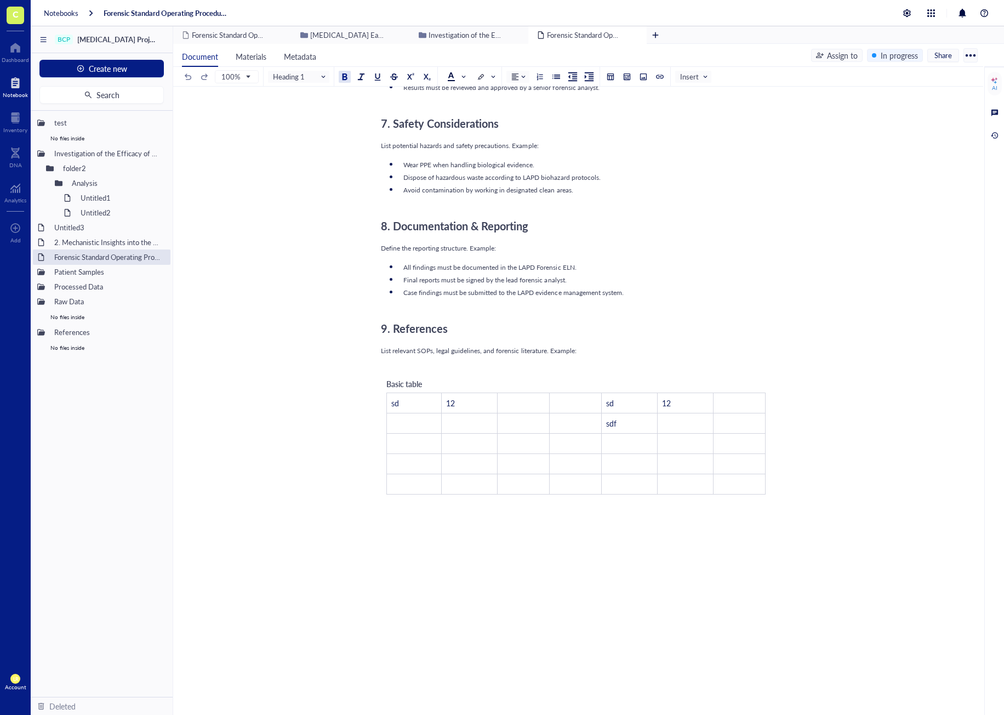
click at [895, 60] on div "In progress" at bounding box center [899, 55] width 37 height 12
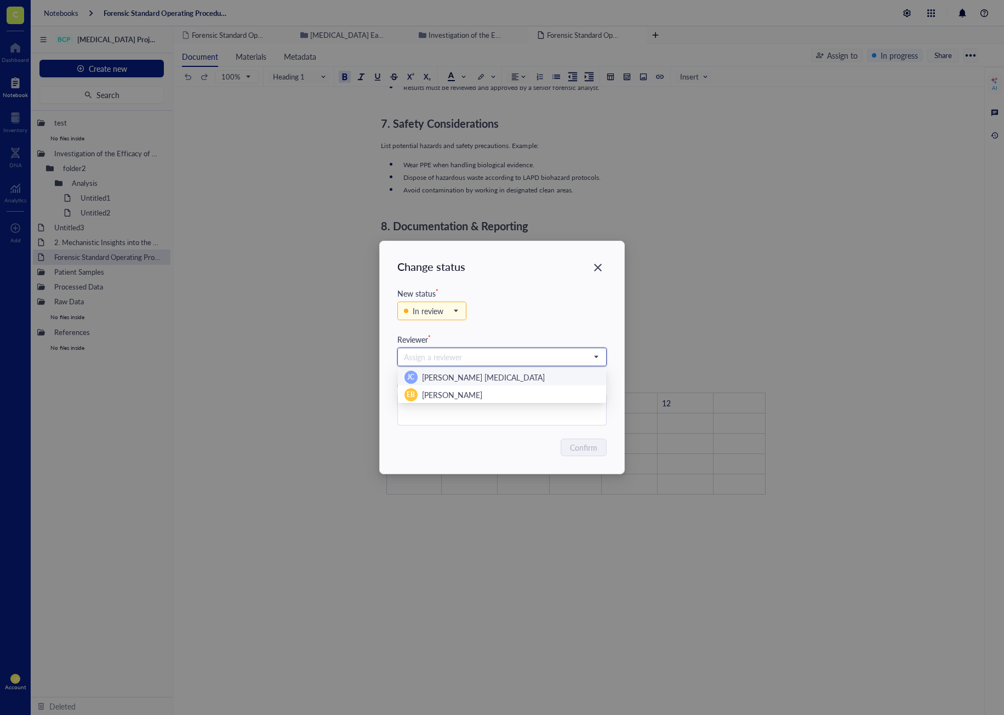
click at [463, 361] on input "search" at bounding box center [497, 357] width 186 height 16
click at [453, 377] on span "[PERSON_NAME] [MEDICAL_DATA]" at bounding box center [483, 377] width 123 height 11
click at [569, 445] on button "Confirm" at bounding box center [584, 448] width 45 height 18
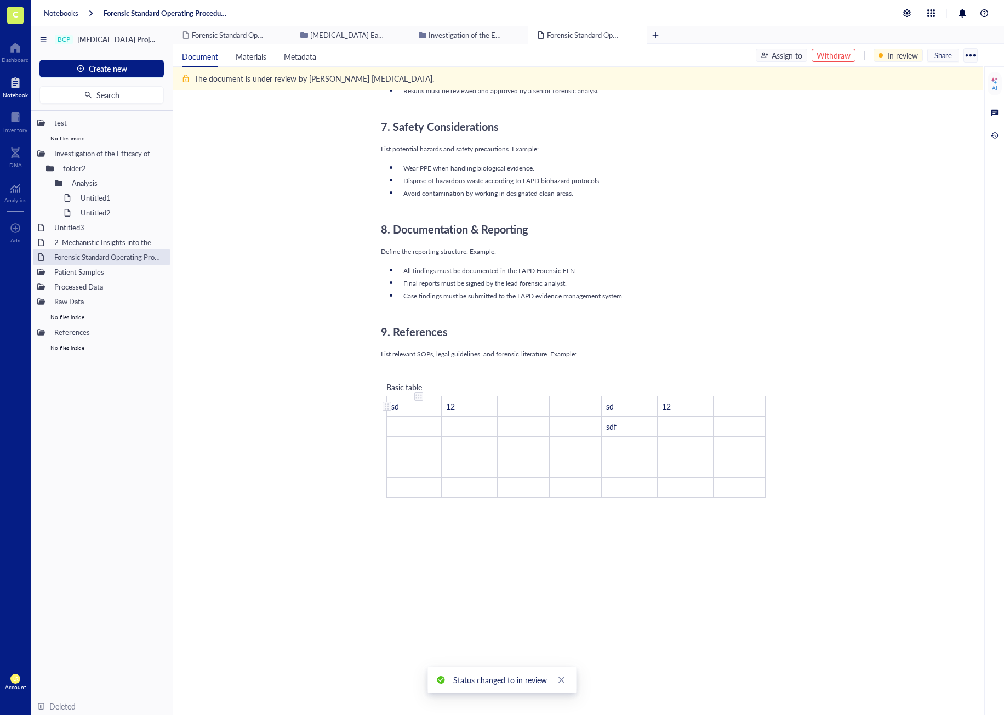
click at [418, 411] on td "sd" at bounding box center [414, 406] width 55 height 20
click at [422, 427] on td "﻿" at bounding box center [414, 426] width 55 height 20
click at [461, 433] on td "﻿" at bounding box center [471, 426] width 55 height 20
click at [525, 450] on td "﻿" at bounding box center [525, 446] width 52 height 20
click at [537, 469] on td "﻿" at bounding box center [525, 467] width 54 height 20
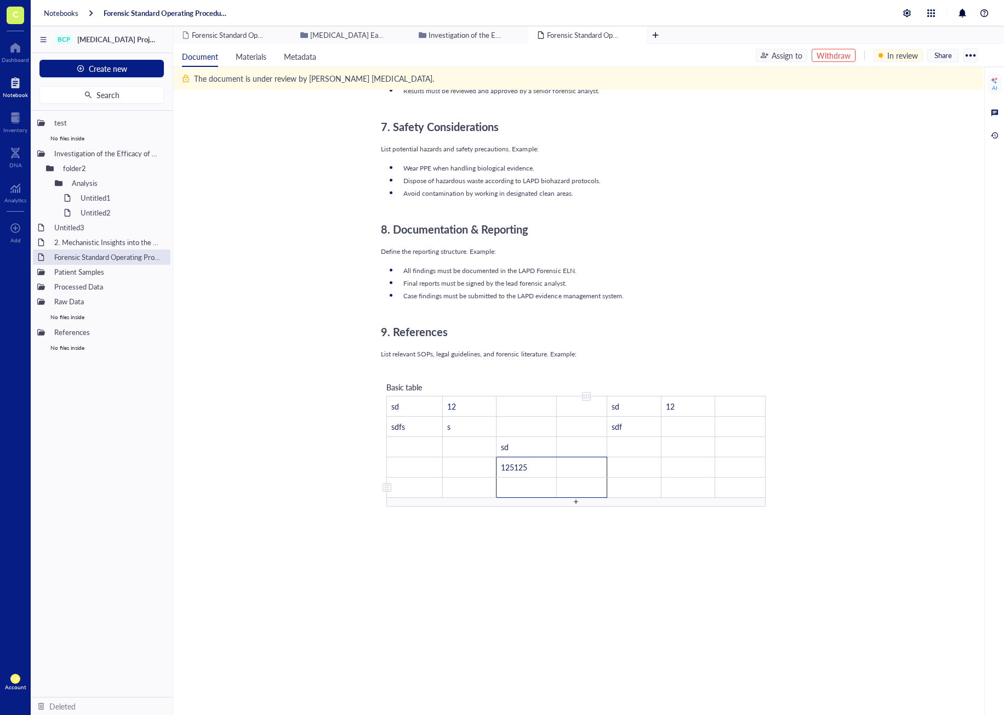
click at [577, 486] on td "﻿" at bounding box center [582, 487] width 50 height 20
click at [667, 487] on td "﻿" at bounding box center [689, 487] width 53 height 20
click at [687, 467] on td "﻿" at bounding box center [689, 467] width 53 height 20
click at [701, 448] on td "﻿" at bounding box center [689, 446] width 56 height 20
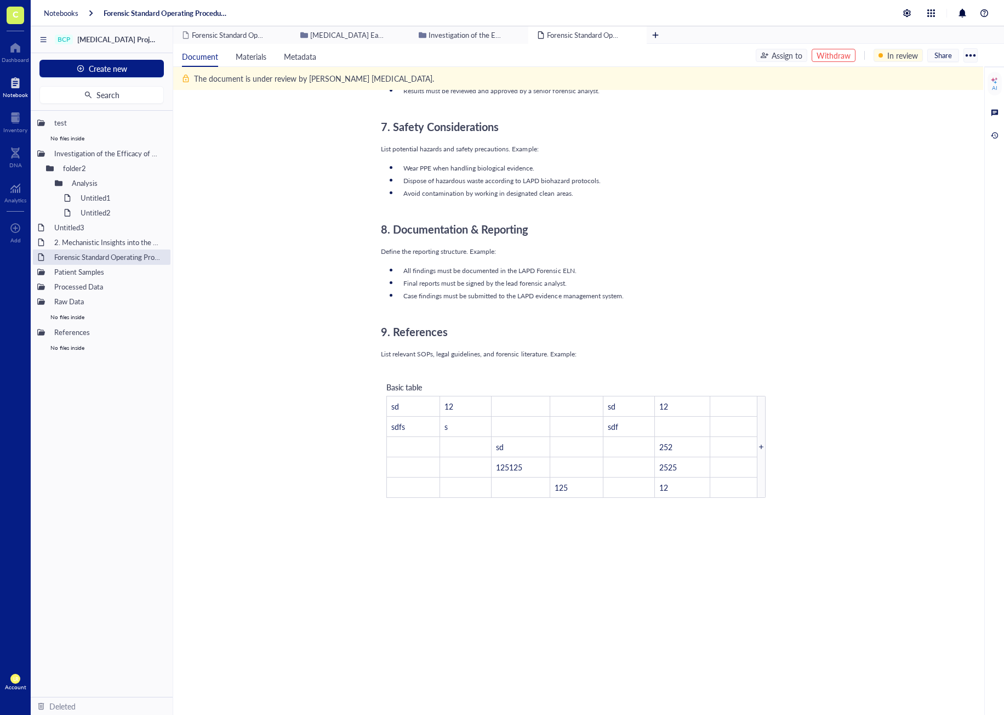
click at [424, 536] on div "﻿" at bounding box center [576, 533] width 390 height 10
